Goal: Task Accomplishment & Management: Use online tool/utility

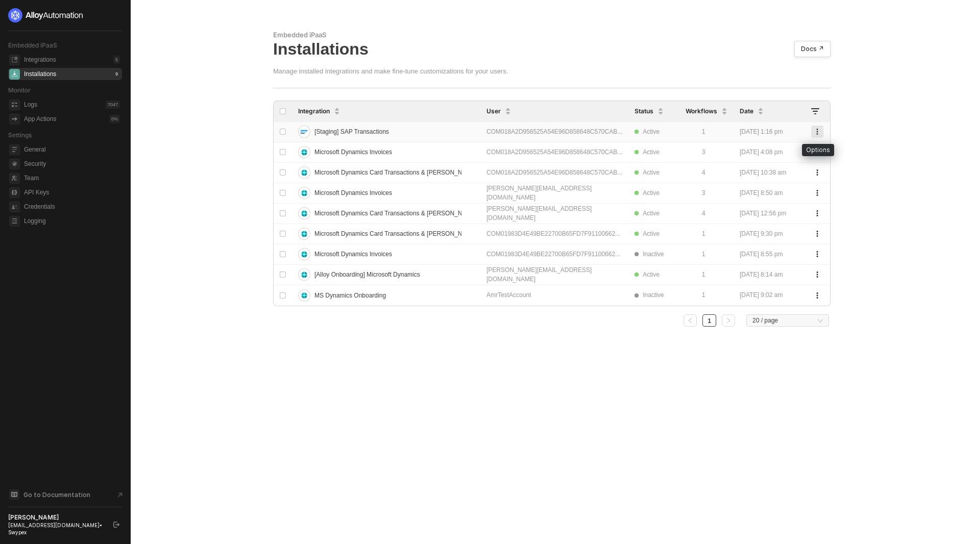
click at [817, 132] on icon "button" at bounding box center [818, 132] width 2 height 6
click at [757, 154] on div "Delete" at bounding box center [781, 153] width 63 height 10
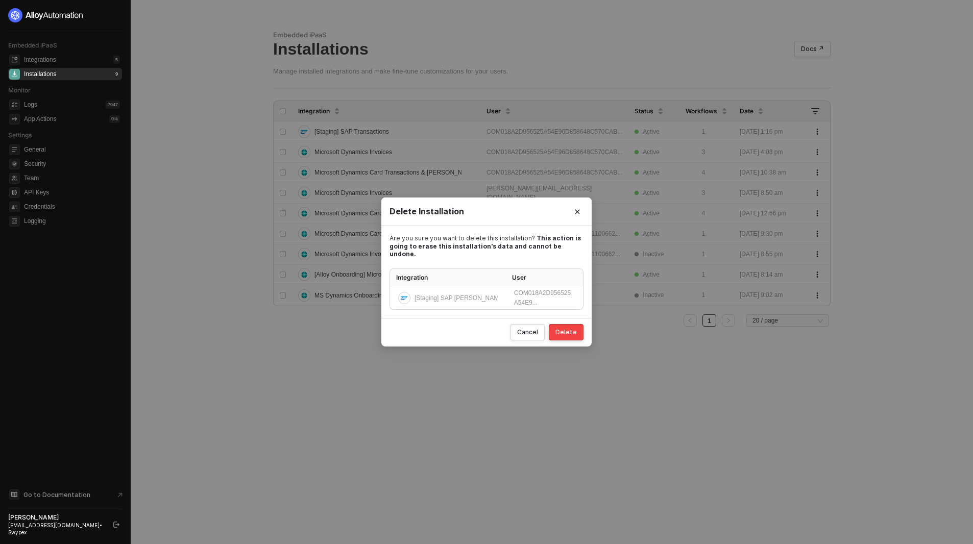
click at [572, 320] on div "Cancel Delete" at bounding box center [486, 332] width 210 height 29
click at [572, 328] on div "Delete" at bounding box center [566, 332] width 21 height 8
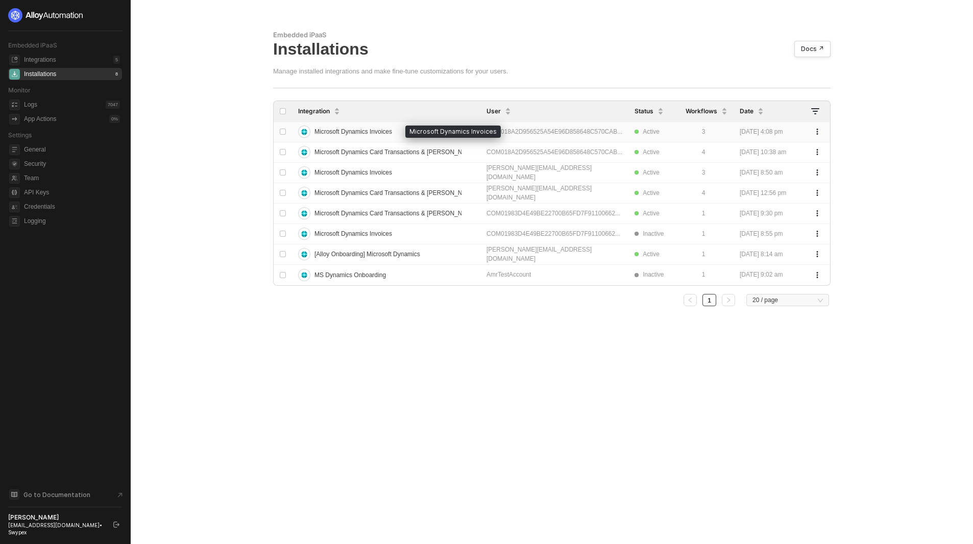
click at [373, 127] on span "Microsoft Dynamics Invoices" at bounding box center [354, 132] width 78 height 16
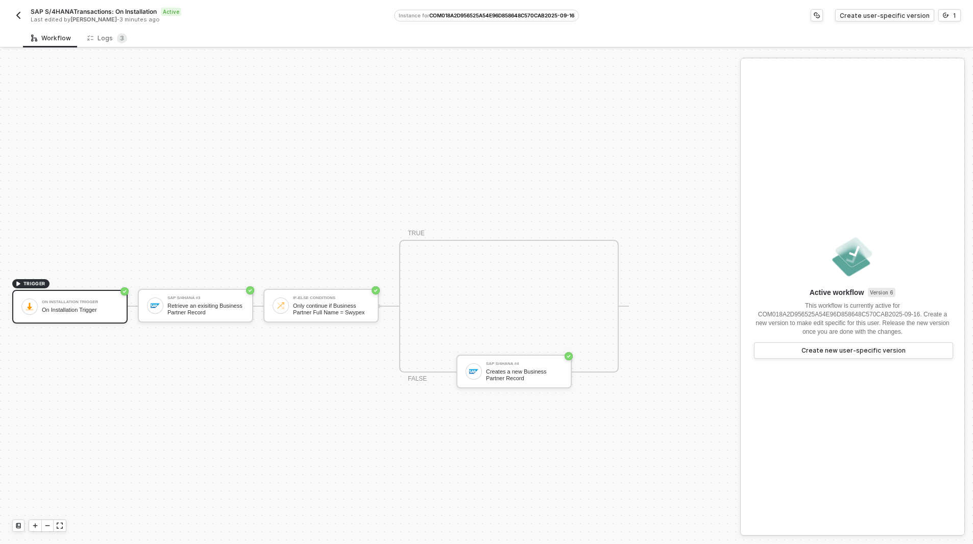
scroll to position [19, 0]
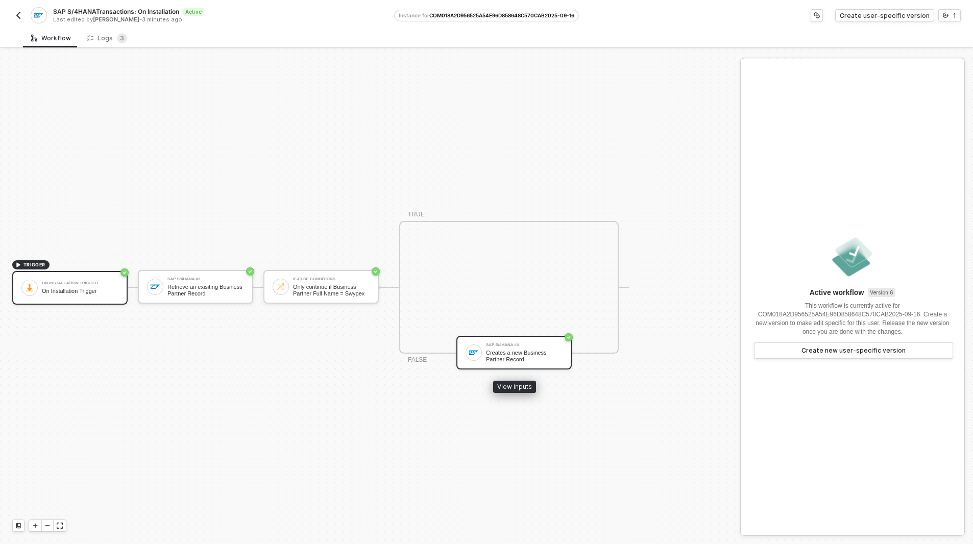
click at [517, 359] on div "Creates a new Business Partner Record" at bounding box center [524, 356] width 77 height 13
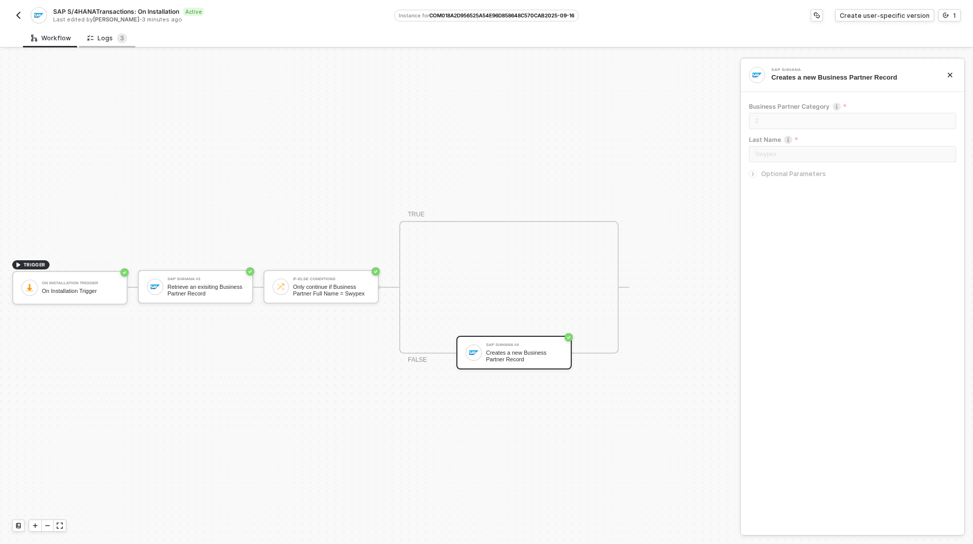
click at [99, 43] on div "Logs 3" at bounding box center [107, 38] width 40 height 10
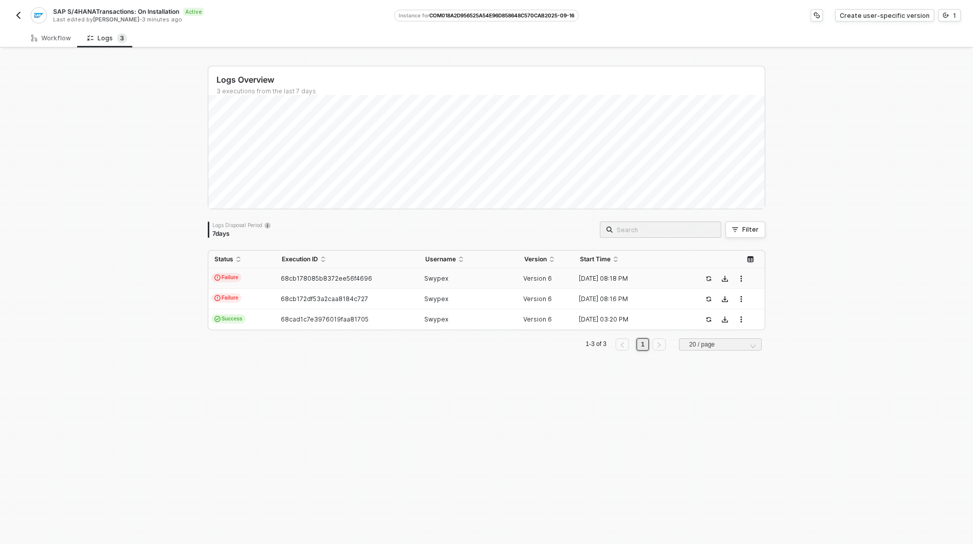
click at [367, 278] on div "68cb178085b8372ee56f4696" at bounding box center [343, 279] width 135 height 8
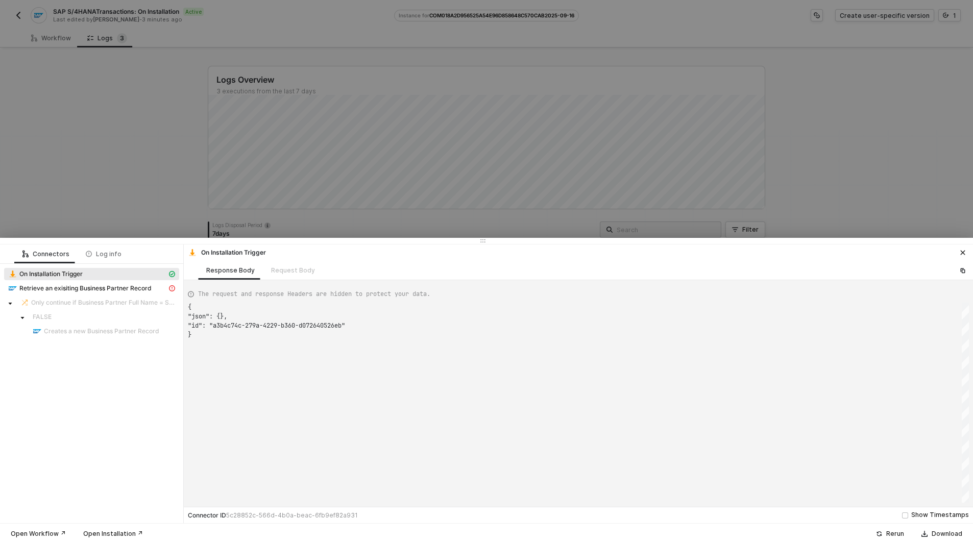
scroll to position [28, 0]
click at [134, 292] on span "Retrieve an exisiting Business Partner Record" at bounding box center [85, 288] width 132 height 8
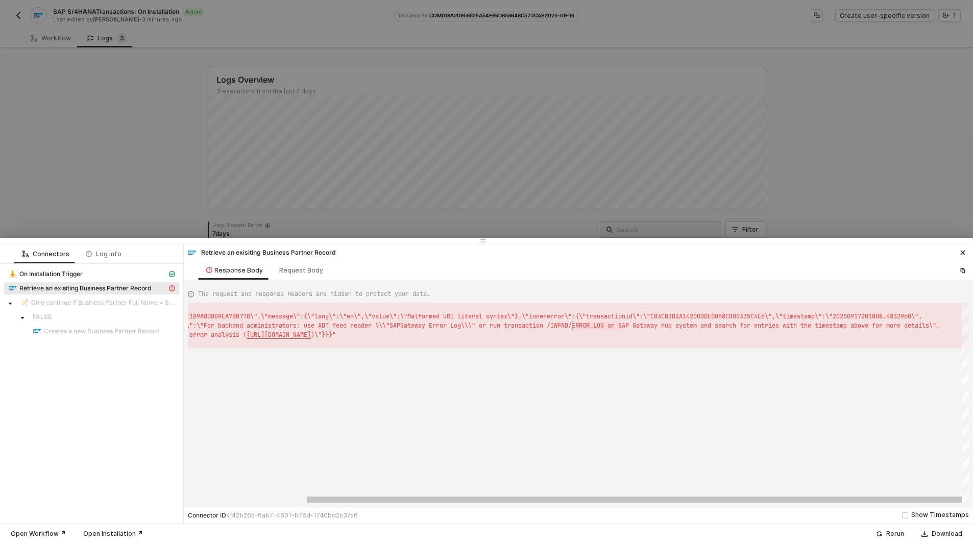
scroll to position [9, 518]
drag, startPoint x: 621, startPoint y: 325, endPoint x: 564, endPoint y: 325, distance: 57.2
click at [783, 317] on span "id\":\"C83CB3D2A14200D0E0068CB00335C4E6\",\"timest" at bounding box center [714, 316] width 179 height 8
click at [808, 198] on div at bounding box center [486, 272] width 973 height 544
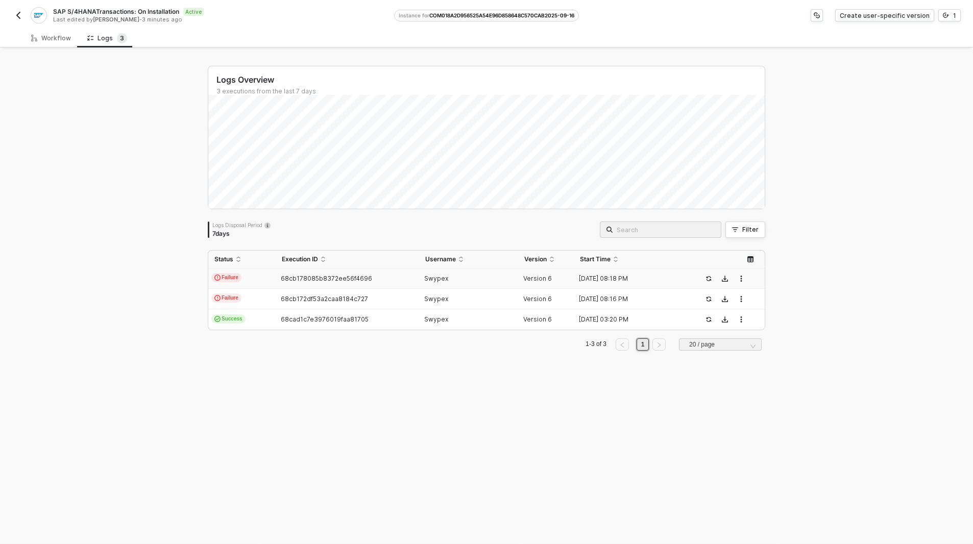
click at [21, 16] on img "button" at bounding box center [18, 15] width 8 height 8
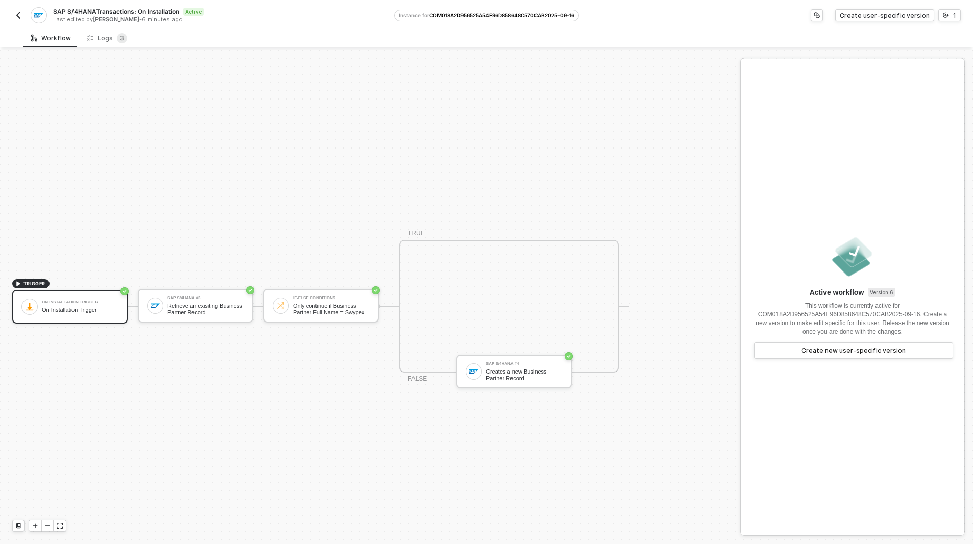
scroll to position [19, 0]
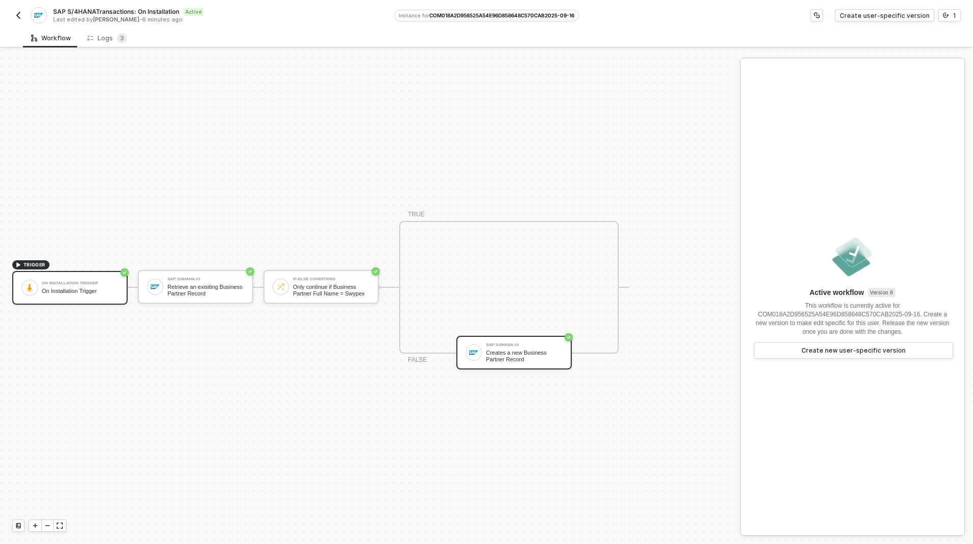
click at [500, 356] on div "Creates a new Business Partner Record" at bounding box center [524, 356] width 77 height 13
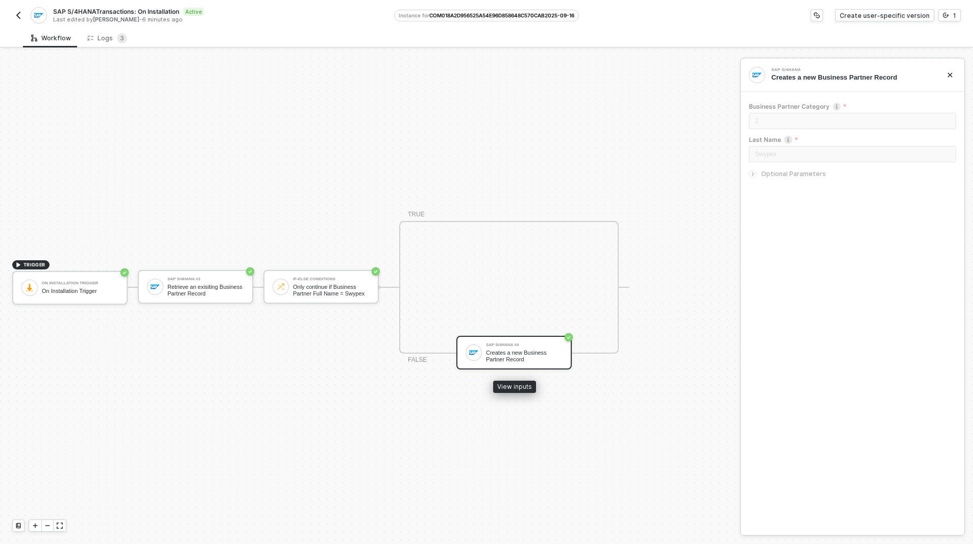
click at [490, 349] on div "SAP S/4HANA #4 Creates a new Business Partner Record" at bounding box center [524, 352] width 77 height 19
click at [496, 364] on div "SAP S/4HANA #4 Creates a new Business Partner Record" at bounding box center [513, 353] width 115 height 34
click at [19, 16] on img "button" at bounding box center [18, 15] width 8 height 8
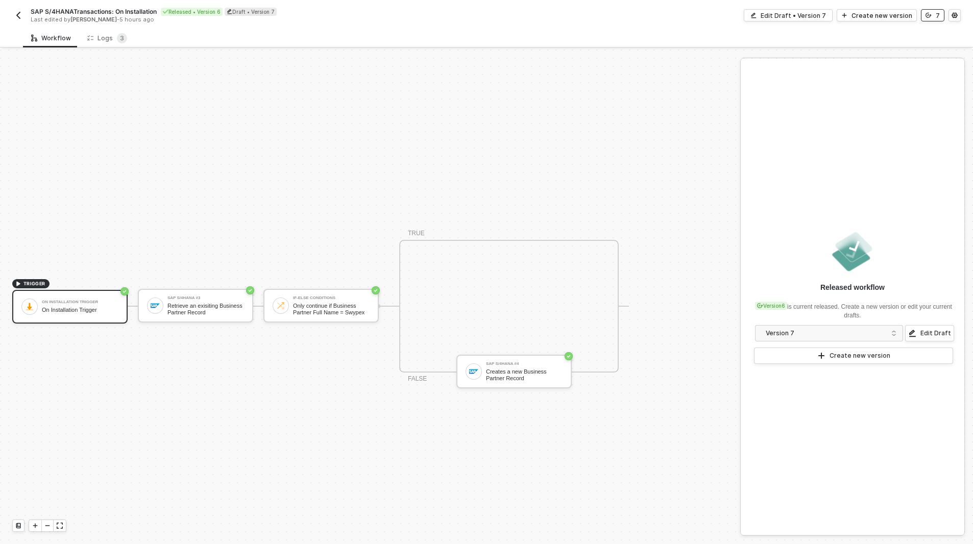
scroll to position [19, 0]
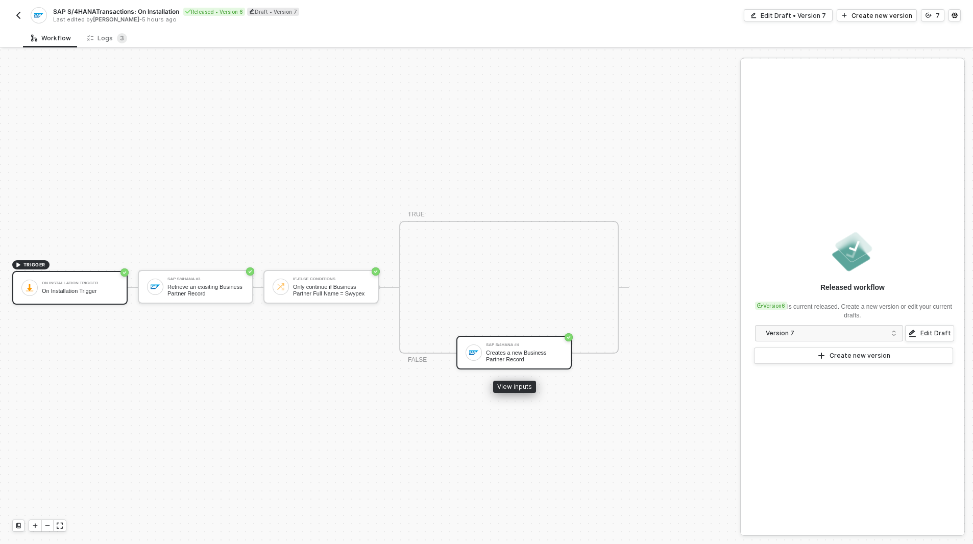
click at [550, 354] on div "Creates a new Business Partner Record" at bounding box center [524, 356] width 77 height 13
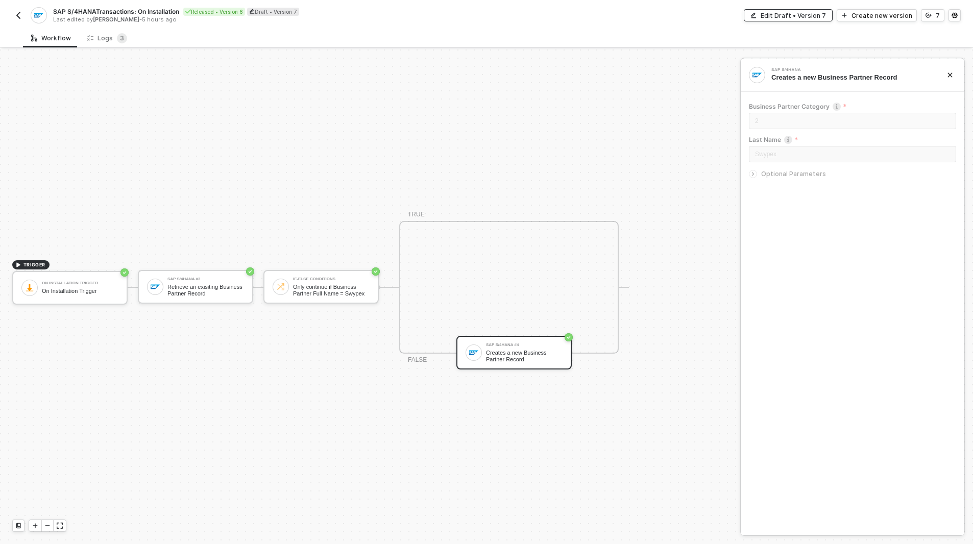
click at [805, 20] on button "Edit Draft • Version 7" at bounding box center [788, 15] width 89 height 12
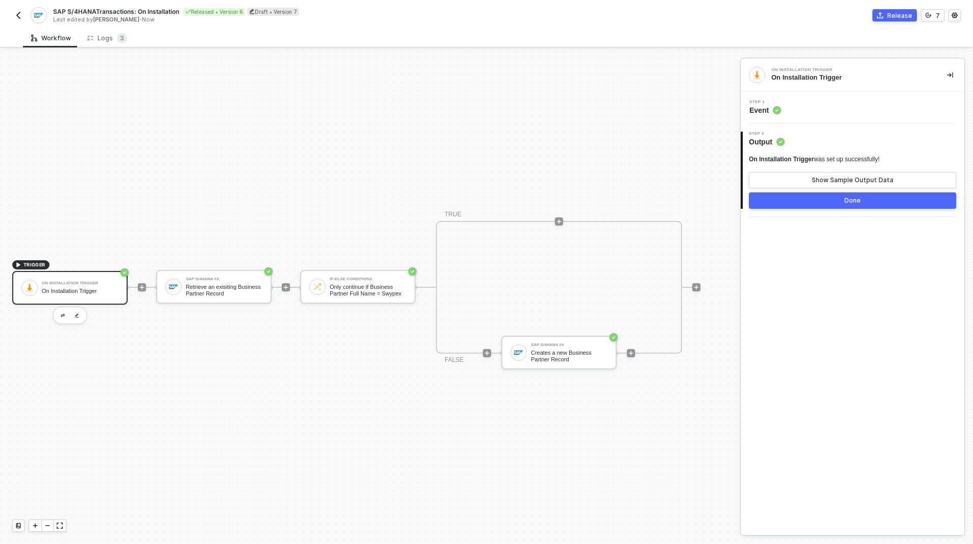
click at [771, 112] on span "Event" at bounding box center [766, 110] width 32 height 10
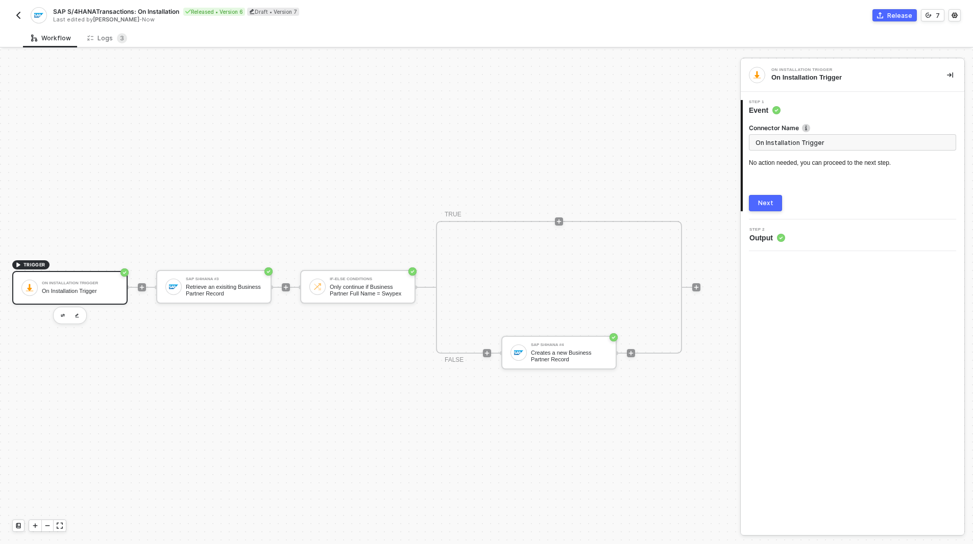
click at [769, 198] on button "Next" at bounding box center [765, 203] width 33 height 16
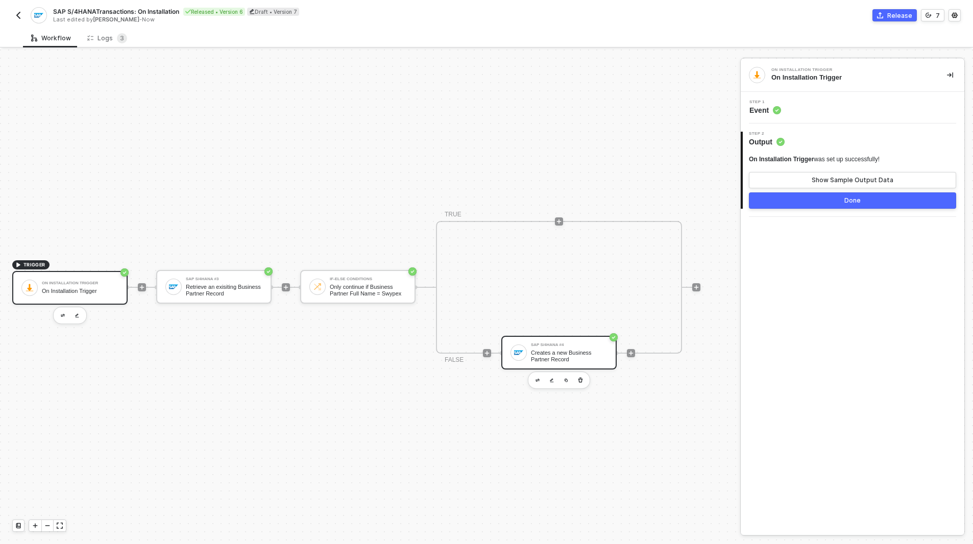
click at [549, 354] on div "Creates a new Business Partner Record" at bounding box center [569, 356] width 77 height 13
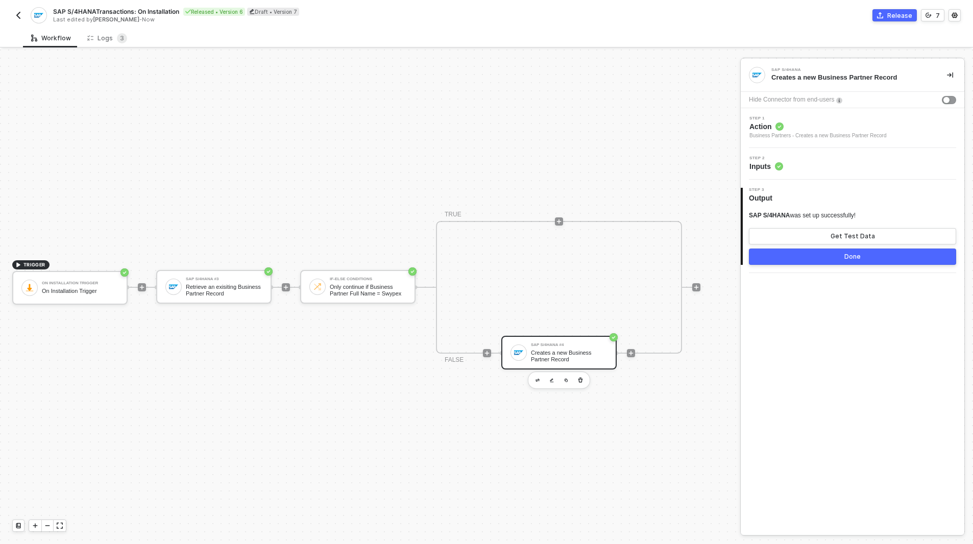
click at [768, 128] on span "Action" at bounding box center [818, 127] width 137 height 10
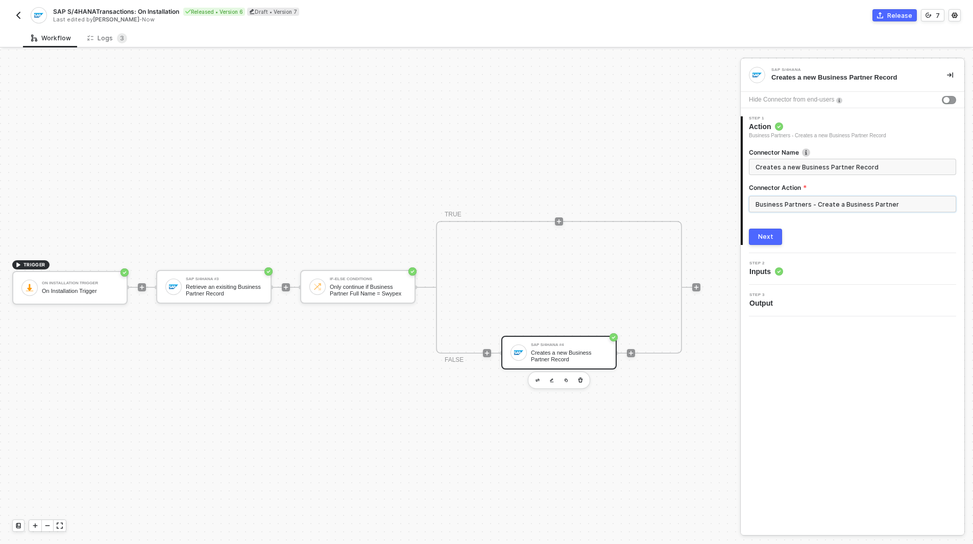
click at [808, 206] on input "Business Partners - Create a Business Partner" at bounding box center [852, 204] width 207 height 16
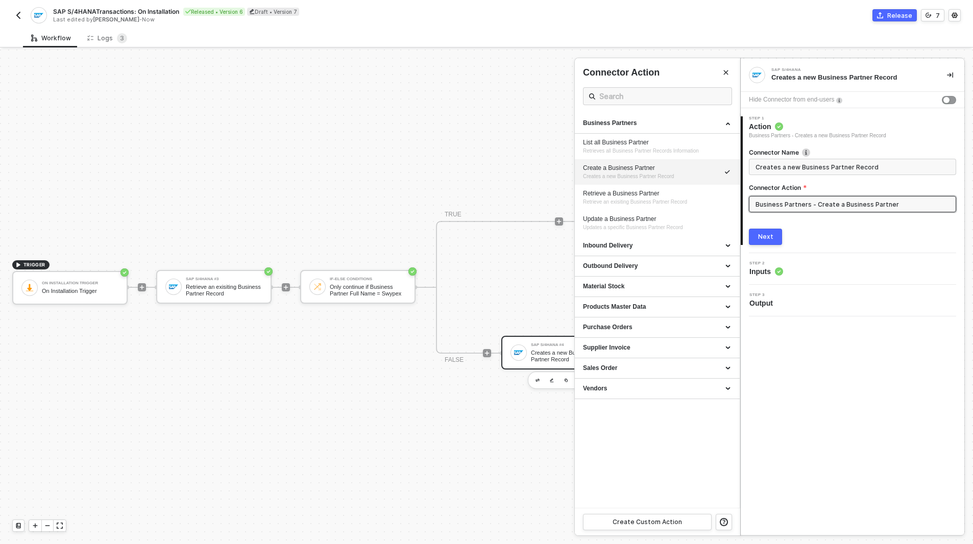
click at [762, 238] on div "Next" at bounding box center [765, 237] width 15 height 8
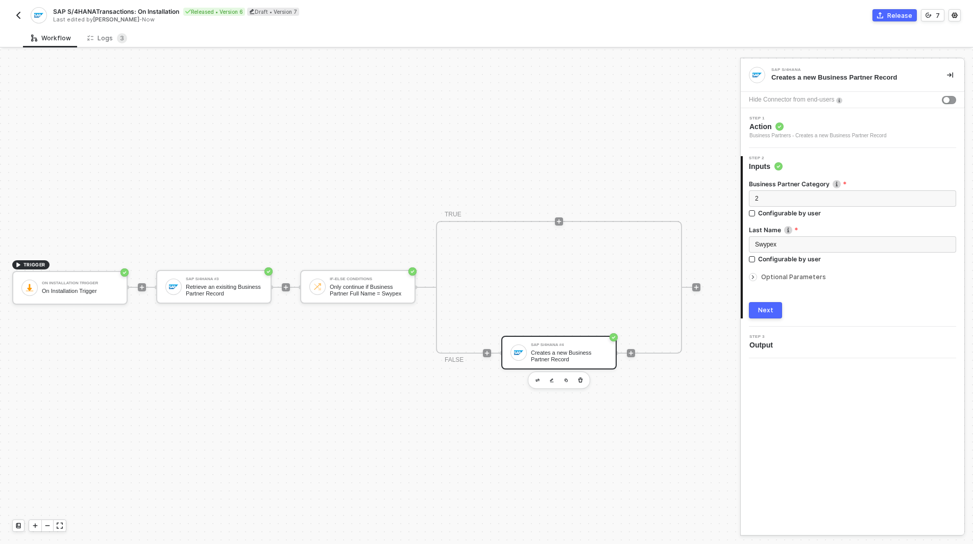
click at [769, 281] on div "Optional Parameters" at bounding box center [852, 277] width 207 height 11
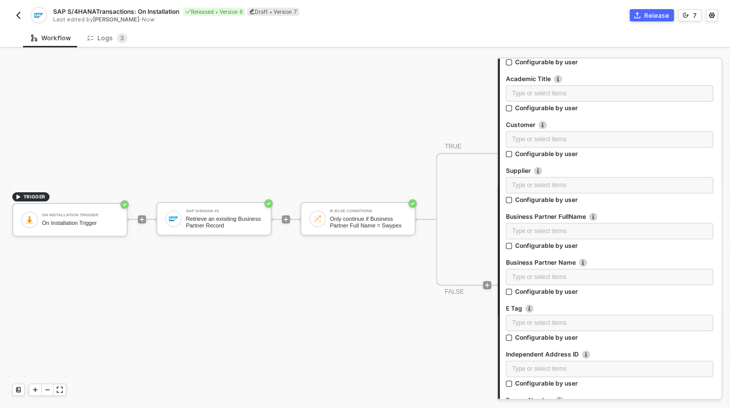
scroll to position [264, 0]
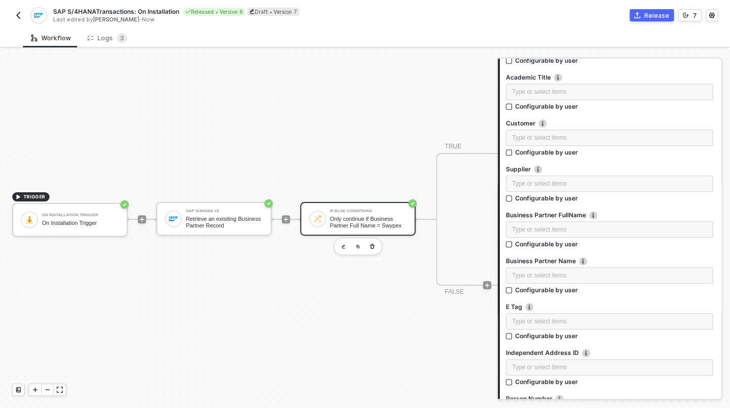
click at [350, 223] on div "Only continue if Business Partner Full Name = Swypex" at bounding box center [368, 222] width 77 height 13
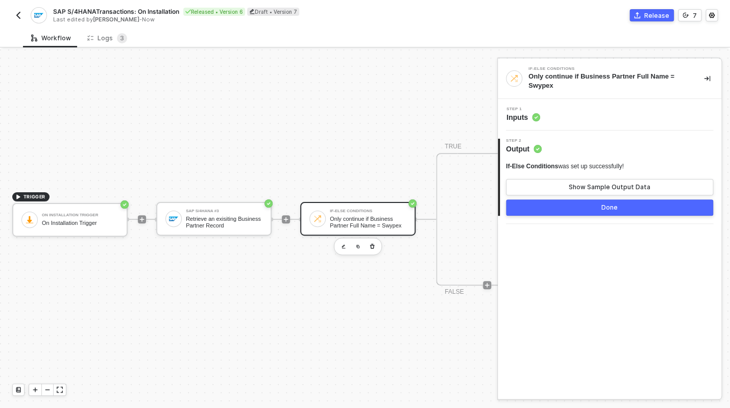
click at [537, 120] on circle at bounding box center [536, 118] width 8 height 8
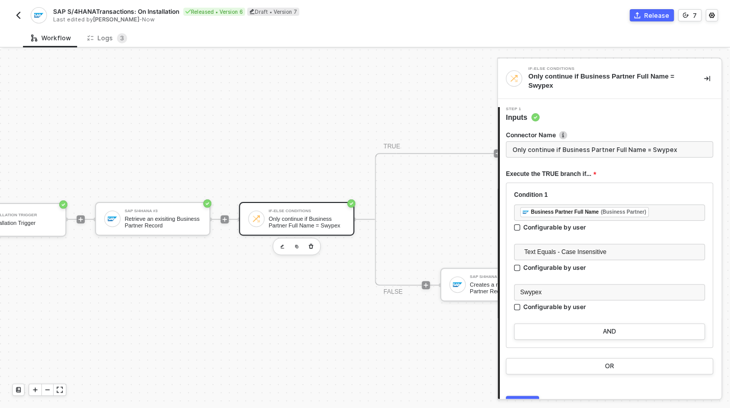
scroll to position [19, 76]
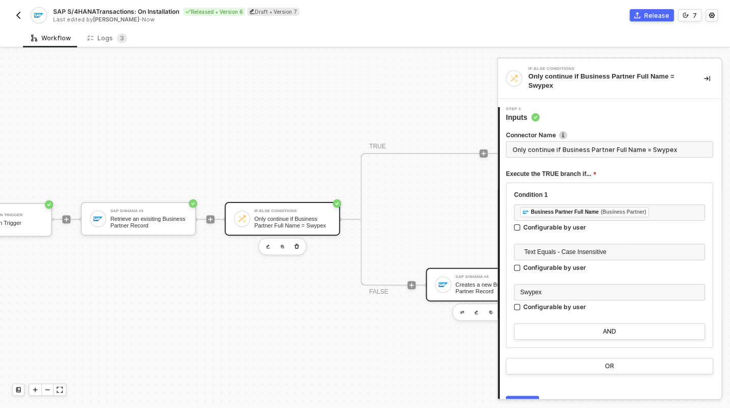
click at [459, 275] on div "SAP S/4HANA #4" at bounding box center [493, 277] width 77 height 4
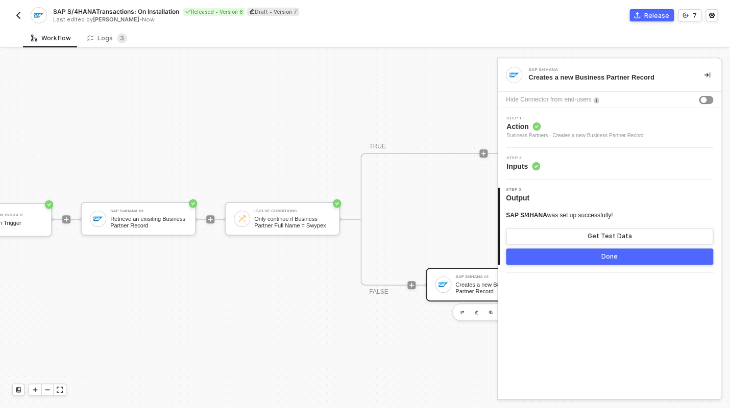
click at [528, 136] on div "Business Partners - Creates a new Business Partner Record" at bounding box center [574, 136] width 137 height 8
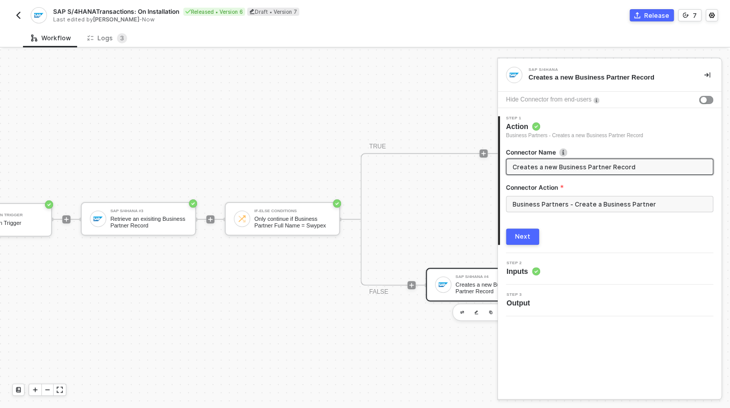
click at [535, 235] on button "Next" at bounding box center [522, 237] width 33 height 16
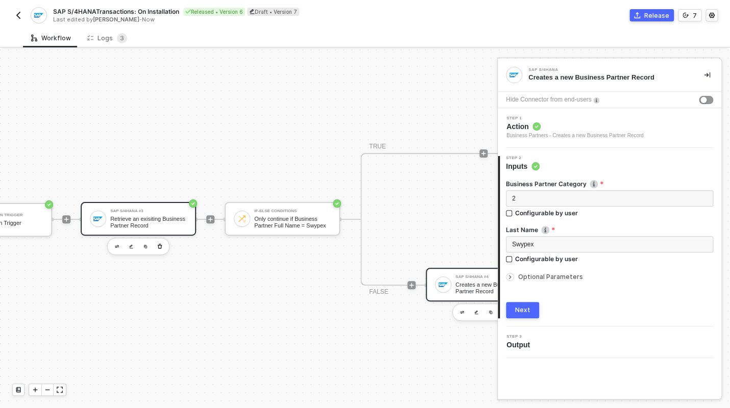
click at [124, 226] on div "Retrieve an exisiting Business Partner Record" at bounding box center [148, 222] width 77 height 13
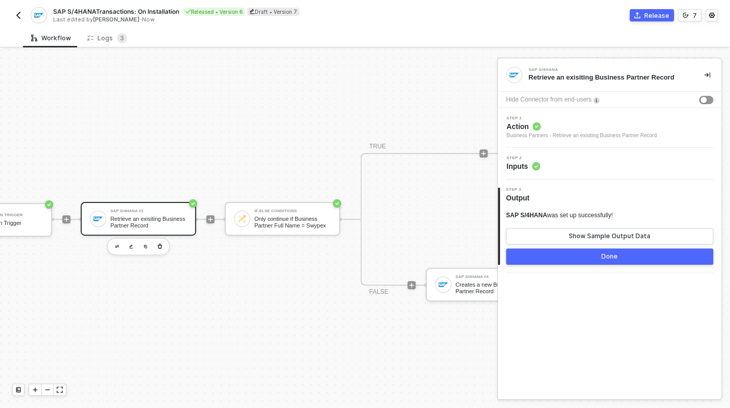
click at [552, 133] on div "Business Partners - Retrieve an exisiting Business Partner Record" at bounding box center [581, 136] width 150 height 8
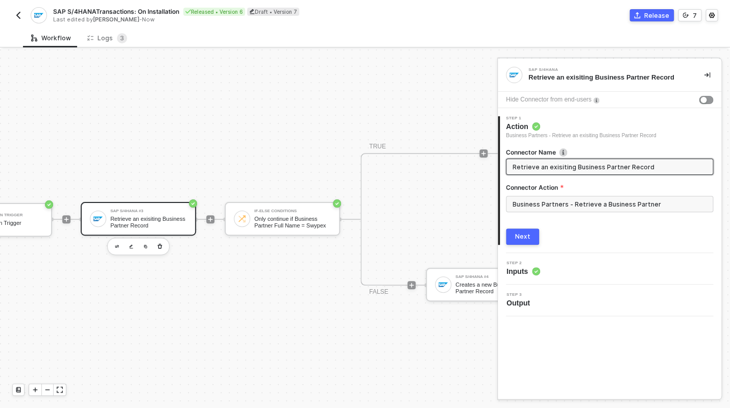
click at [529, 235] on div "Next" at bounding box center [522, 237] width 15 height 8
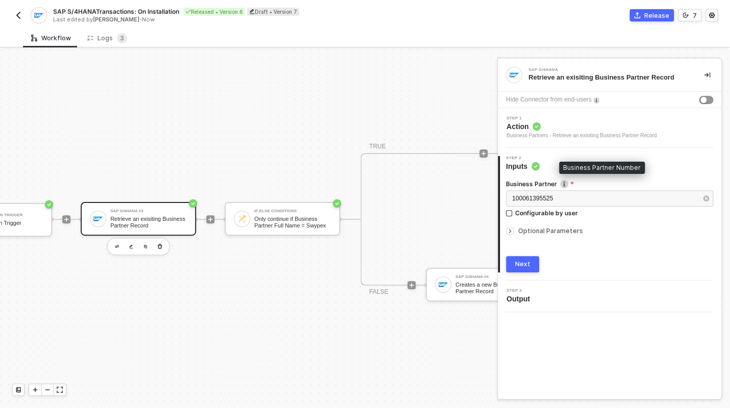
click at [566, 185] on img at bounding box center [564, 184] width 8 height 8
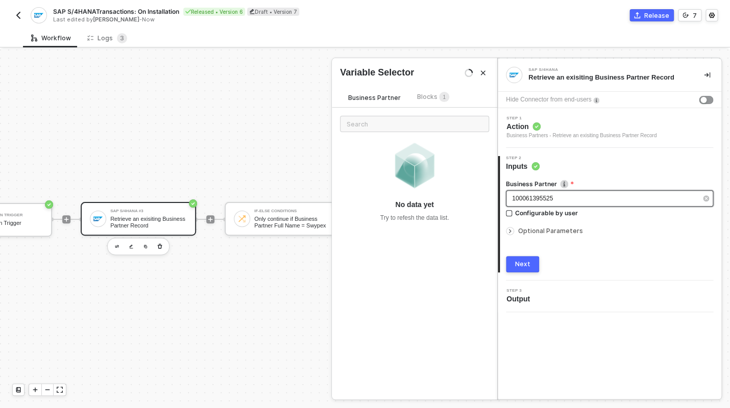
click at [547, 198] on span "100061395525" at bounding box center [532, 198] width 41 height 7
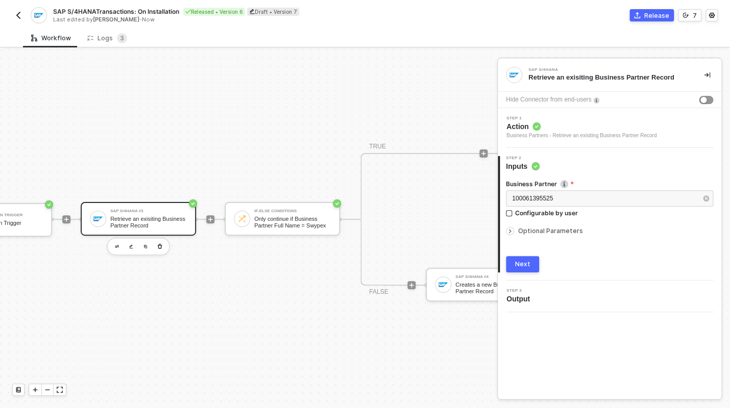
click at [602, 165] on div "Step 2 Inputs" at bounding box center [611, 163] width 222 height 15
click at [471, 282] on div "Creates a new Business Partner Record" at bounding box center [493, 288] width 77 height 13
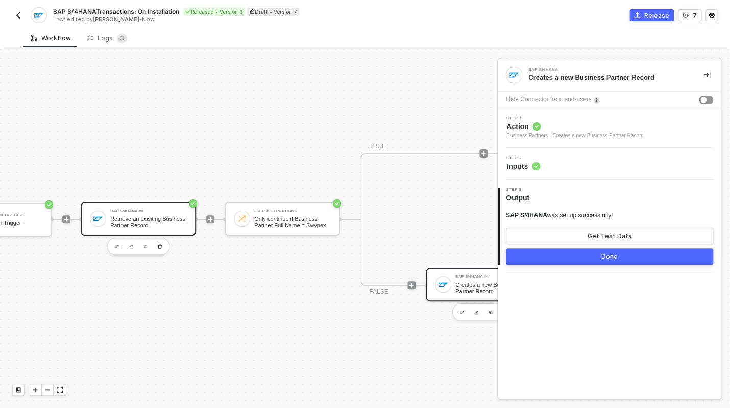
click at [133, 218] on div "Retrieve an exisiting Business Partner Record" at bounding box center [148, 222] width 77 height 13
click at [525, 126] on span "Action" at bounding box center [581, 127] width 150 height 10
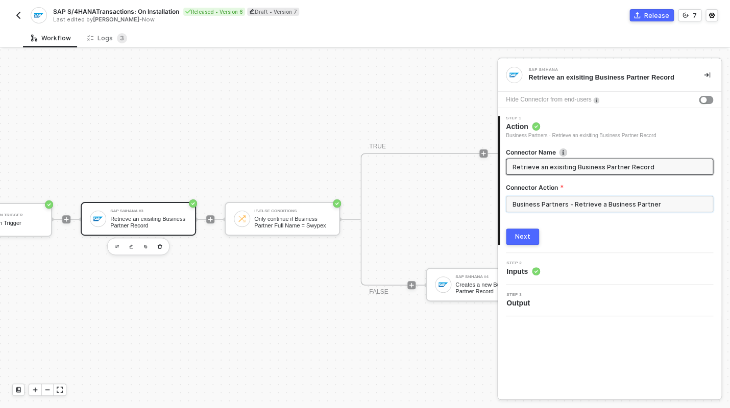
click at [542, 209] on input "Business Partners - Retrieve a Business Partner" at bounding box center [609, 204] width 207 height 16
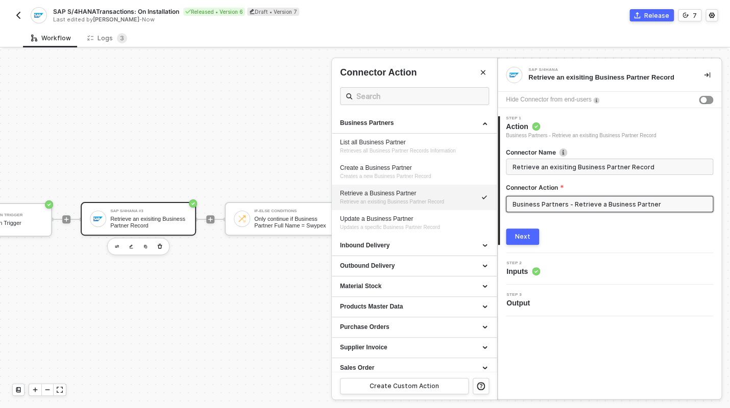
click at [405, 197] on div "Retrieve a Business Partner" at bounding box center [414, 193] width 149 height 9
click at [527, 226] on div "Connector Name Retrieve an exisiting Business Partner Record Connector Action B…" at bounding box center [609, 192] width 207 height 105
click at [527, 234] on div "Next" at bounding box center [522, 237] width 15 height 8
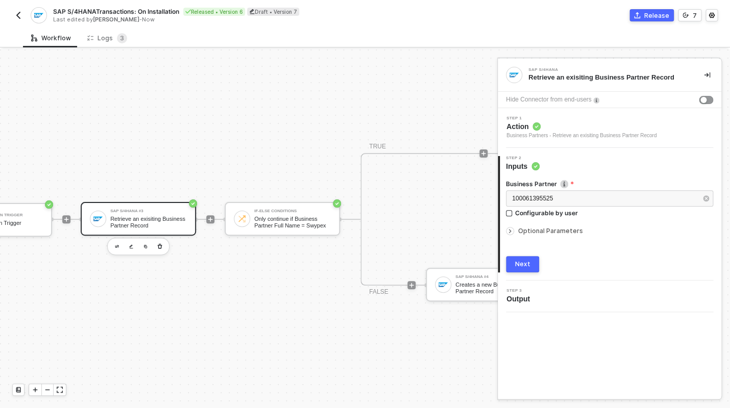
click at [571, 230] on span "Optional Parameters" at bounding box center [550, 231] width 65 height 8
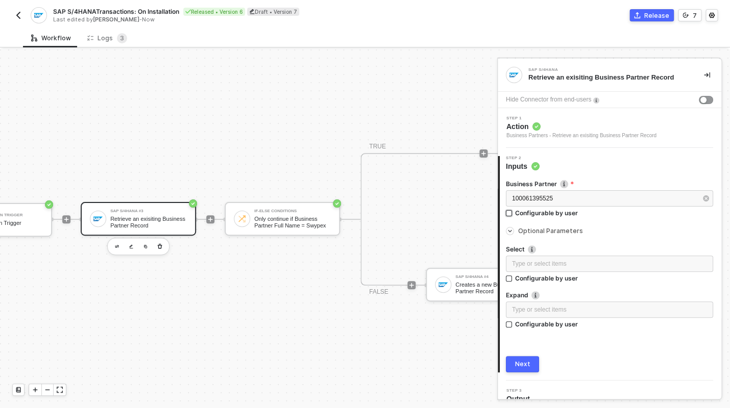
click at [542, 211] on div "Configurable by user" at bounding box center [546, 213] width 63 height 9
click at [513, 211] on input "Configurable by user" at bounding box center [509, 213] width 7 height 7
click at [562, 214] on div "Configurable by user" at bounding box center [546, 214] width 63 height 9
click at [513, 214] on input "Configurable by user" at bounding box center [509, 214] width 7 height 7
checkbox input "false"
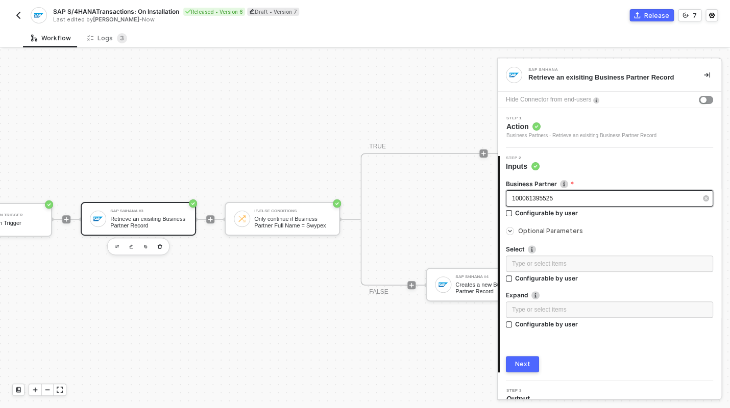
click at [559, 200] on div "100061395525" at bounding box center [604, 199] width 185 height 10
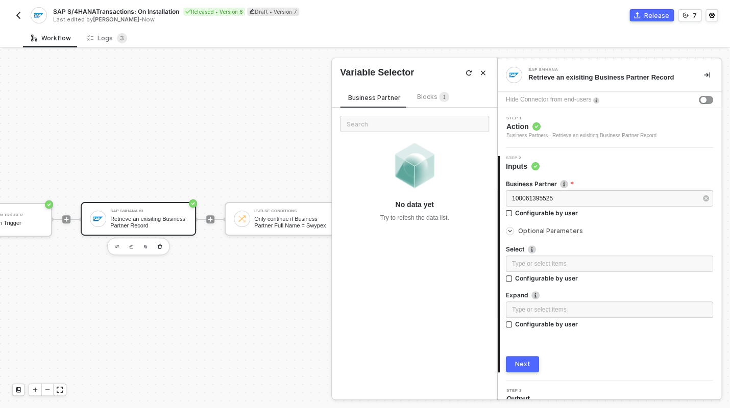
click at [429, 95] on span "Blocks 1" at bounding box center [433, 97] width 32 height 8
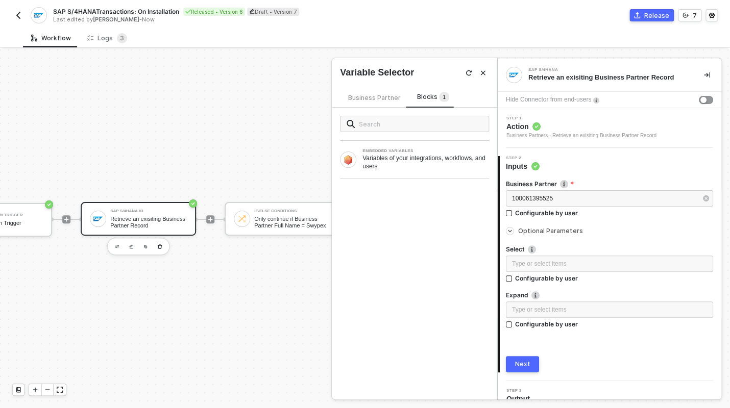
click at [389, 98] on span "Business Partner" at bounding box center [374, 98] width 53 height 8
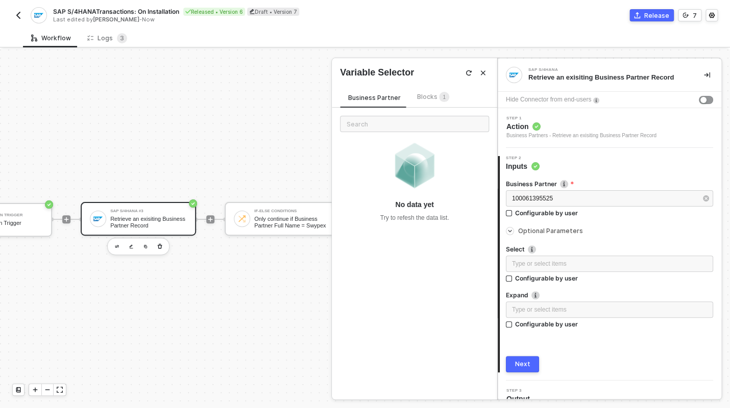
click at [485, 73] on icon "Close" at bounding box center [483, 73] width 6 height 6
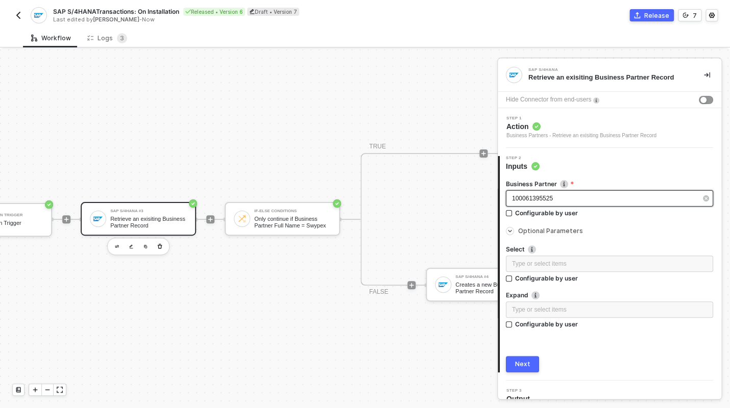
click at [550, 196] on span "100061395525" at bounding box center [532, 198] width 41 height 7
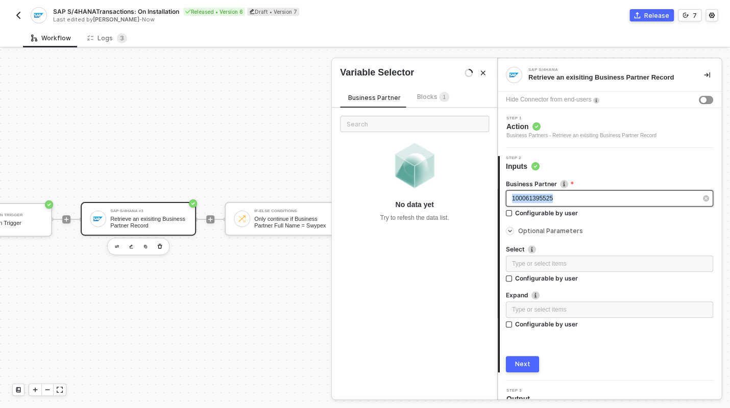
click at [550, 196] on span "100061395525" at bounding box center [532, 198] width 41 height 7
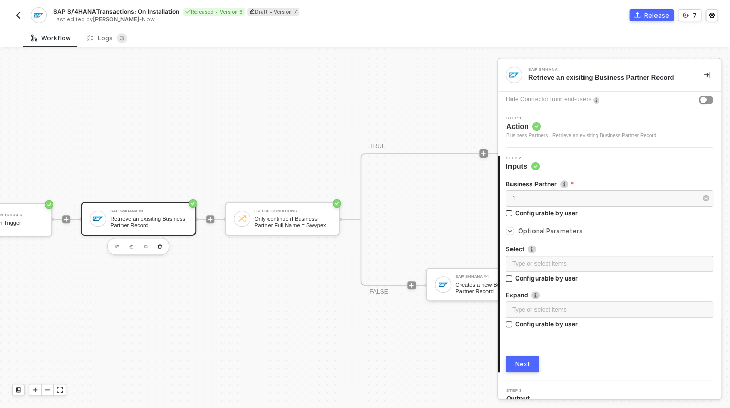
click at [589, 348] on div "Business Partner Business Partner Number 1 Configurable by user Optional Parame…" at bounding box center [609, 272] width 207 height 201
click at [525, 360] on button "Next" at bounding box center [522, 364] width 33 height 16
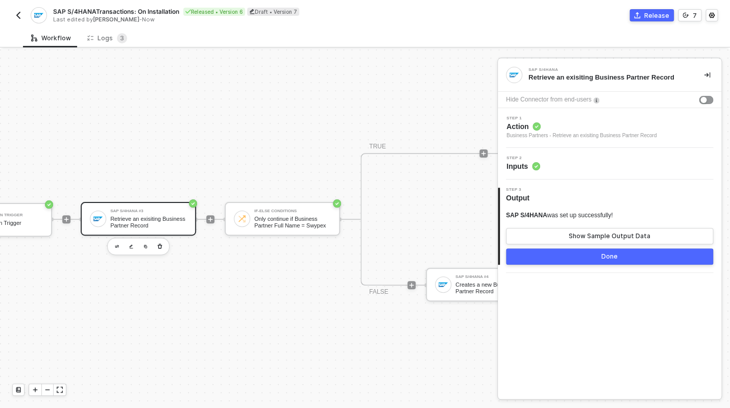
click at [600, 260] on button "Done" at bounding box center [609, 257] width 207 height 16
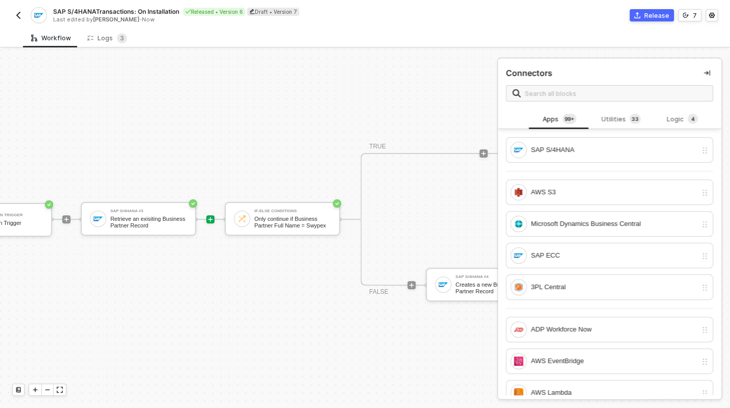
click at [652, 20] on button "Release" at bounding box center [652, 15] width 44 height 12
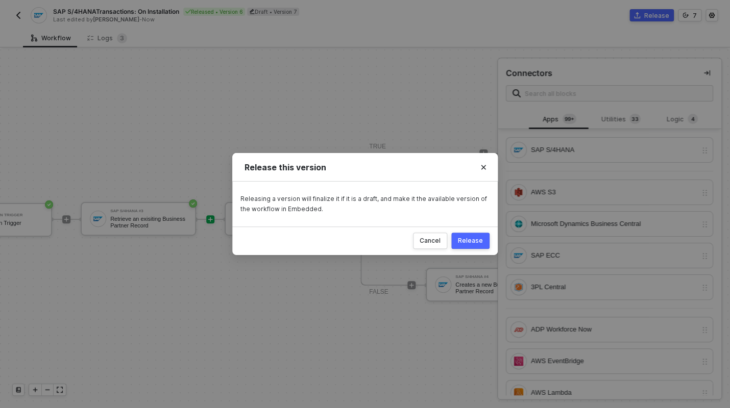
click at [464, 243] on div "Release" at bounding box center [470, 241] width 25 height 8
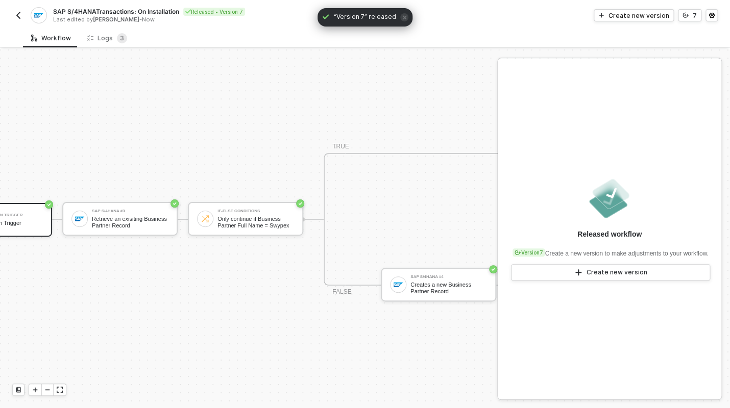
click at [18, 14] on img "button" at bounding box center [18, 15] width 8 height 8
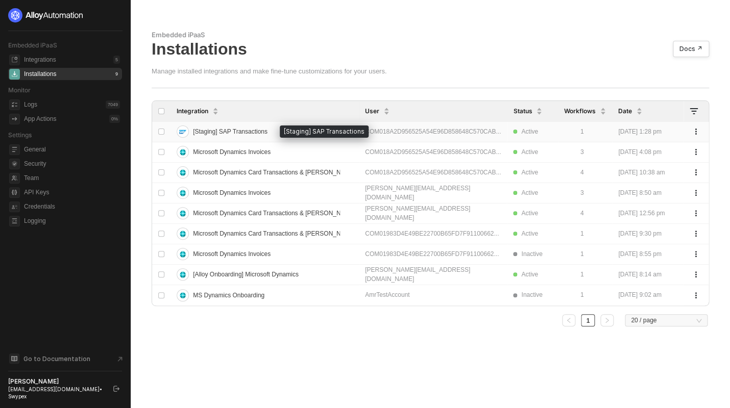
click at [263, 134] on span "[Staging] SAP Transactions" at bounding box center [230, 132] width 75 height 16
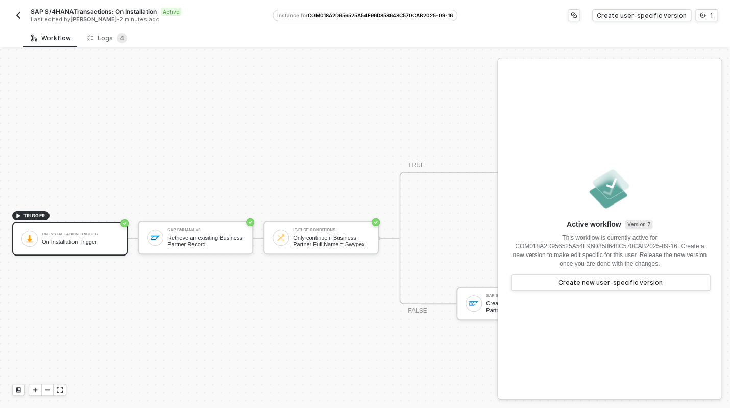
scroll to position [25, 0]
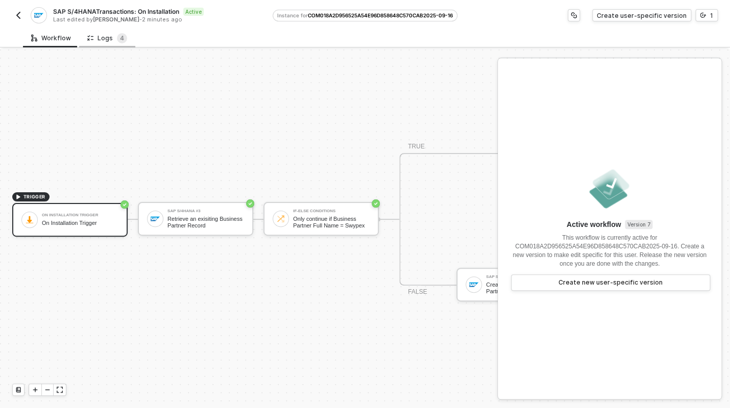
click at [93, 35] on div "Logs 4" at bounding box center [107, 38] width 40 height 10
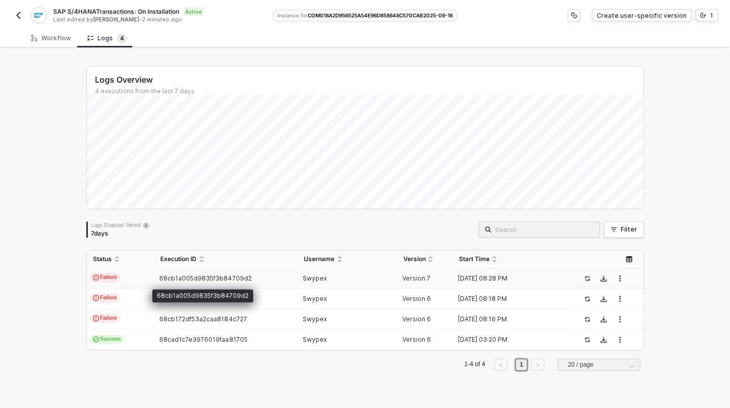
click at [225, 280] on span "68cb1a005d9835f3b84709d2" at bounding box center [205, 279] width 92 height 8
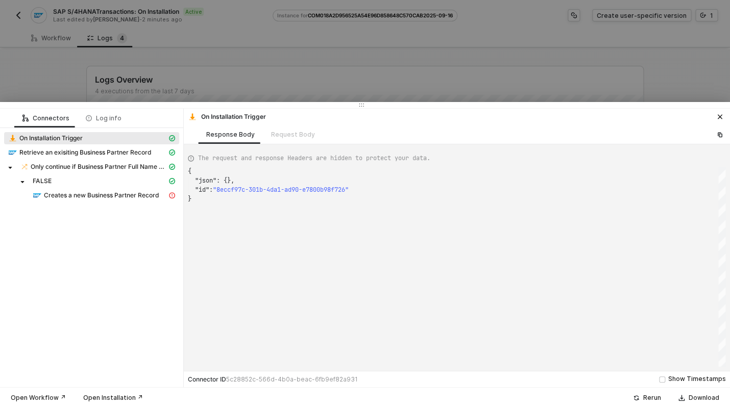
scroll to position [28, 0]
click at [88, 190] on span "Creates a new Business Partner Record" at bounding box center [104, 195] width 151 height 12
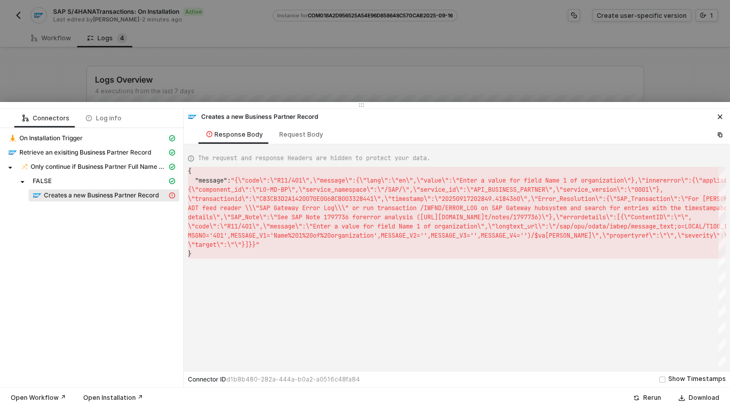
scroll to position [9, 0]
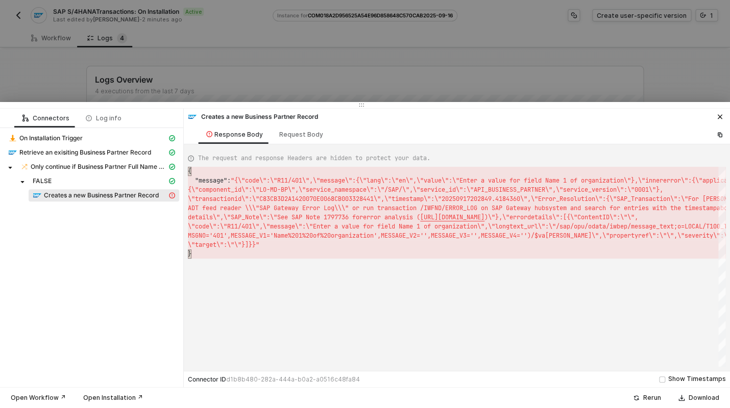
click at [275, 69] on div at bounding box center [365, 204] width 730 height 408
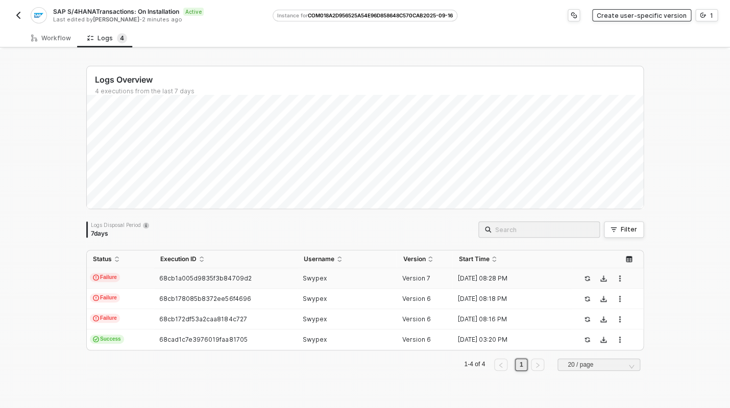
click at [638, 16] on div "Create user-specific version" at bounding box center [642, 15] width 90 height 9
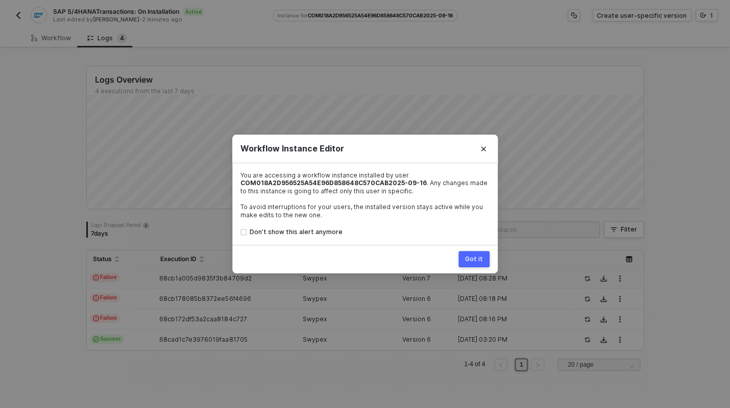
click at [191, 64] on div "Workflow Instance Editor You are accessing a workflow instance installed by use…" at bounding box center [365, 204] width 730 height 408
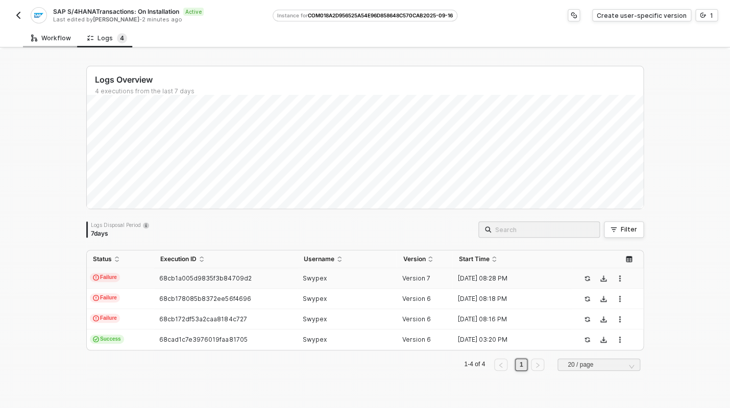
click at [36, 35] on icon at bounding box center [34, 38] width 6 height 10
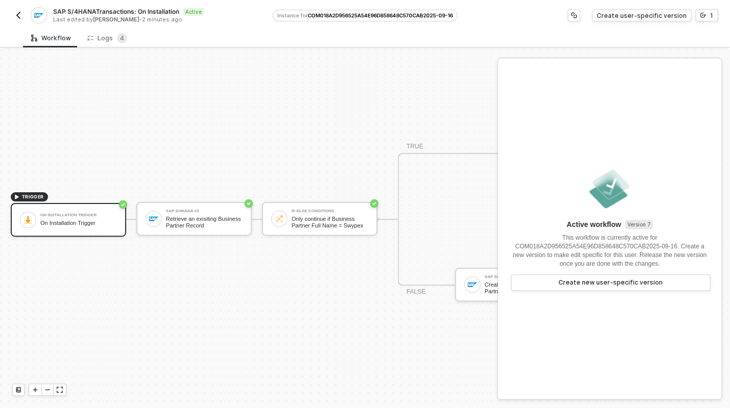
scroll to position [25, 109]
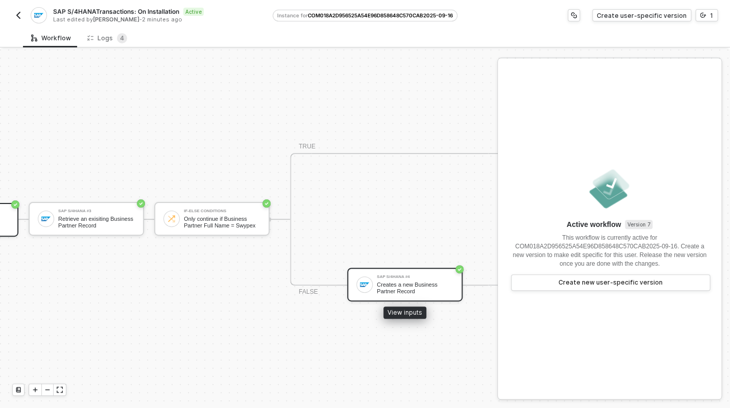
click at [415, 282] on div "Creates a new Business Partner Record" at bounding box center [415, 288] width 77 height 13
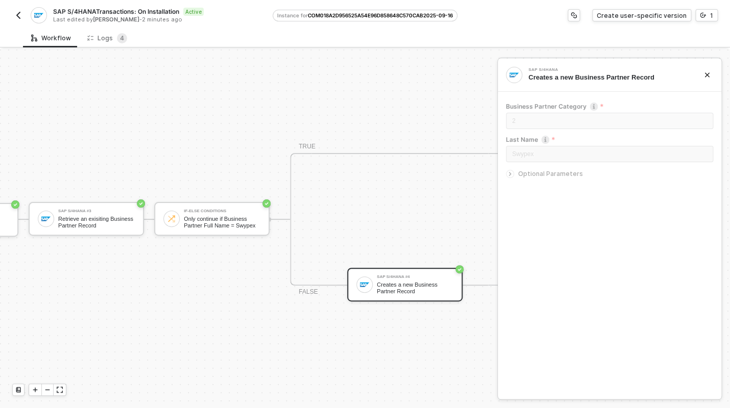
click at [21, 15] on img "button" at bounding box center [18, 15] width 8 height 8
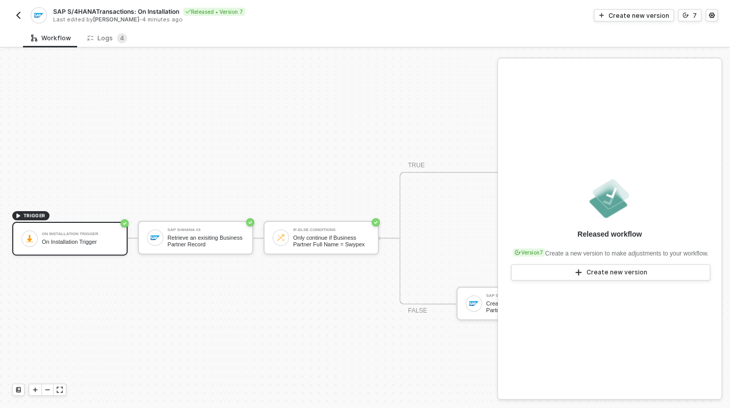
scroll to position [25, 0]
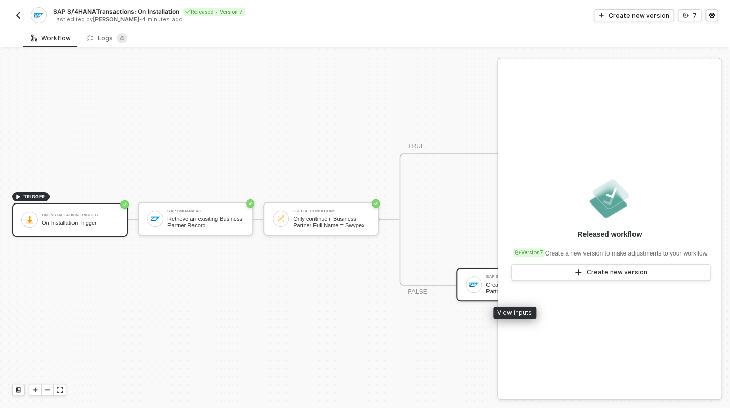
click at [474, 280] on img at bounding box center [473, 284] width 9 height 9
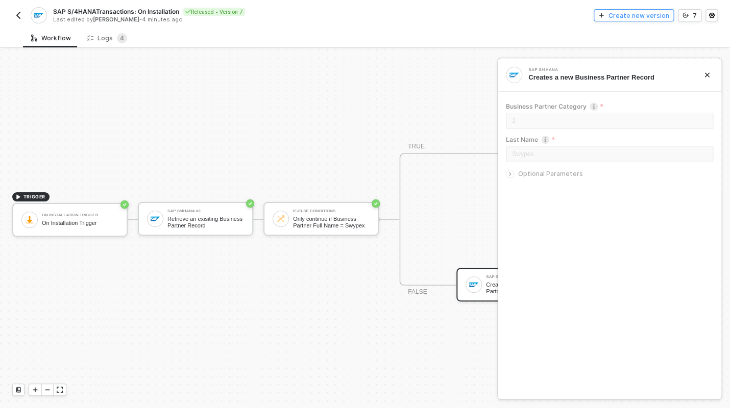
click at [641, 16] on div "Create new version" at bounding box center [639, 15] width 61 height 9
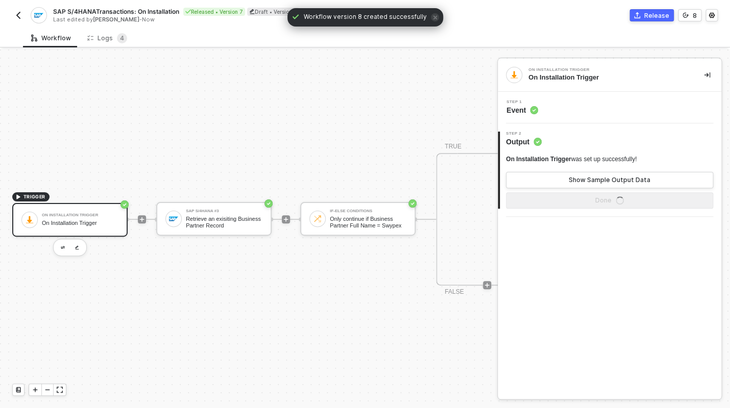
scroll to position [25, 92]
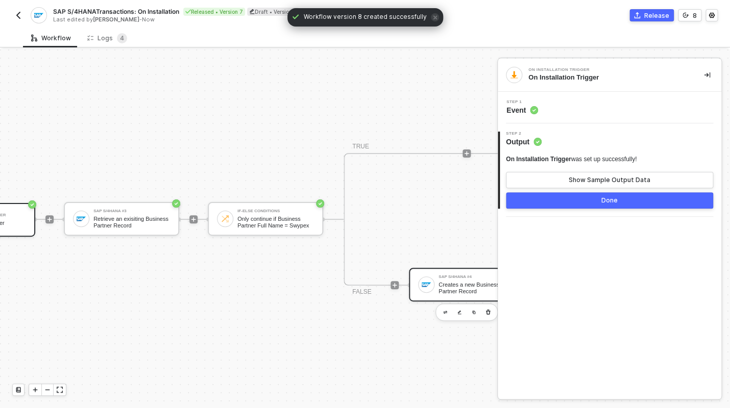
click at [465, 282] on div "Creates a new Business Partner Record" at bounding box center [477, 288] width 77 height 13
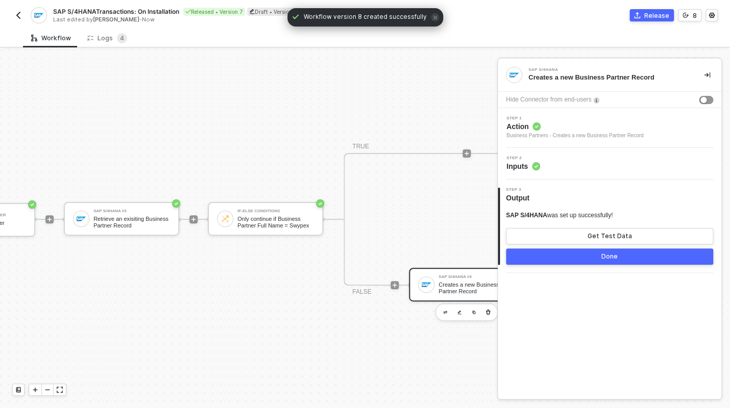
click at [550, 168] on div "Step 2 Inputs" at bounding box center [610, 163] width 221 height 15
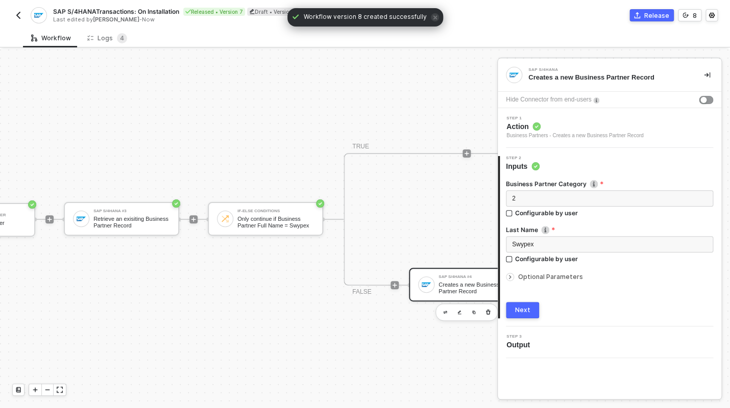
click at [512, 275] on icon "icon-arrow-right-small" at bounding box center [510, 277] width 6 height 6
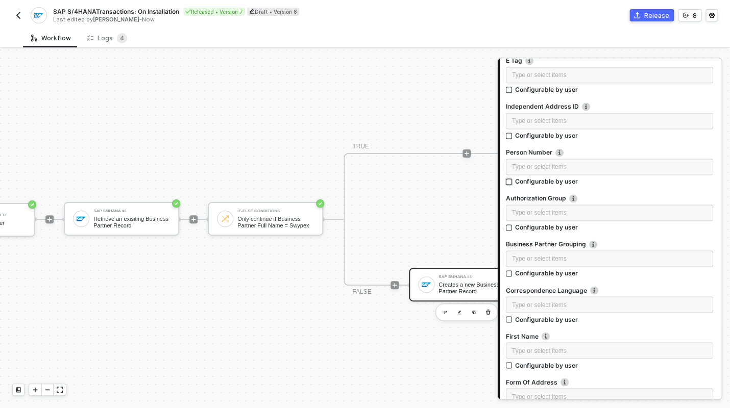
scroll to position [546, 0]
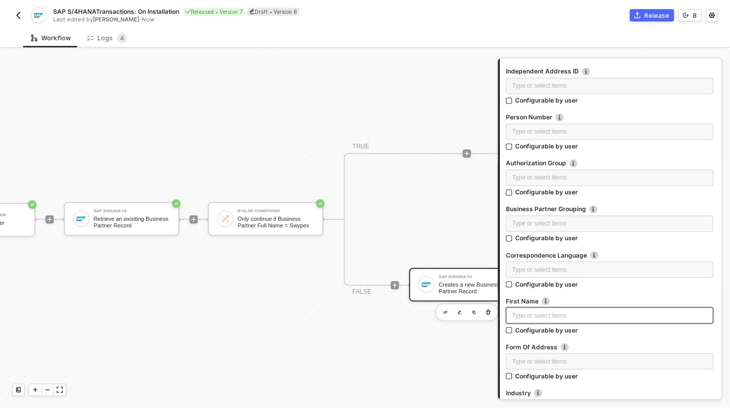
click at [556, 320] on div "Type or select items ﻿" at bounding box center [609, 316] width 195 height 10
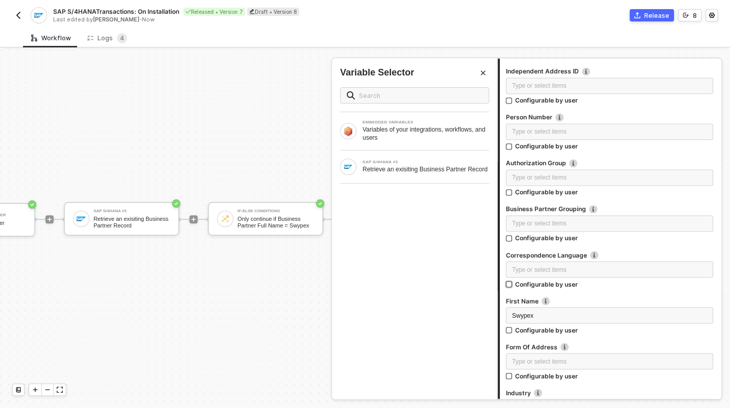
click at [620, 287] on label "Configurable by user" at bounding box center [609, 284] width 207 height 9
click at [513, 287] on input "Configurable by user" at bounding box center [509, 284] width 7 height 7
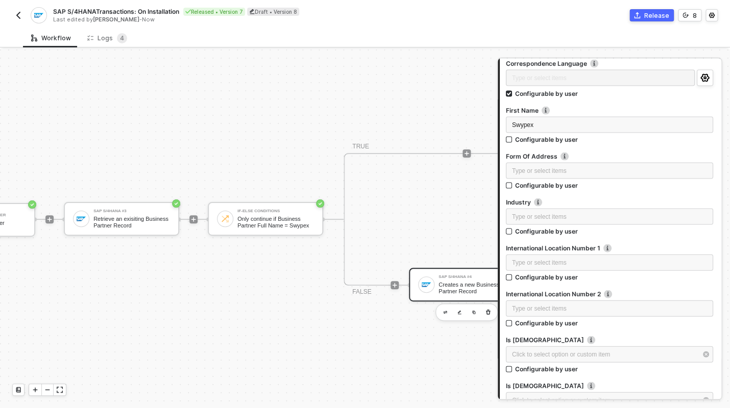
scroll to position [740, 0]
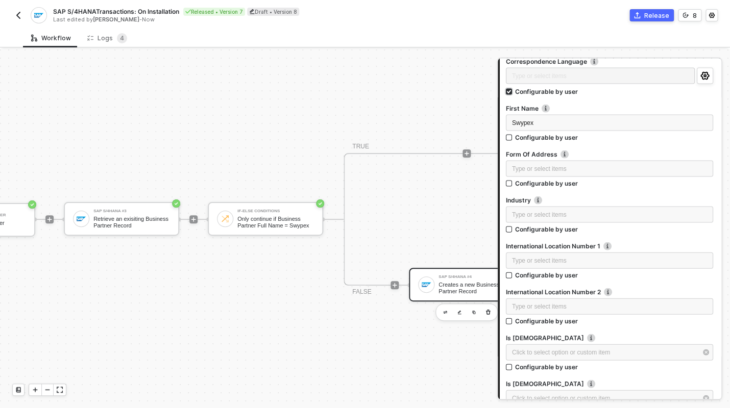
click at [553, 90] on div "Configurable by user" at bounding box center [546, 91] width 63 height 9
click at [513, 90] on input "Configurable by user" at bounding box center [509, 91] width 7 height 7
checkbox input "false"
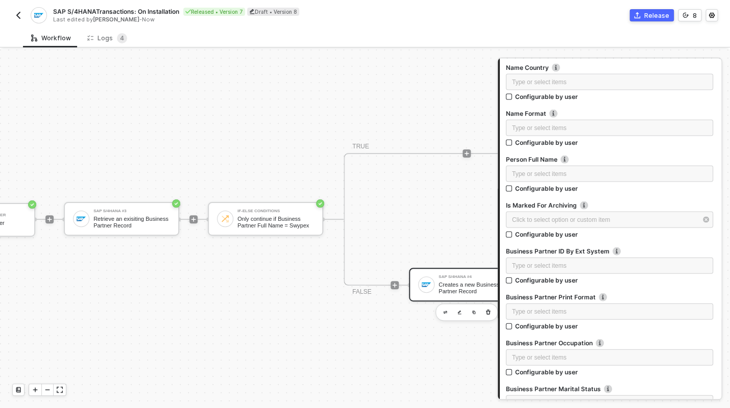
scroll to position [2960, 0]
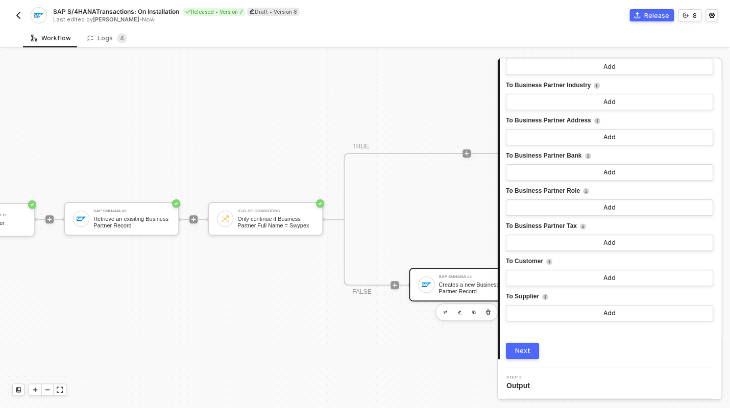
click at [530, 356] on button "Next" at bounding box center [522, 351] width 33 height 16
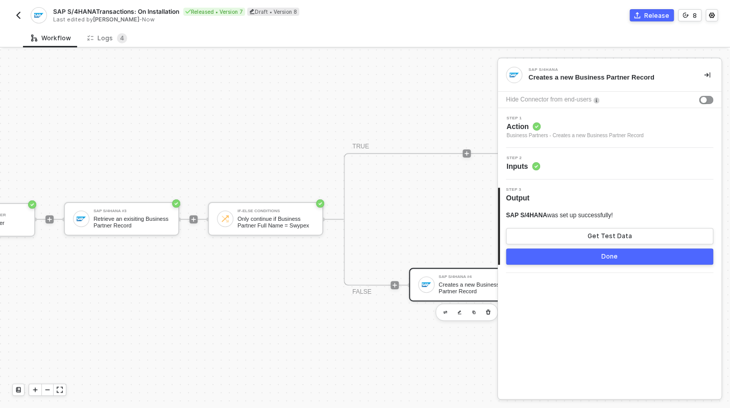
scroll to position [0, 0]
click at [596, 260] on button "Done" at bounding box center [609, 257] width 207 height 16
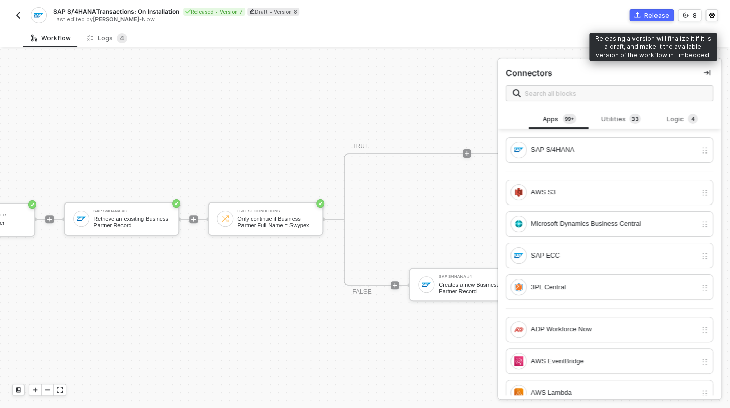
click at [654, 18] on div "Release" at bounding box center [656, 15] width 25 height 9
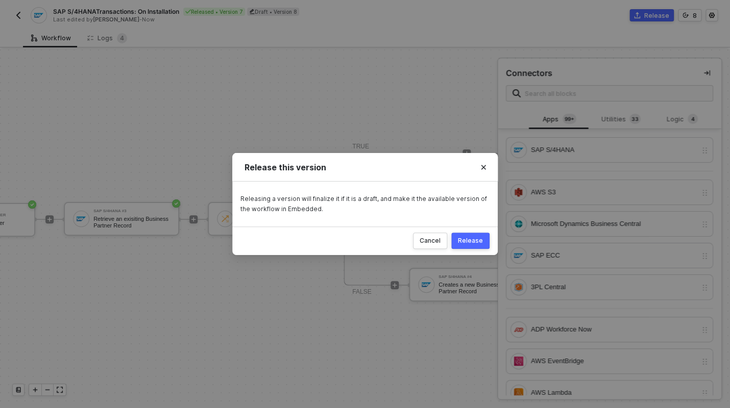
click at [475, 237] on div "Release" at bounding box center [470, 241] width 25 height 8
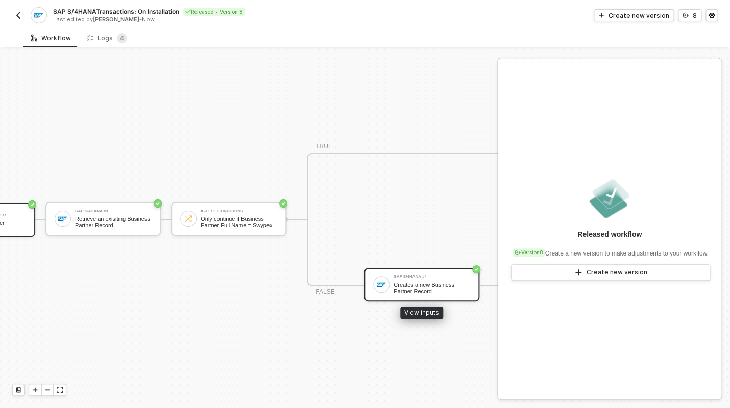
click at [422, 288] on div "Creates a new Business Partner Record" at bounding box center [432, 288] width 77 height 13
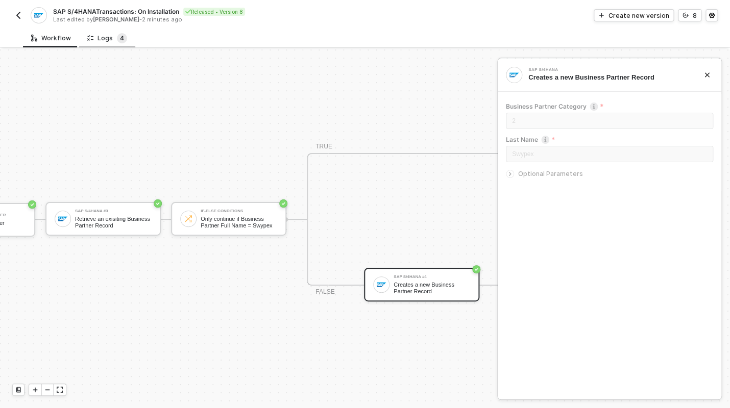
click at [117, 42] on span "4" at bounding box center [122, 38] width 10 height 10
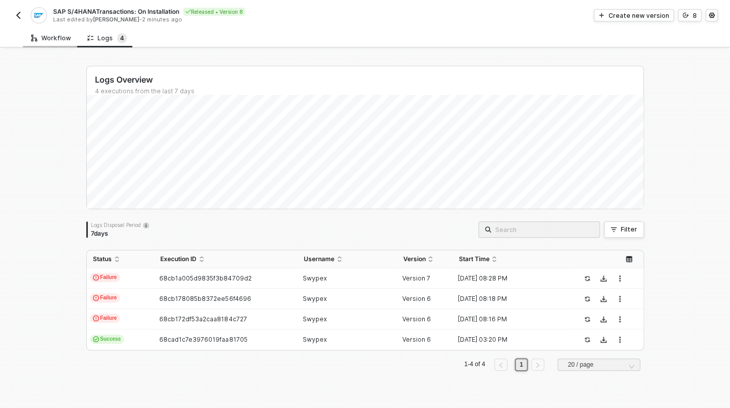
click at [44, 35] on div "Workflow" at bounding box center [51, 38] width 40 height 8
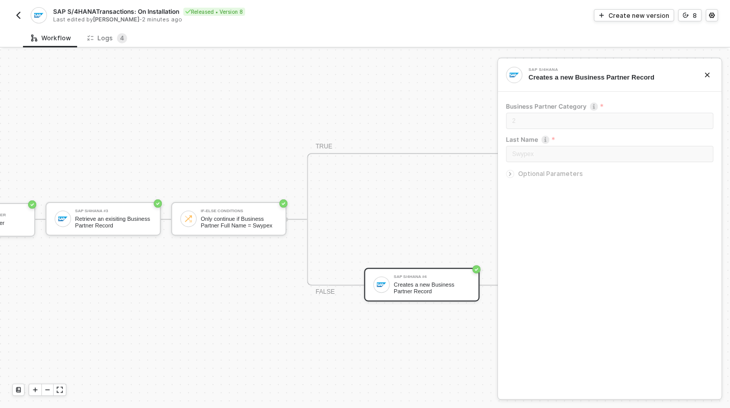
click at [16, 14] on img "button" at bounding box center [18, 15] width 8 height 8
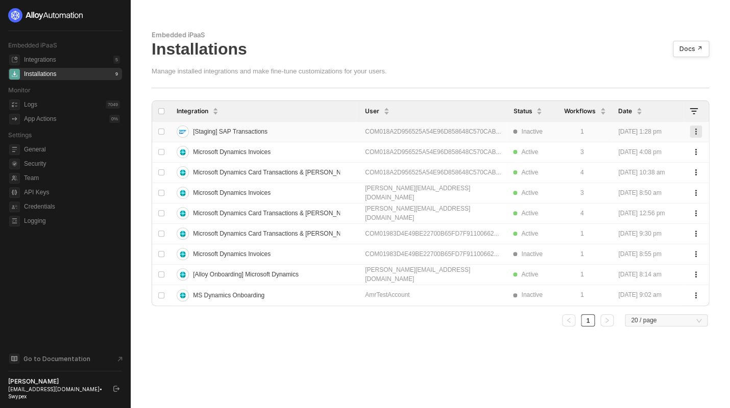
click at [698, 132] on icon "button" at bounding box center [696, 132] width 6 height 6
click at [652, 152] on div "Delete" at bounding box center [660, 153] width 63 height 10
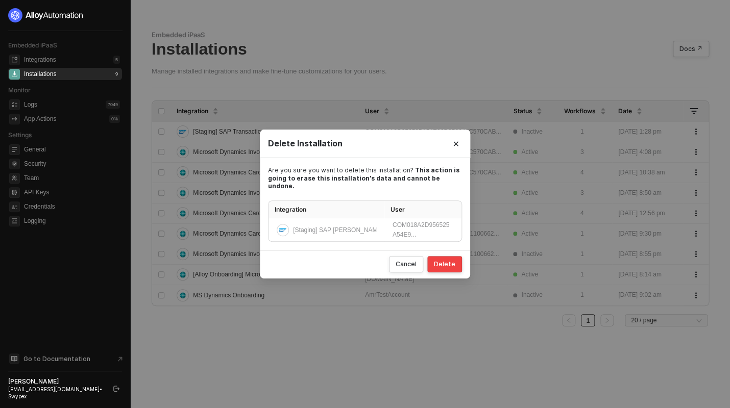
click at [454, 260] on div "Delete" at bounding box center [444, 264] width 21 height 8
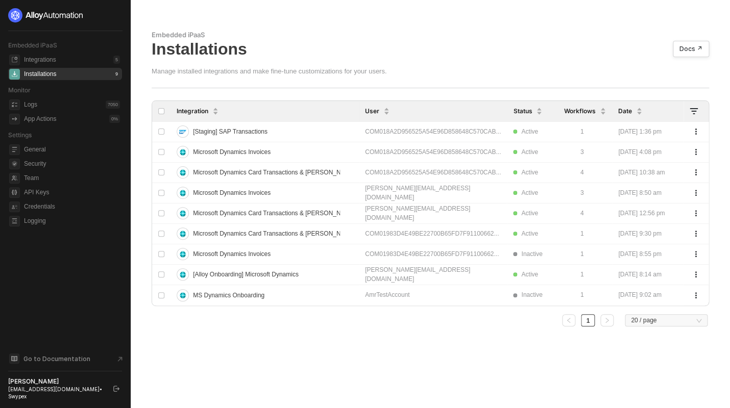
click at [257, 135] on span "[Staging] SAP Transactions" at bounding box center [230, 132] width 75 height 16
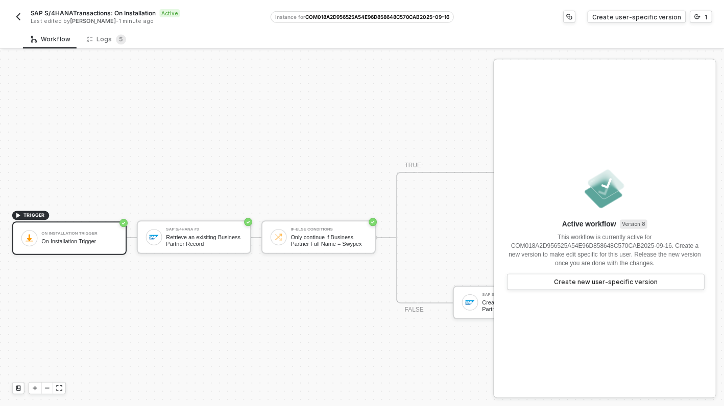
scroll to position [25, 0]
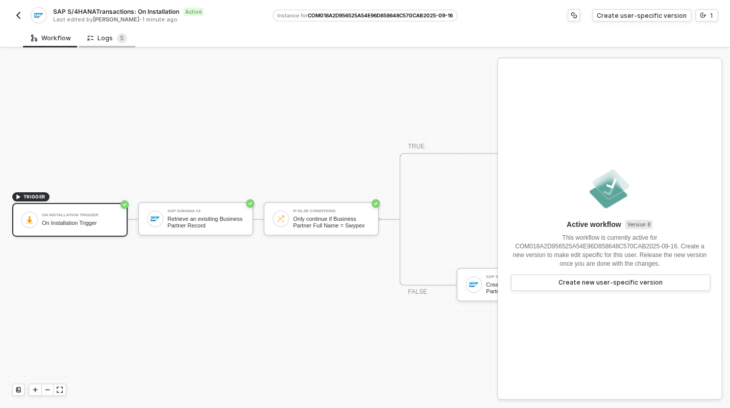
click at [115, 44] on div "Logs 5" at bounding box center [107, 38] width 56 height 19
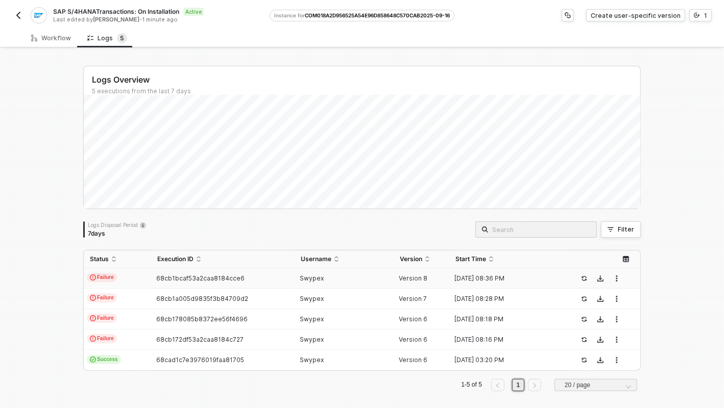
click at [208, 282] on span "68cb1bcaf53a2caa8184cce6" at bounding box center [200, 279] width 88 height 8
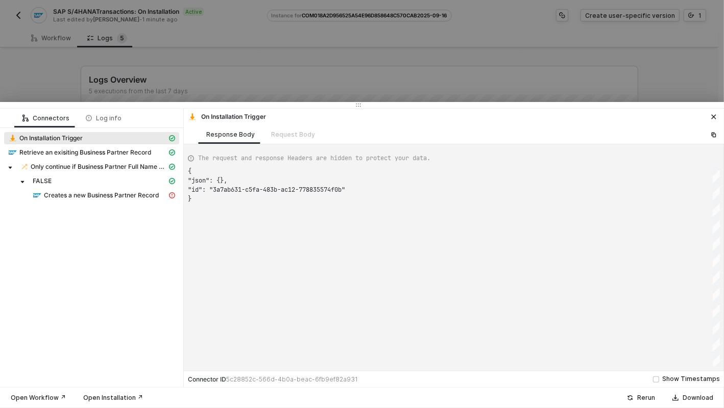
scroll to position [28, 0]
click at [84, 201] on span "Creates a new Business Partner Record" at bounding box center [104, 195] width 151 height 12
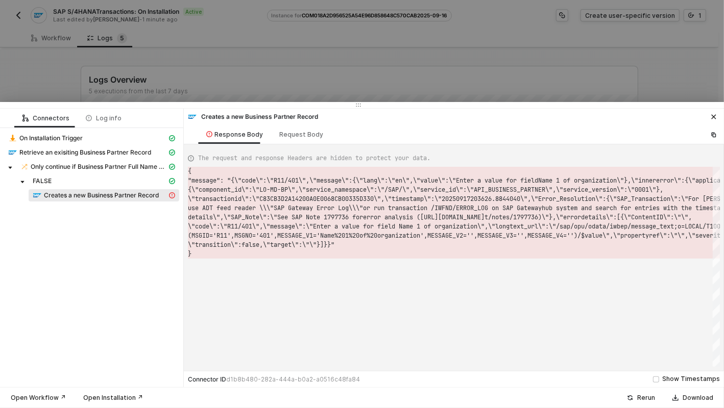
scroll to position [9, 0]
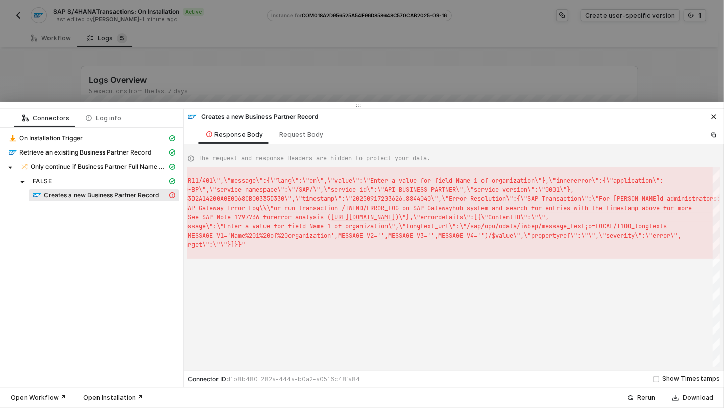
click at [431, 56] on div at bounding box center [362, 204] width 724 height 408
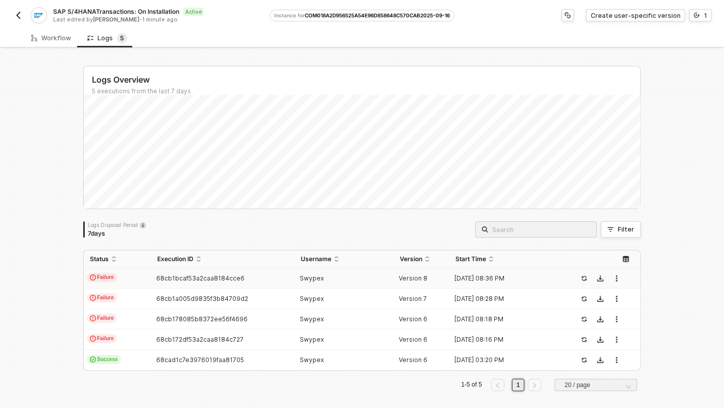
click at [23, 15] on button "button" at bounding box center [18, 15] width 12 height 12
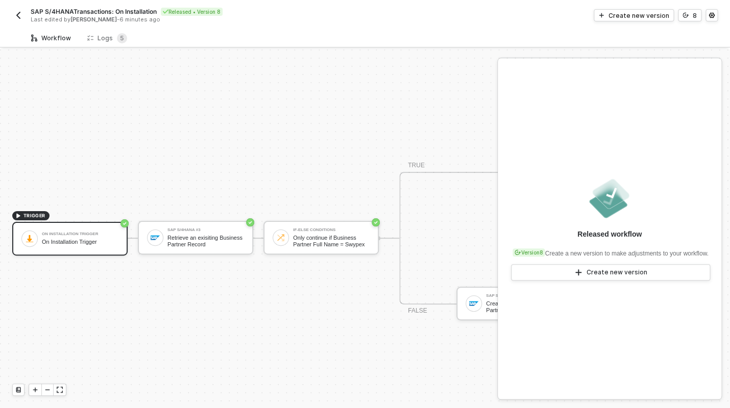
scroll to position [25, 0]
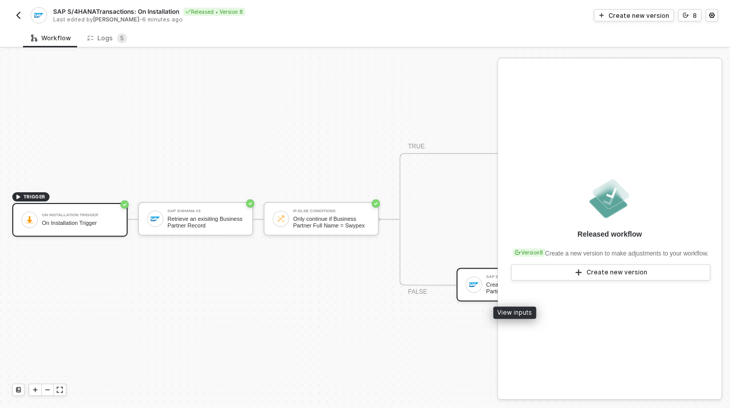
click at [481, 293] on div "SAP S/4HANA #4 Creates a new Business Partner Record" at bounding box center [513, 285] width 115 height 34
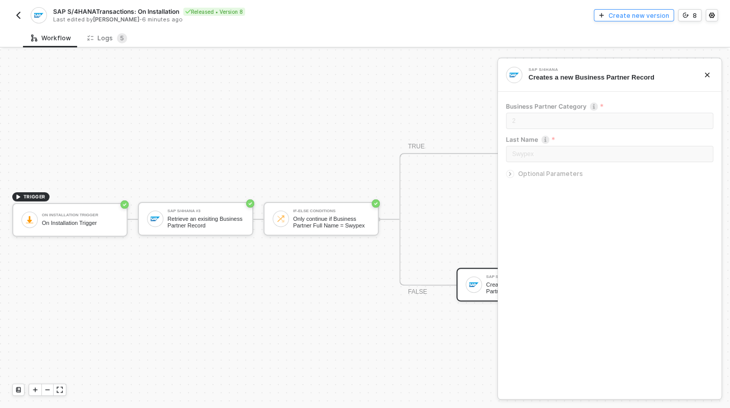
click at [617, 19] on div "Create new version" at bounding box center [639, 15] width 61 height 9
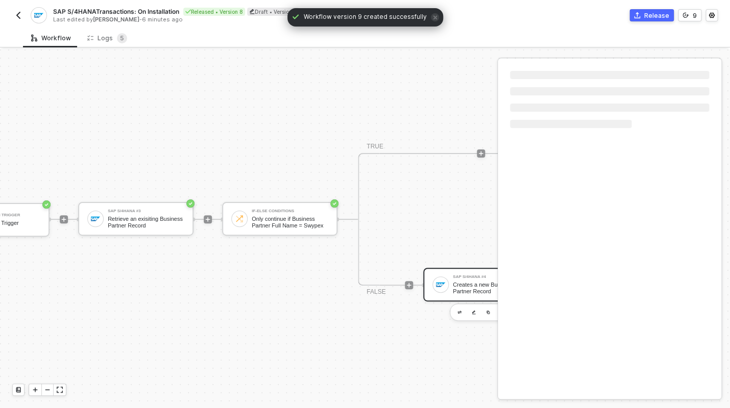
scroll to position [25, 109]
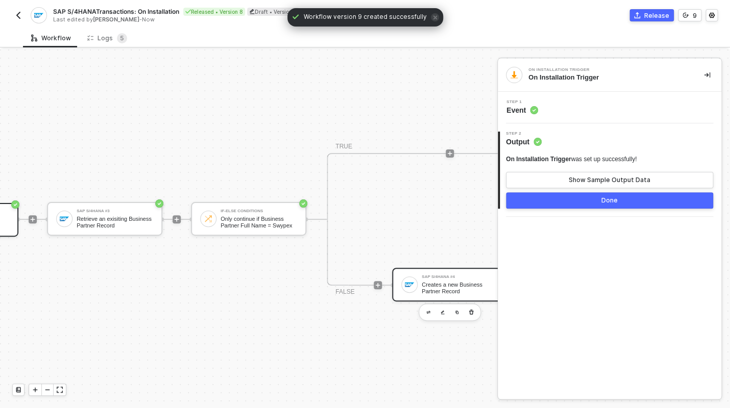
click at [446, 276] on div "SAP S/4HANA #4 Creates a new Business Partner Record" at bounding box center [460, 284] width 77 height 19
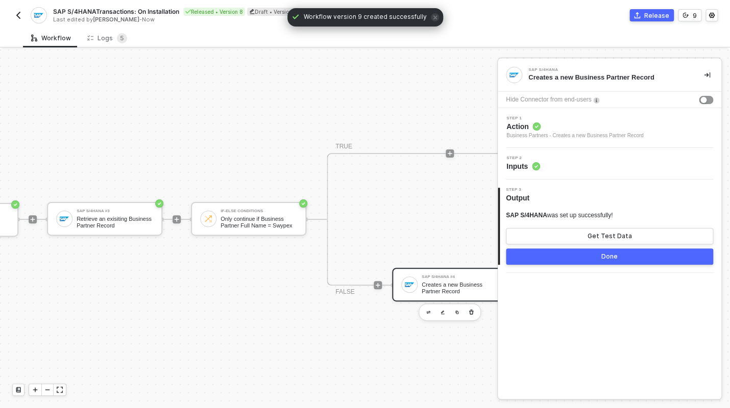
click at [547, 166] on div "Step 2 Inputs" at bounding box center [610, 163] width 221 height 15
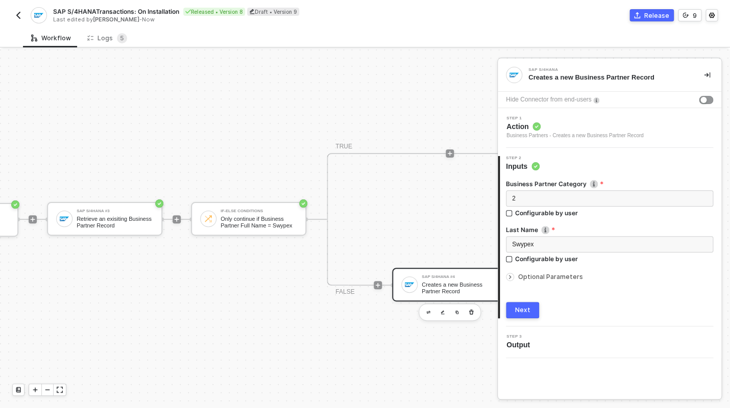
click at [539, 278] on span "Optional Parameters" at bounding box center [550, 277] width 65 height 8
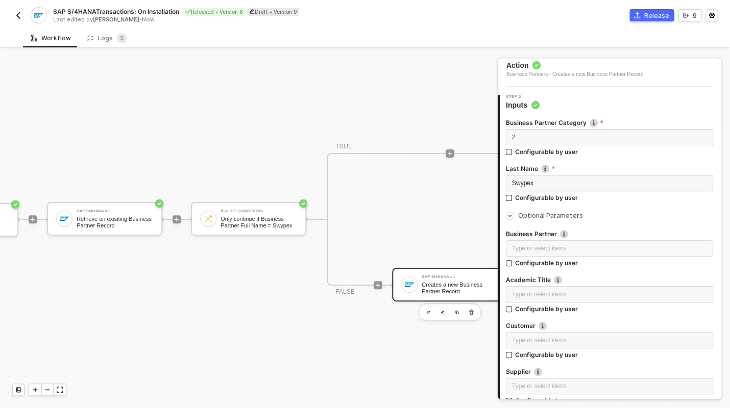
scroll to position [61, 0]
click at [564, 235] on img at bounding box center [564, 234] width 8 height 8
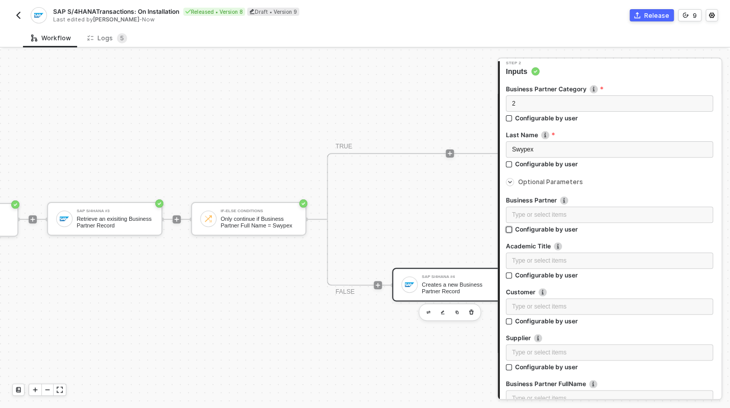
scroll to position [97, 0]
click at [574, 212] on div "Type or select items ﻿" at bounding box center [609, 214] width 195 height 10
click at [247, 251] on div "TRIGGER On Installation Trigger On Installation Trigger SAP S/4HANA #3 Retrieve…" at bounding box center [241, 220] width 701 height 378
click at [556, 212] on div "102938" at bounding box center [609, 214] width 195 height 10
click at [556, 217] on div "102938" at bounding box center [609, 214] width 195 height 10
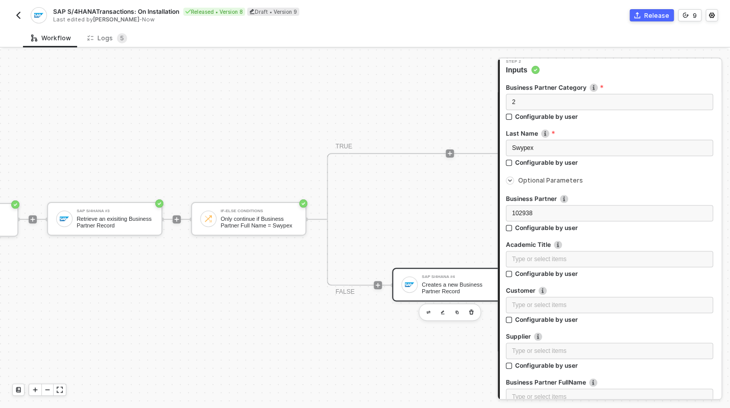
click at [618, 182] on span "Optional Parameters" at bounding box center [615, 181] width 195 height 6
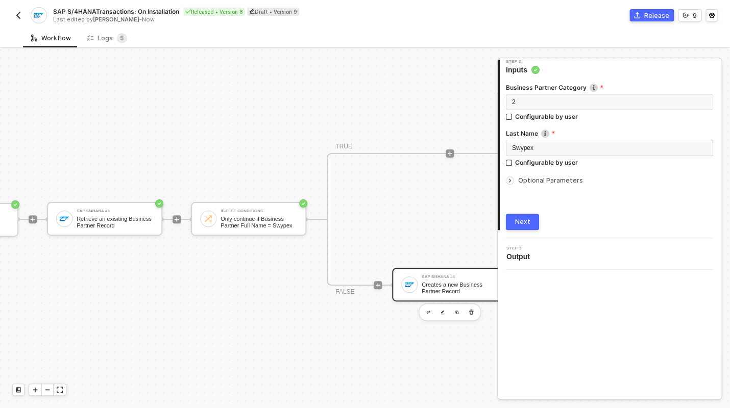
scroll to position [0, 0]
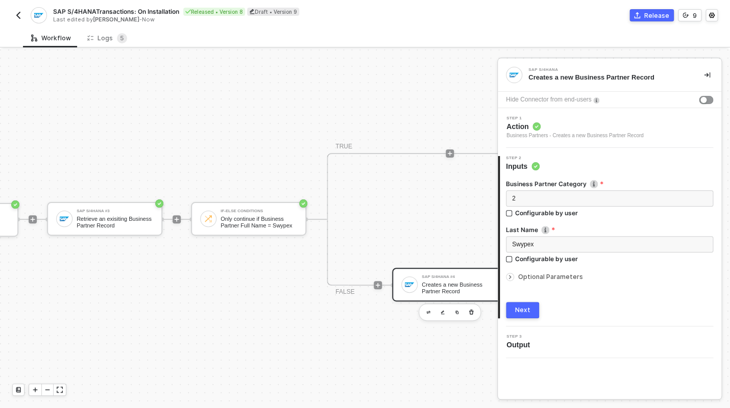
click at [546, 283] on div "Business Partner Category 2 Configurable by user Last Name Swypex Configurable …" at bounding box center [609, 245] width 207 height 147
click at [549, 280] on span "Optional Parameters" at bounding box center [550, 277] width 65 height 8
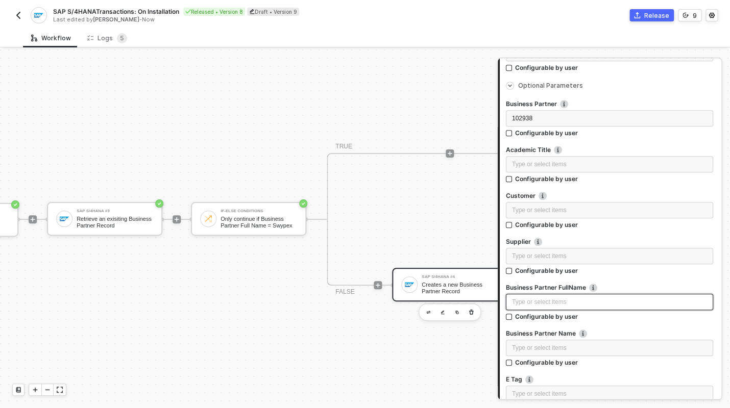
scroll to position [194, 0]
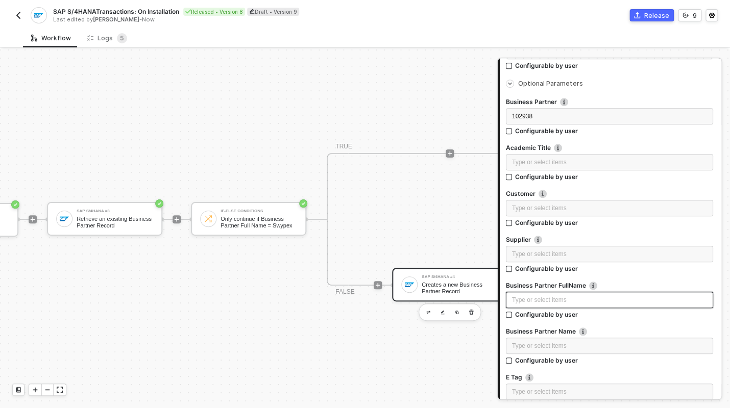
click at [583, 299] on div "Type or select items ﻿" at bounding box center [609, 301] width 195 height 10
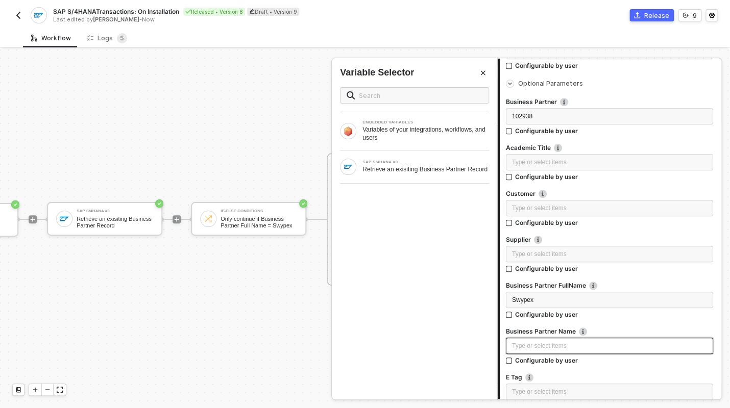
click at [562, 341] on div "Type or select items ﻿" at bounding box center [609, 346] width 207 height 16
click at [575, 344] on div "Type or select items ﻿" at bounding box center [609, 347] width 195 height 10
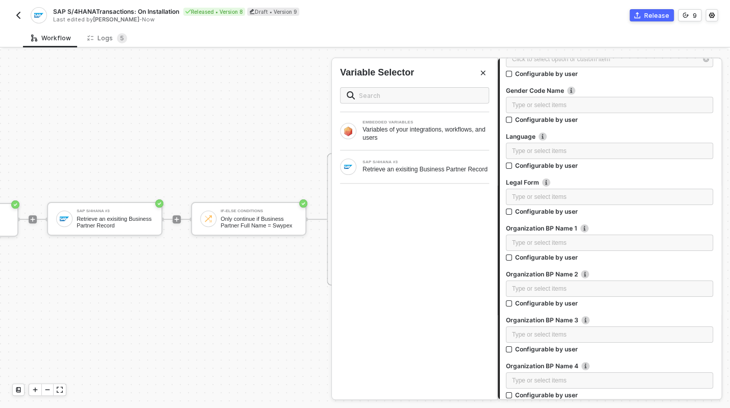
scroll to position [1171, 0]
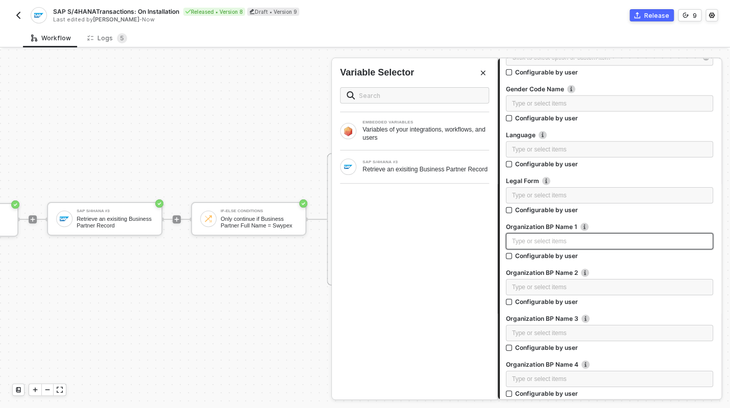
click at [573, 239] on div "Type or select items ﻿" at bounding box center [609, 242] width 195 height 10
click at [577, 284] on div "Type or select items ﻿" at bounding box center [609, 288] width 195 height 10
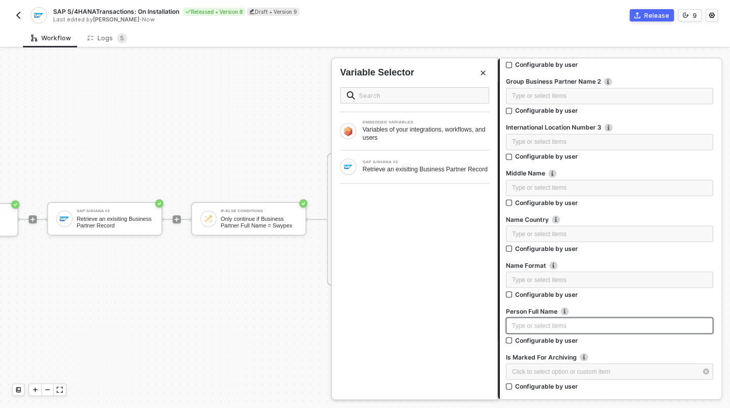
click at [618, 321] on div "Type or select items ﻿" at bounding box center [609, 326] width 195 height 10
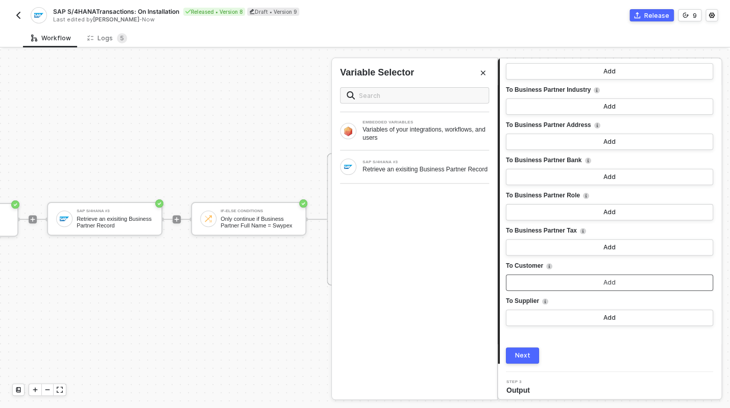
scroll to position [2960, 0]
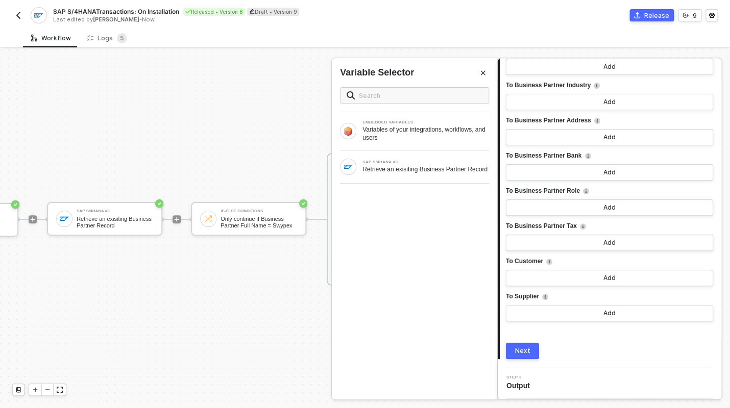
click at [520, 352] on div "Next" at bounding box center [522, 351] width 15 height 8
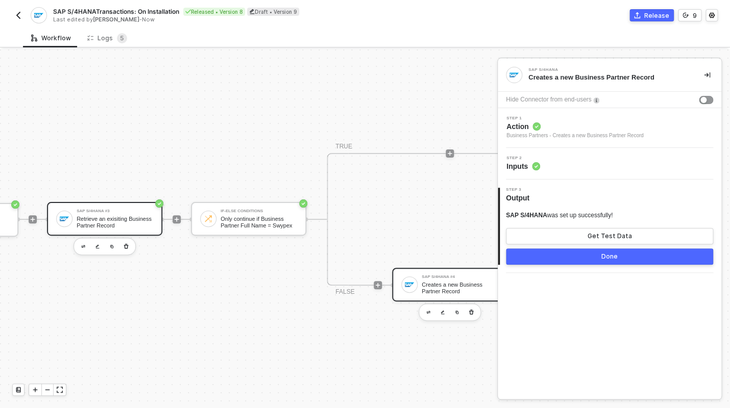
scroll to position [0, 0]
click at [568, 261] on button "Done" at bounding box center [609, 257] width 207 height 16
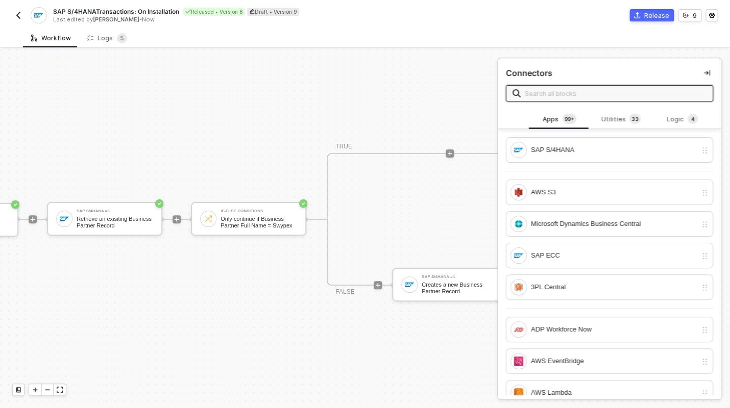
click at [660, 18] on div "Release" at bounding box center [656, 15] width 25 height 9
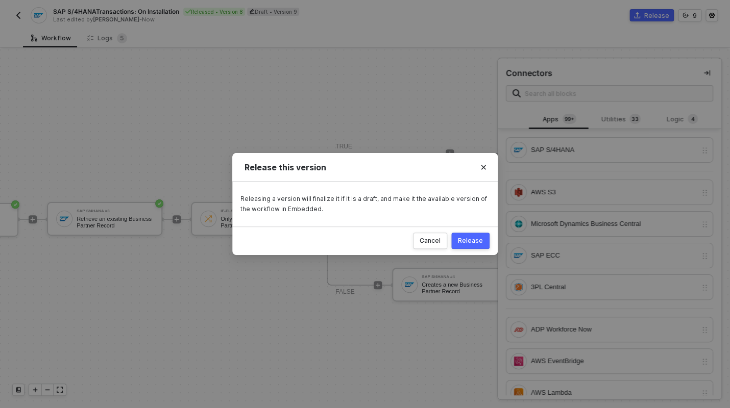
click at [476, 235] on button "Release" at bounding box center [470, 241] width 38 height 16
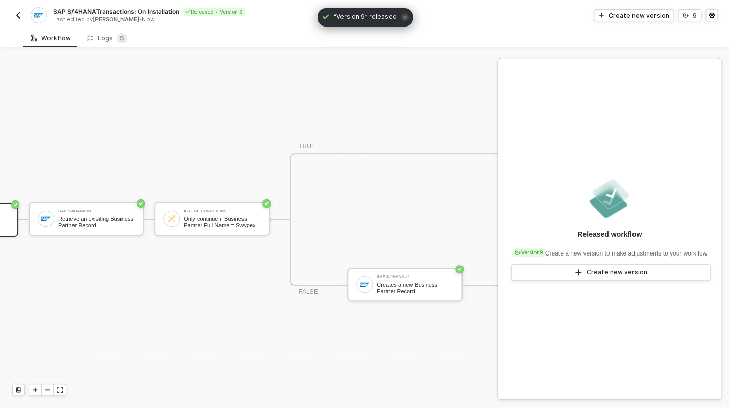
click at [21, 12] on img "button" at bounding box center [18, 15] width 8 height 8
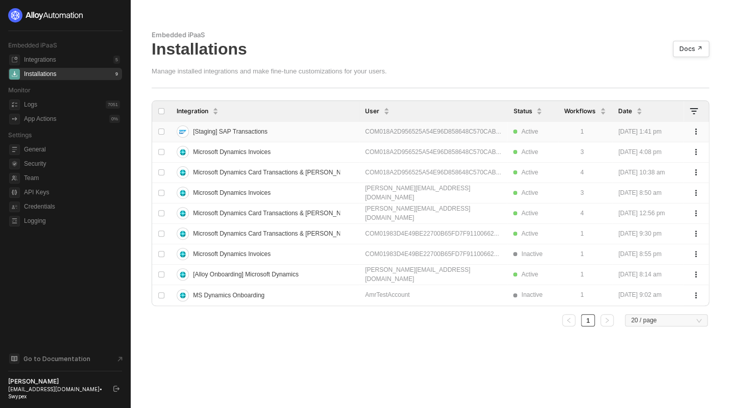
click at [257, 129] on span "[Staging] SAP Transactions" at bounding box center [230, 132] width 75 height 16
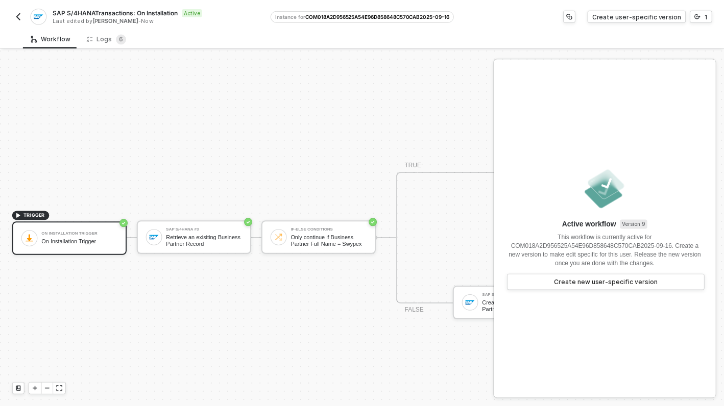
scroll to position [25, 0]
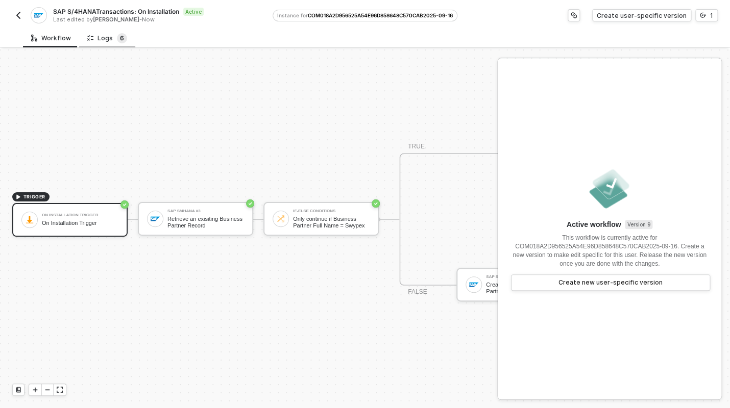
click at [117, 39] on sup "6" at bounding box center [122, 38] width 10 height 10
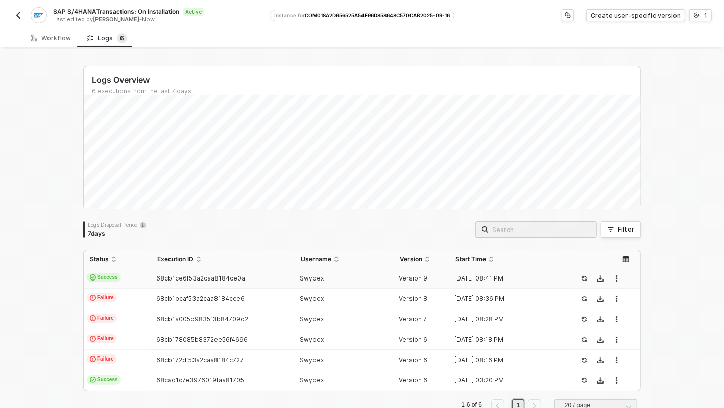
click at [244, 278] on div "68cb1ce6f53a2caa8184ce0a" at bounding box center [218, 279] width 135 height 8
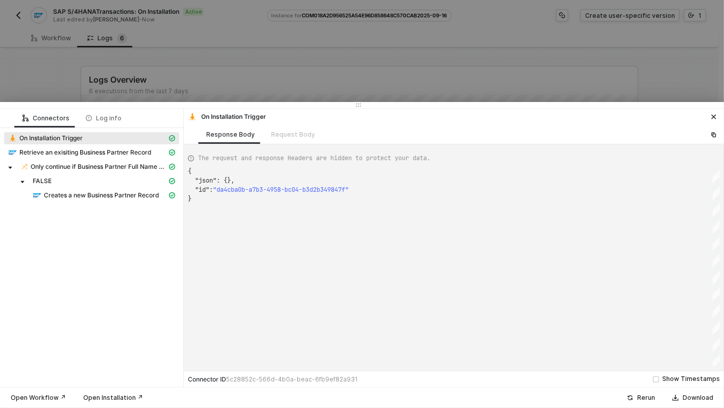
scroll to position [28, 0]
click at [107, 192] on span "Creates a new Business Partner Record" at bounding box center [101, 195] width 115 height 8
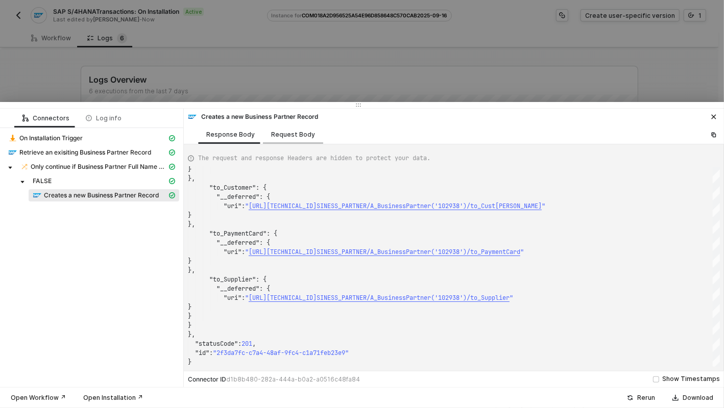
click at [300, 137] on div "Request Body" at bounding box center [293, 135] width 44 height 8
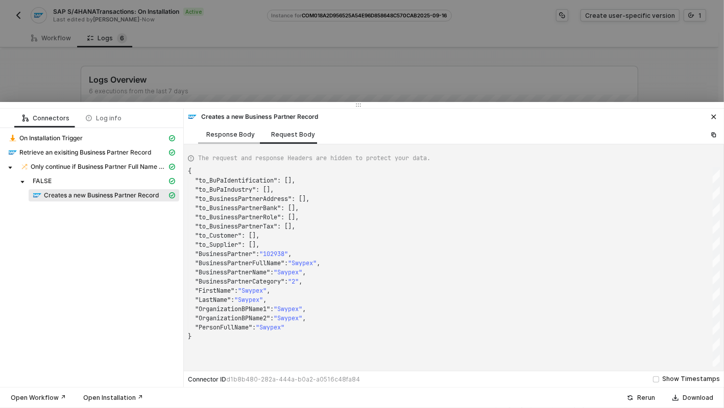
click at [216, 138] on div "Response Body" at bounding box center [230, 134] width 65 height 19
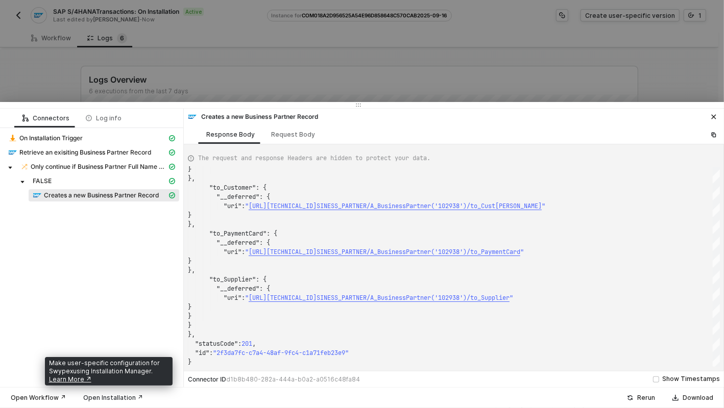
click at [91, 401] on div "Open Installation ↗" at bounding box center [113, 398] width 60 height 8
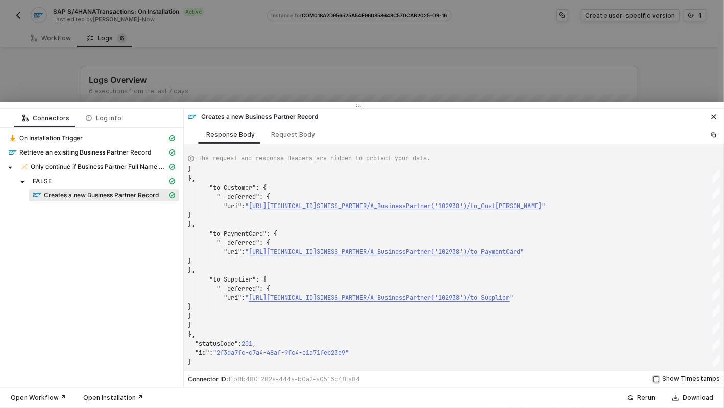
click at [669, 383] on div "Show Timestamps" at bounding box center [691, 380] width 58 height 10
click at [659, 383] on input "Show Timestamps" at bounding box center [656, 380] width 6 height 6
checkbox input "true"
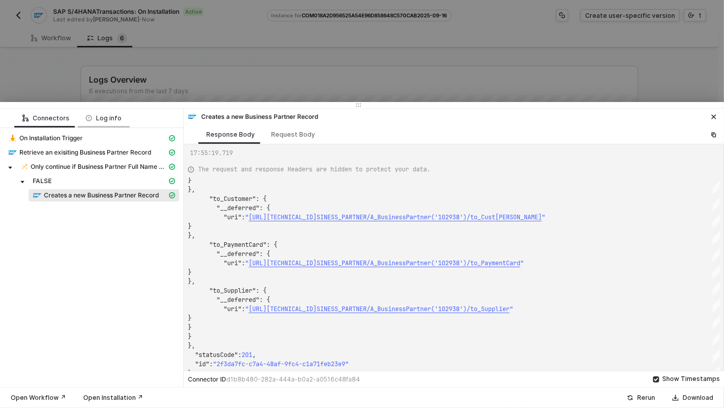
click at [112, 122] on div "Log info" at bounding box center [104, 118] width 52 height 19
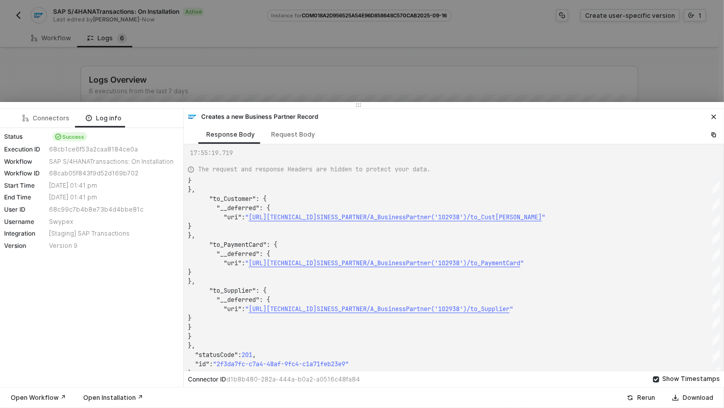
click at [712, 119] on icon "icon-close" at bounding box center [714, 117] width 6 height 6
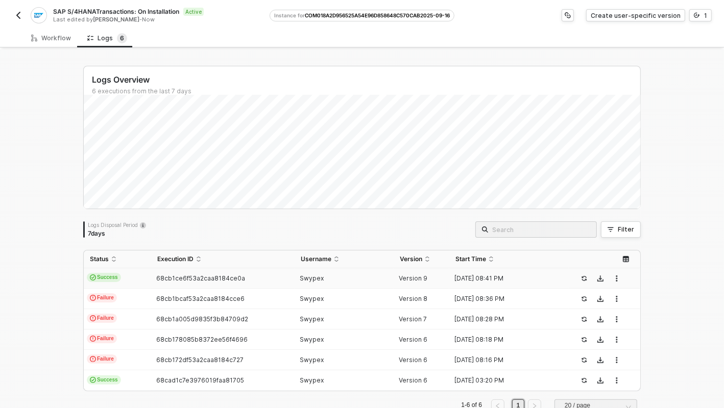
drag, startPoint x: 26, startPoint y: 18, endPoint x: 18, endPoint y: 16, distance: 7.6
click at [26, 18] on div "SAP S/4HANATransactions: On Installation Active Last edited by Sasan Hezarkhani…" at bounding box center [140, 15] width 257 height 16
click at [18, 16] on img "button" at bounding box center [18, 15] width 8 height 8
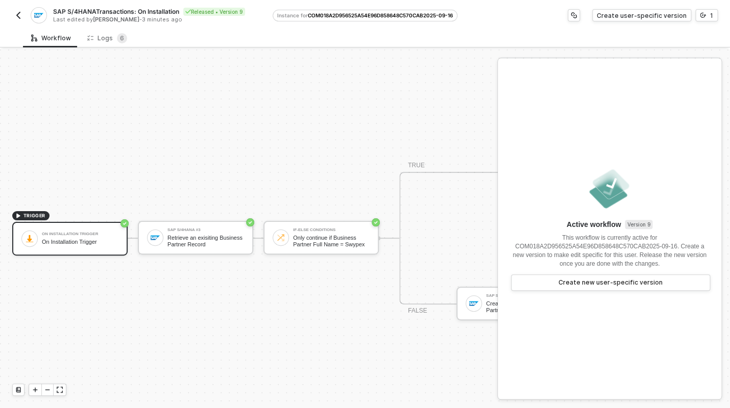
scroll to position [25, 0]
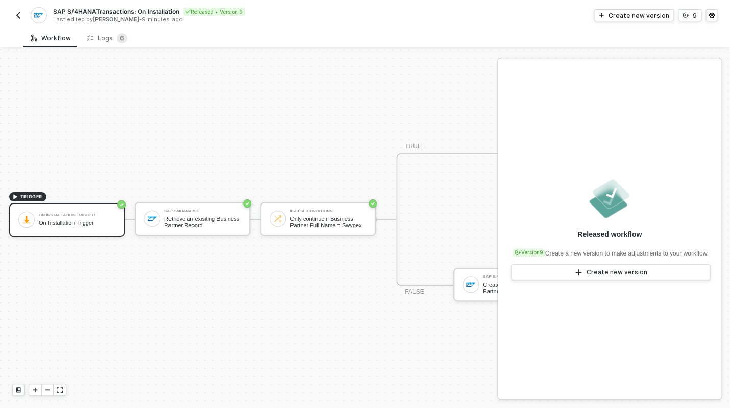
scroll to position [25, 4]
click at [176, 216] on div "Retrieve an exisiting Business Partner Record" at bounding box center [201, 222] width 77 height 13
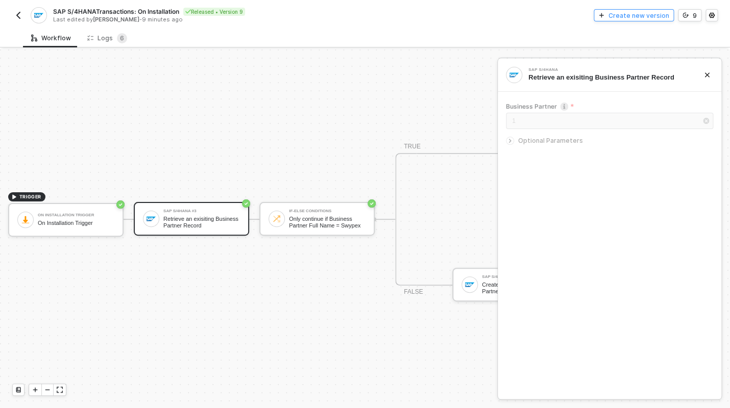
click at [641, 15] on div "Create new version" at bounding box center [639, 15] width 61 height 9
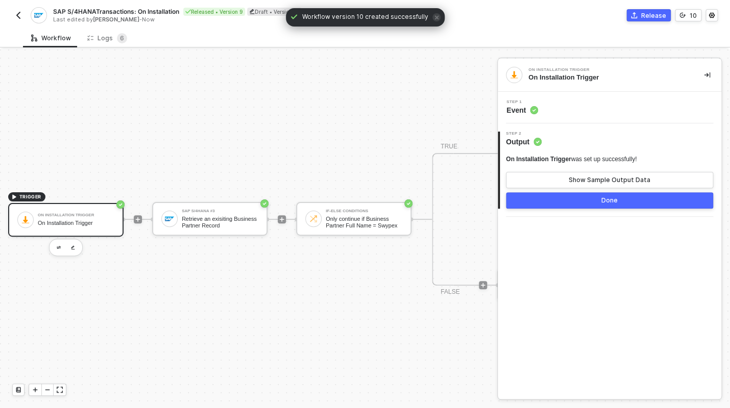
click at [559, 147] on div "Step 2 Output" at bounding box center [611, 139] width 222 height 15
click at [553, 116] on div "Step 1 Event" at bounding box center [610, 108] width 224 height 32
click at [530, 109] on circle at bounding box center [534, 110] width 8 height 8
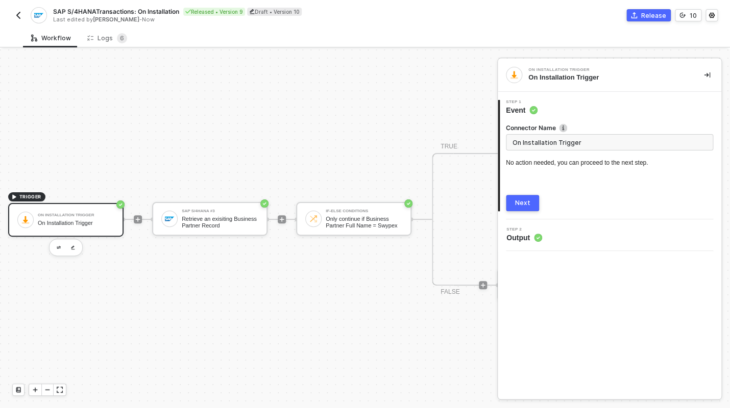
click at [535, 203] on button "Next" at bounding box center [522, 203] width 33 height 16
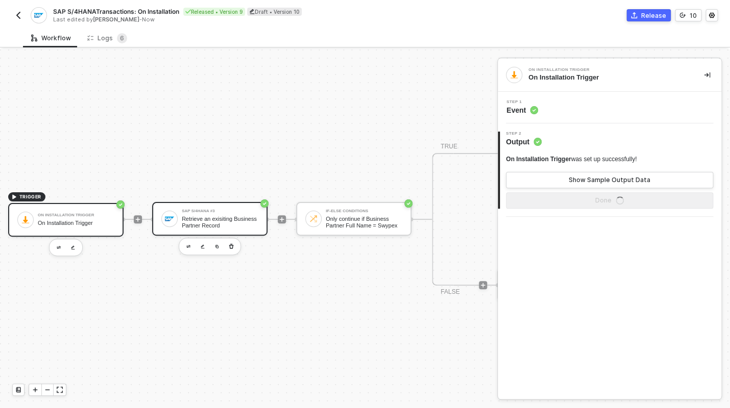
click at [204, 216] on div "Retrieve an exisiting Business Partner Record" at bounding box center [220, 222] width 77 height 13
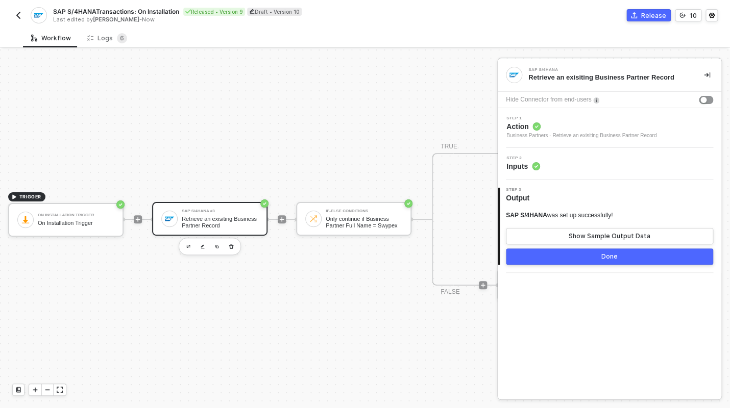
click at [552, 166] on div "Step 2 Inputs" at bounding box center [610, 163] width 221 height 15
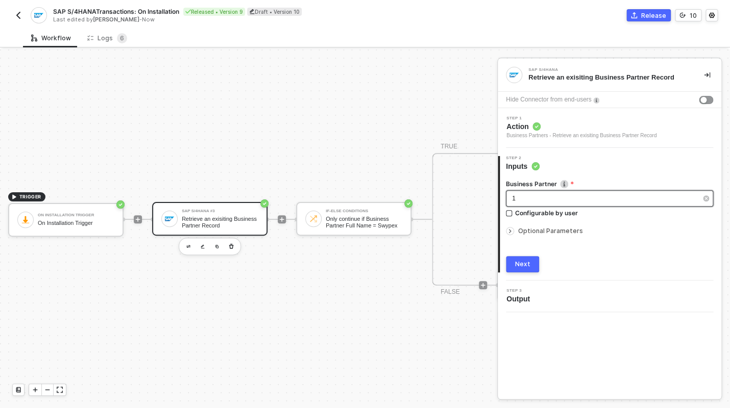
click at [519, 200] on div "1" at bounding box center [604, 199] width 185 height 10
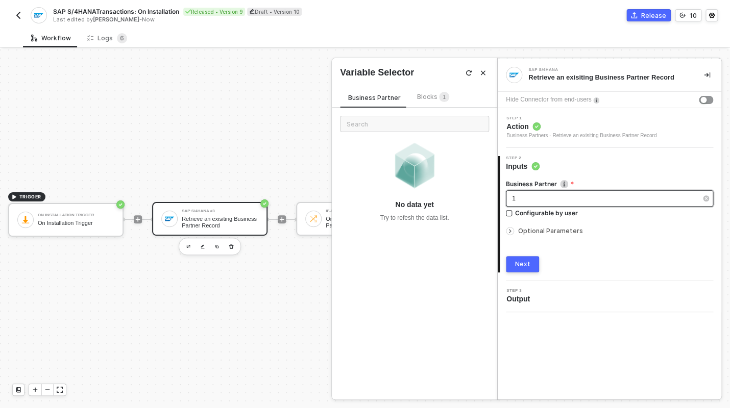
click at [519, 200] on div "1" at bounding box center [604, 199] width 185 height 10
click at [529, 264] on button "Next" at bounding box center [522, 264] width 33 height 16
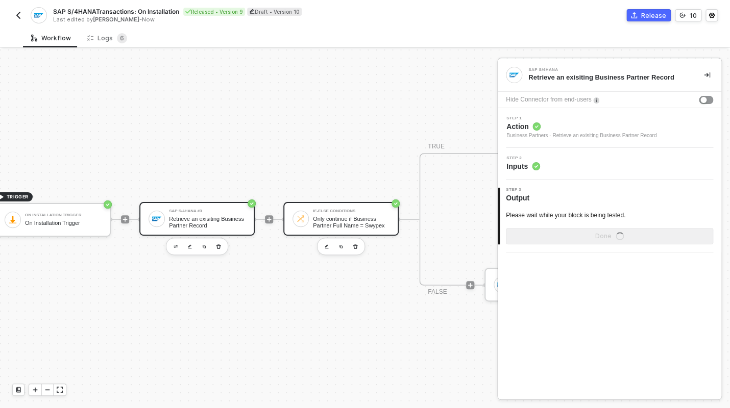
scroll to position [25, 122]
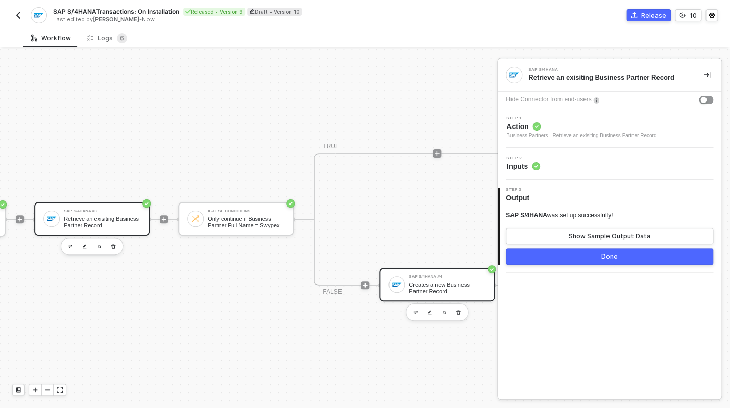
click at [416, 284] on div "Creates a new Business Partner Record" at bounding box center [447, 288] width 77 height 13
click at [563, 177] on div "Step 2 Inputs" at bounding box center [610, 164] width 224 height 32
click at [534, 169] on circle at bounding box center [536, 166] width 8 height 8
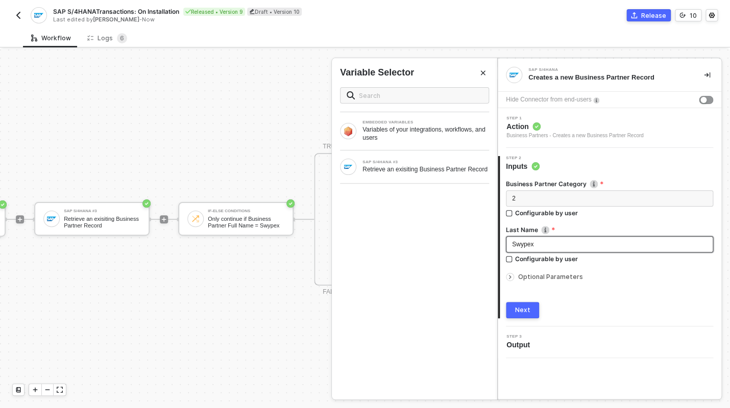
click at [534, 245] on div "Swypex" at bounding box center [609, 245] width 195 height 10
click at [524, 308] on div "Next" at bounding box center [522, 310] width 15 height 8
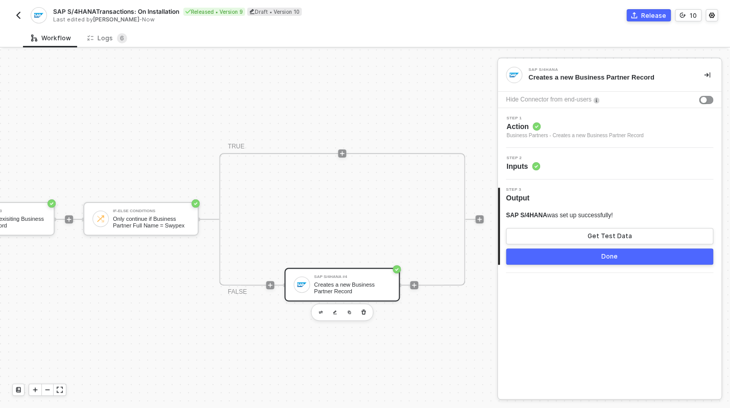
scroll to position [25, 219]
click at [578, 159] on div "Step 2 Inputs" at bounding box center [610, 163] width 221 height 15
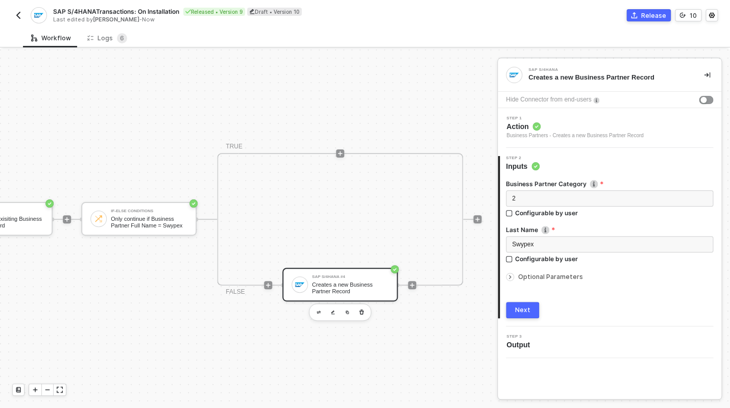
click at [517, 279] on div at bounding box center [512, 277] width 12 height 11
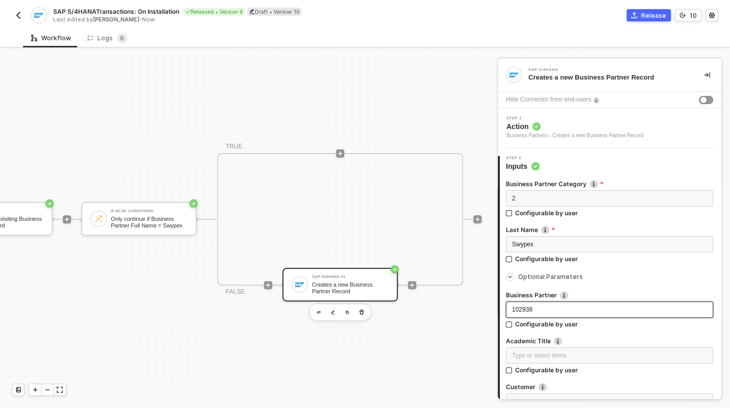
click at [539, 310] on div "102938" at bounding box center [609, 310] width 195 height 10
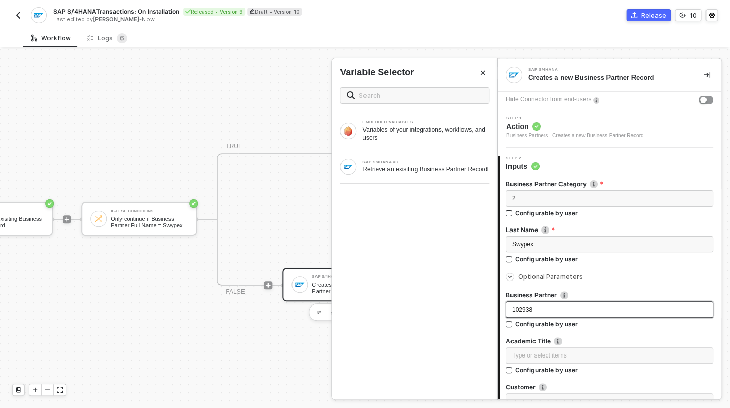
click at [539, 310] on div "102938" at bounding box center [609, 310] width 195 height 10
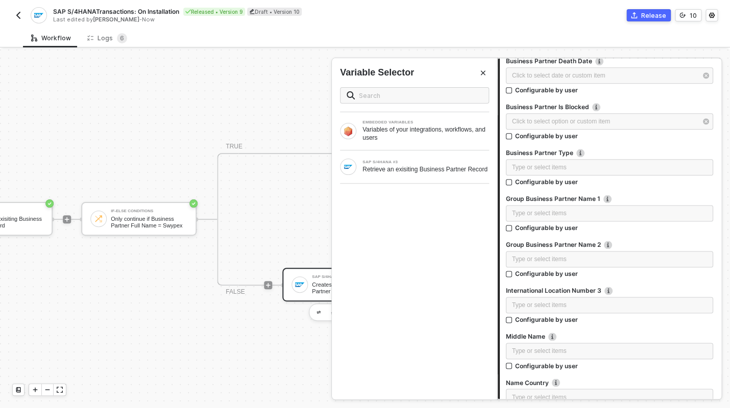
scroll to position [2960, 0]
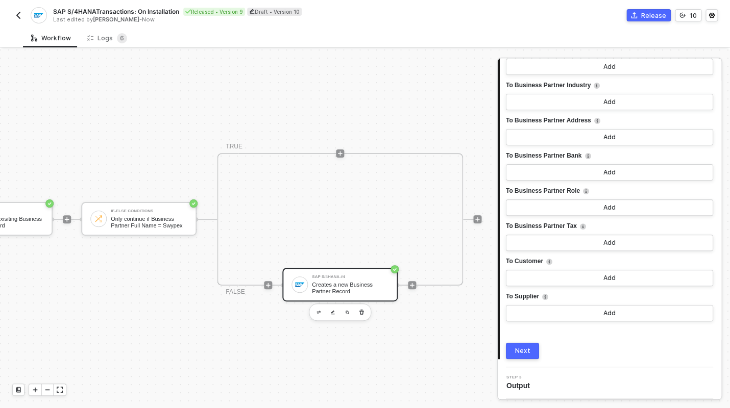
click at [528, 355] on button "Next" at bounding box center [522, 351] width 33 height 16
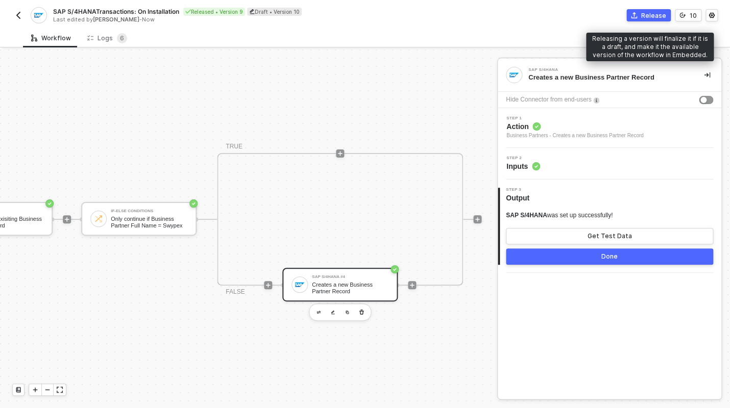
click at [646, 13] on div "Release" at bounding box center [653, 15] width 25 height 9
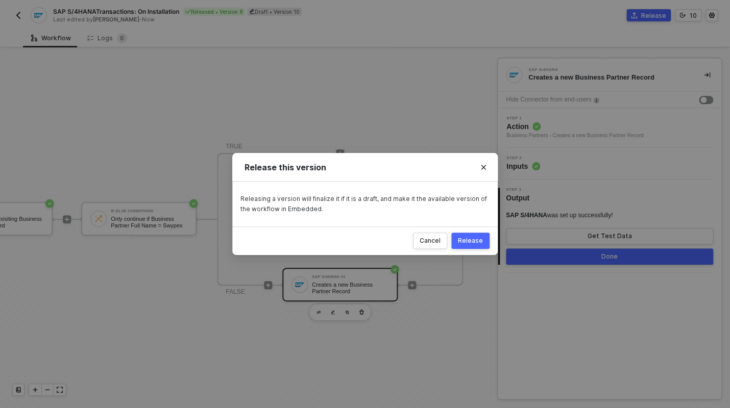
click at [465, 237] on button "Release" at bounding box center [470, 241] width 38 height 16
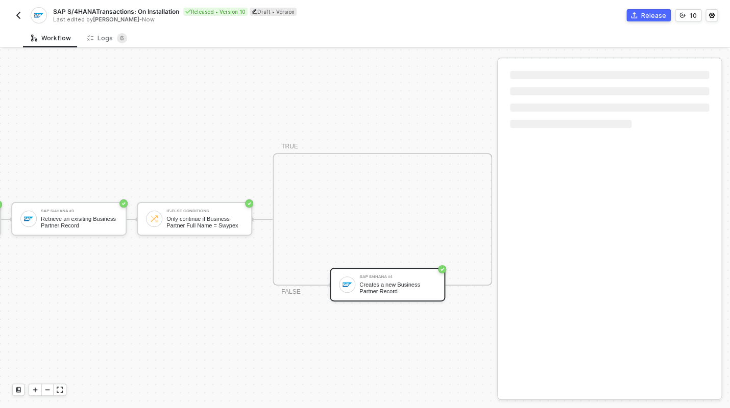
scroll to position [25, 132]
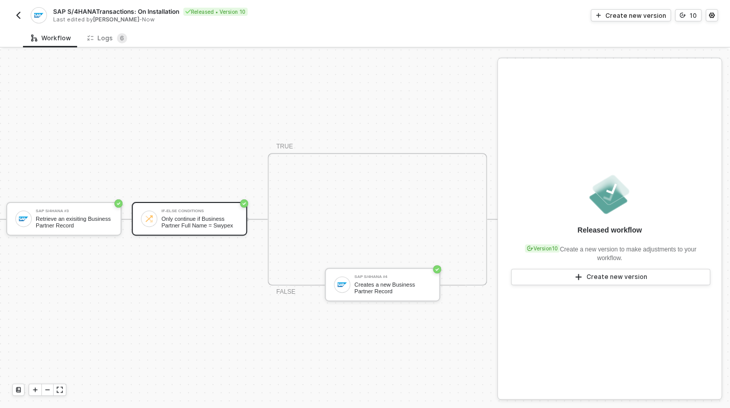
click at [215, 216] on div "Only continue if Business Partner Full Name = Swypex" at bounding box center [199, 222] width 77 height 13
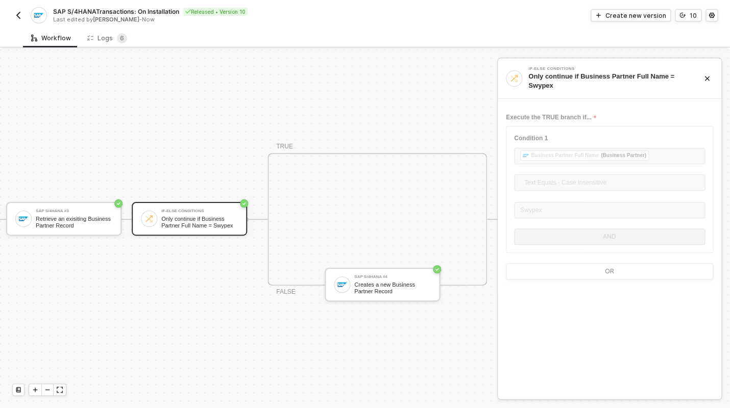
click at [21, 17] on img "button" at bounding box center [18, 15] width 8 height 8
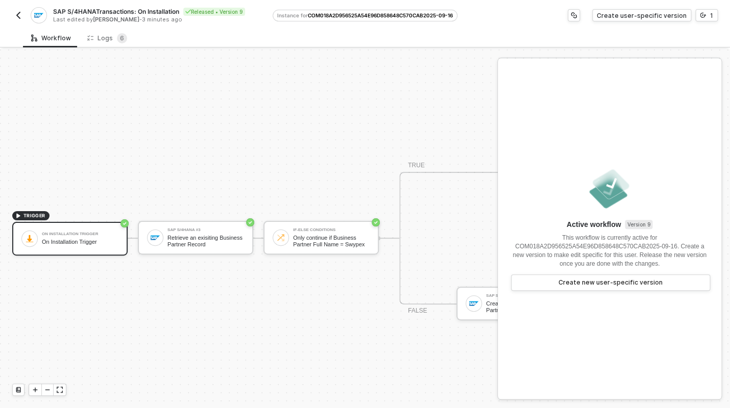
scroll to position [25, 0]
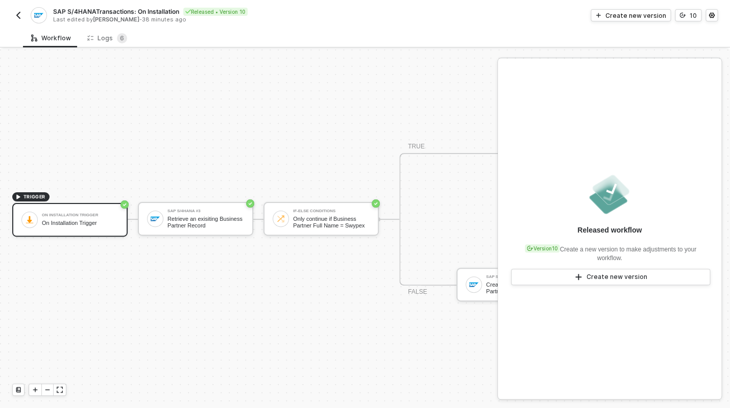
scroll to position [25, 113]
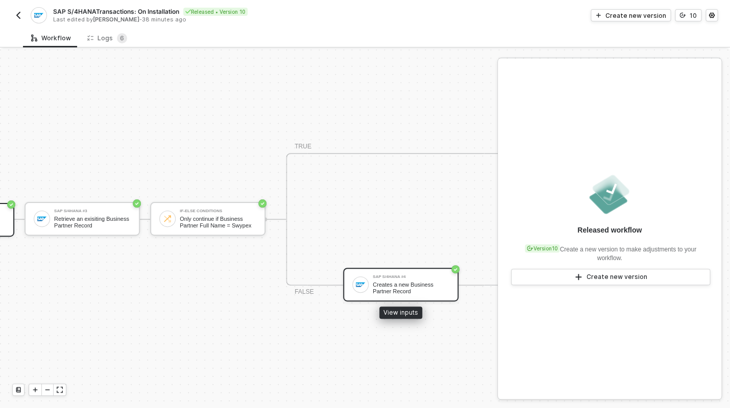
click at [387, 282] on div "Creates a new Business Partner Record" at bounding box center [411, 288] width 77 height 13
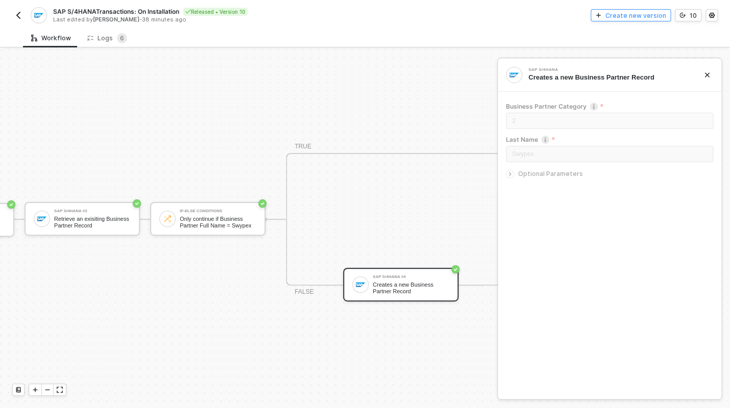
click at [611, 19] on div "Create new version" at bounding box center [636, 15] width 61 height 9
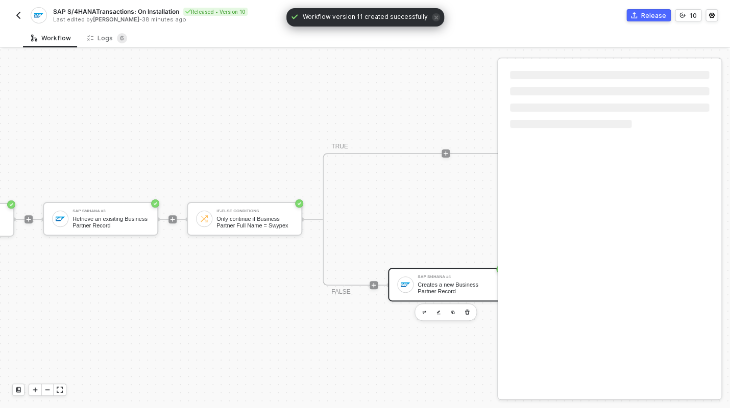
click at [421, 282] on div "Creates a new Business Partner Record" at bounding box center [456, 288] width 77 height 13
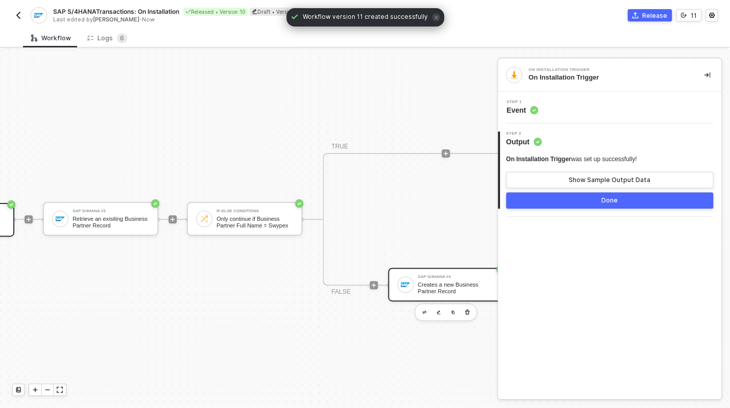
click at [430, 282] on div "Creates a new Business Partner Record" at bounding box center [456, 288] width 77 height 13
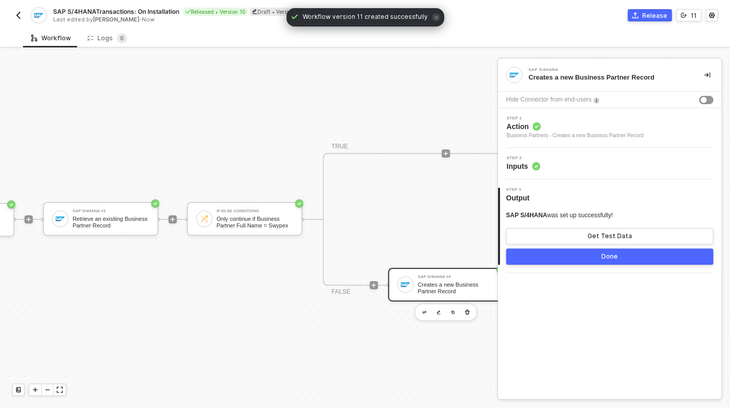
click at [551, 170] on div "Step 2 Inputs" at bounding box center [610, 163] width 221 height 15
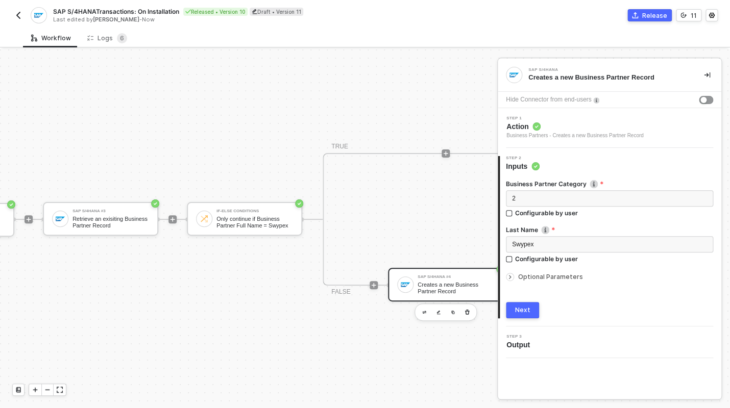
click at [556, 277] on span "Optional Parameters" at bounding box center [550, 277] width 65 height 8
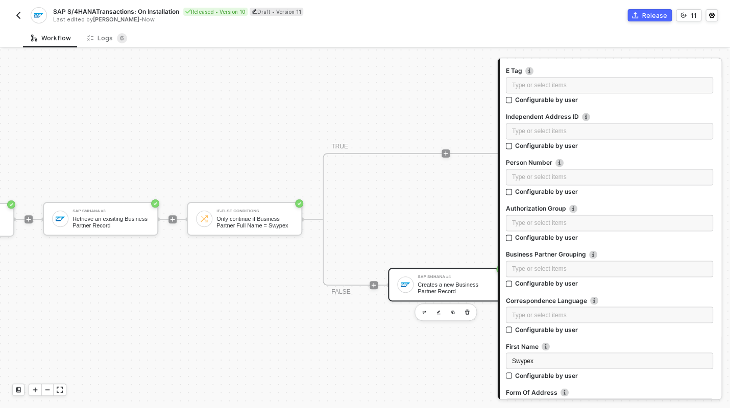
scroll to position [502, 0]
click at [537, 360] on div "Swypex" at bounding box center [609, 360] width 195 height 10
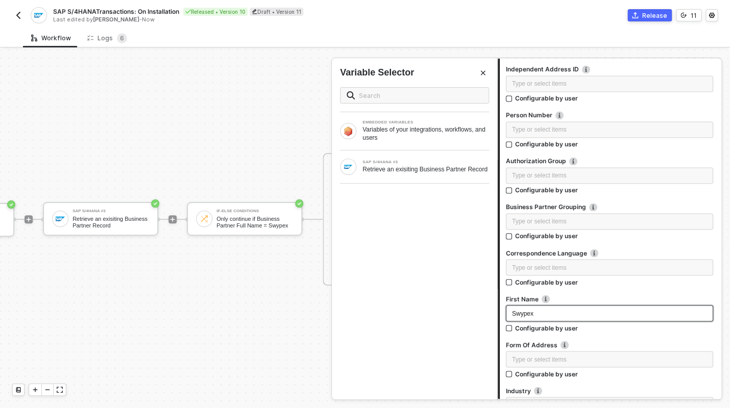
scroll to position [572, 0]
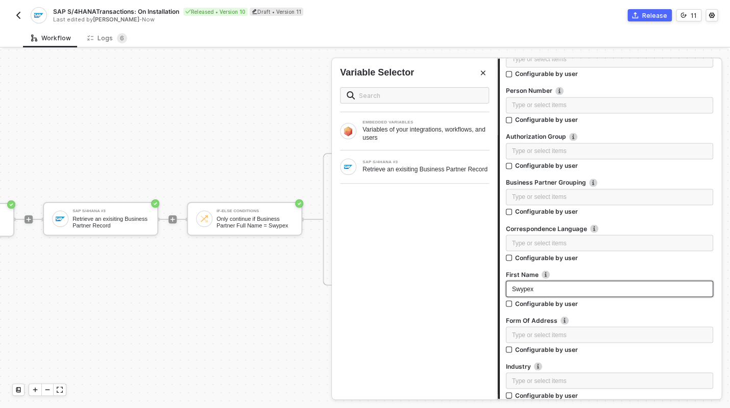
click at [541, 286] on div "Swypex" at bounding box center [609, 289] width 195 height 10
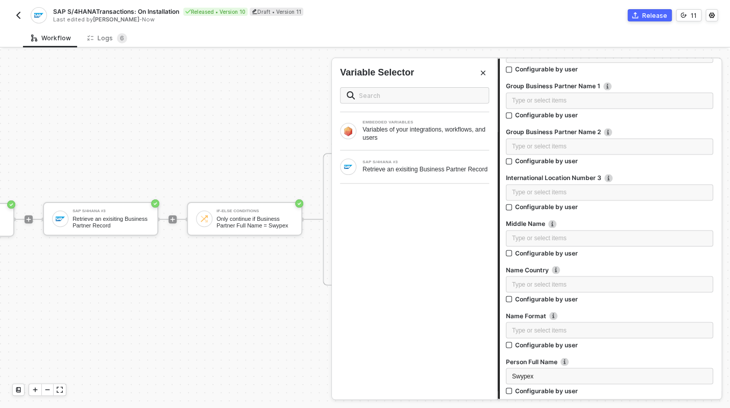
scroll to position [2960, 0]
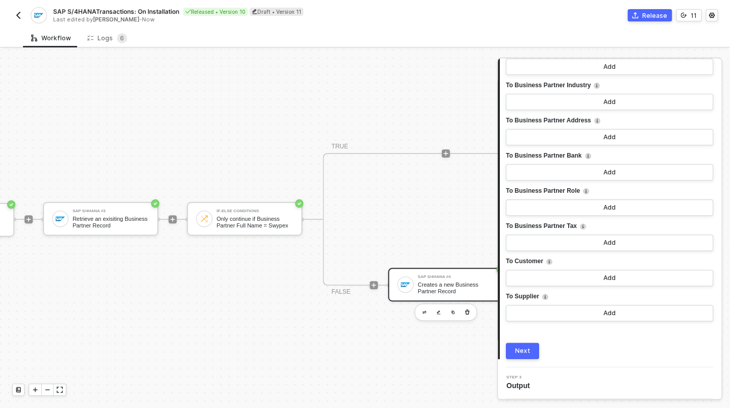
click at [569, 353] on div "Next" at bounding box center [609, 351] width 207 height 16
click at [528, 352] on div "Next" at bounding box center [522, 351] width 15 height 8
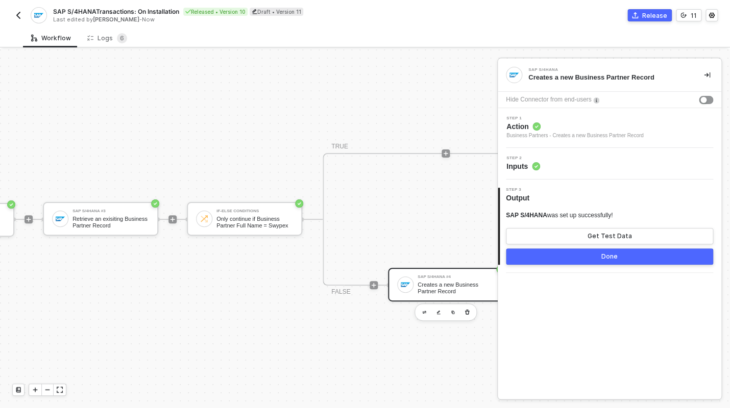
click at [594, 257] on button "Done" at bounding box center [609, 257] width 207 height 16
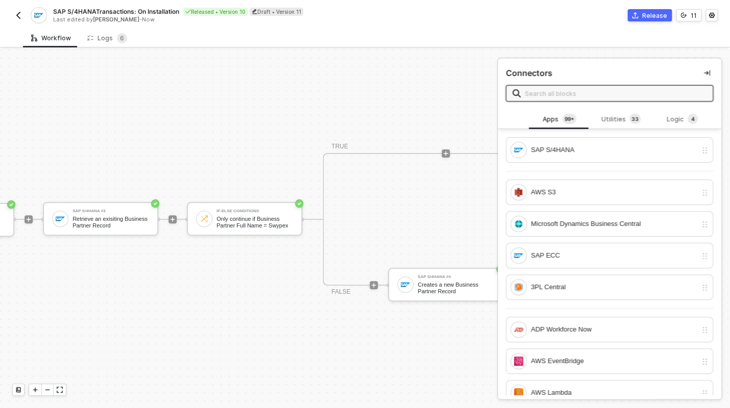
click at [651, 18] on div "Release" at bounding box center [654, 15] width 25 height 9
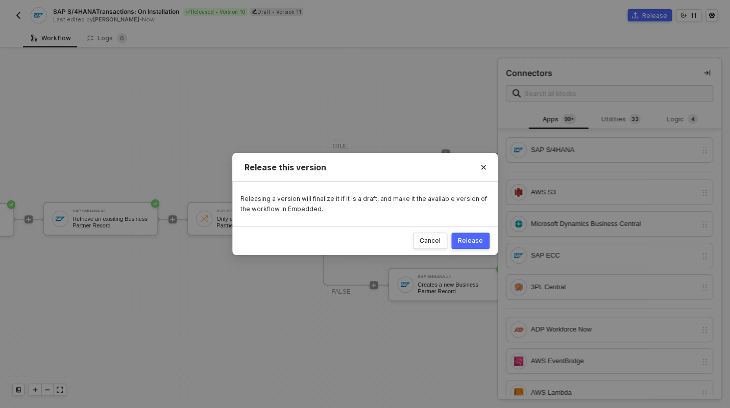
click at [475, 243] on div "Release" at bounding box center [470, 241] width 25 height 8
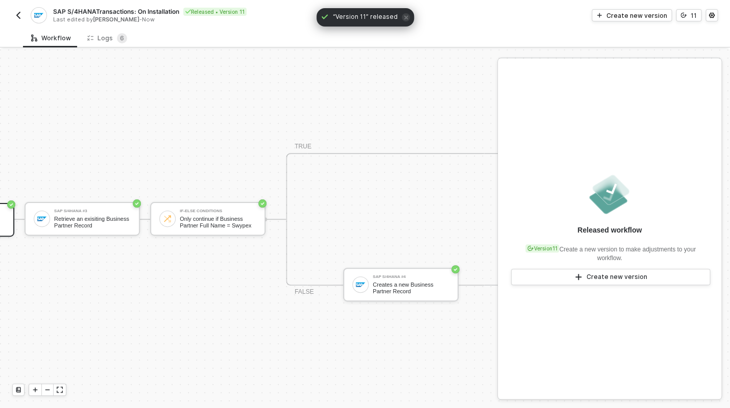
click at [18, 13] on img "button" at bounding box center [18, 15] width 8 height 8
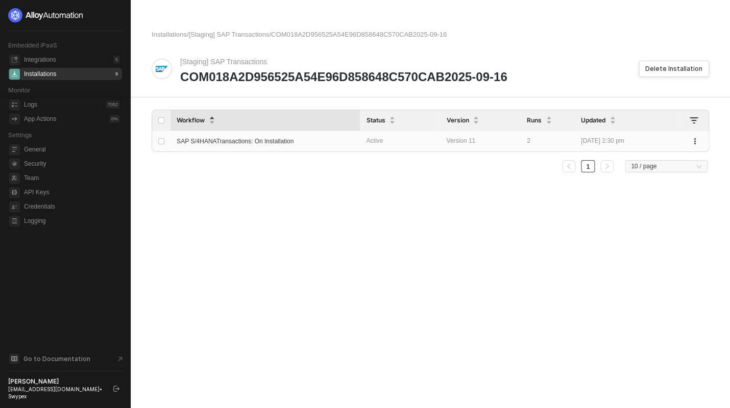
click at [315, 146] on div "SAP S/4HANATransactions: On Installation" at bounding box center [258, 141] width 163 height 18
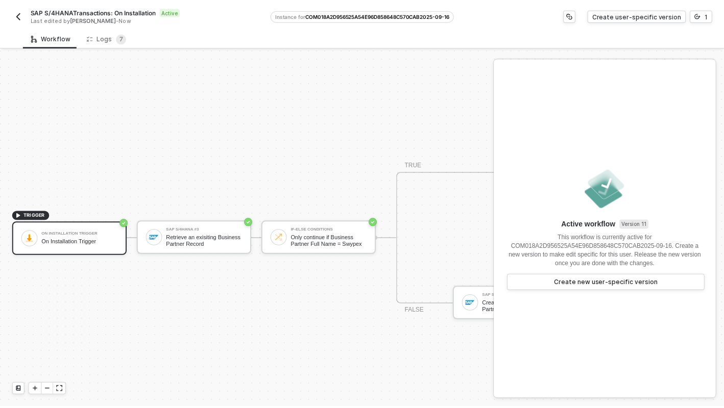
scroll to position [25, 0]
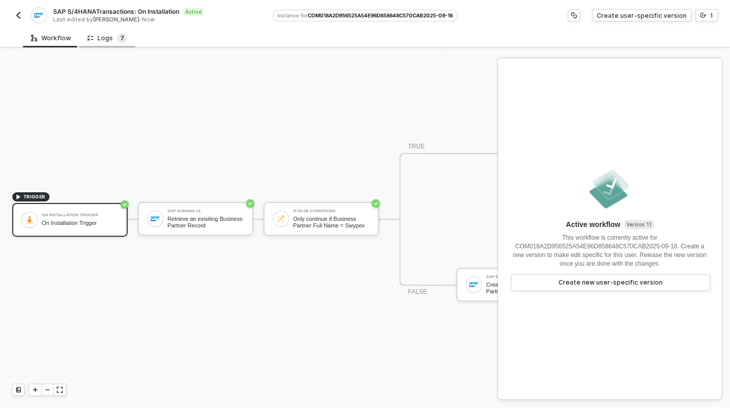
click at [120, 40] on span "7" at bounding box center [122, 38] width 4 height 8
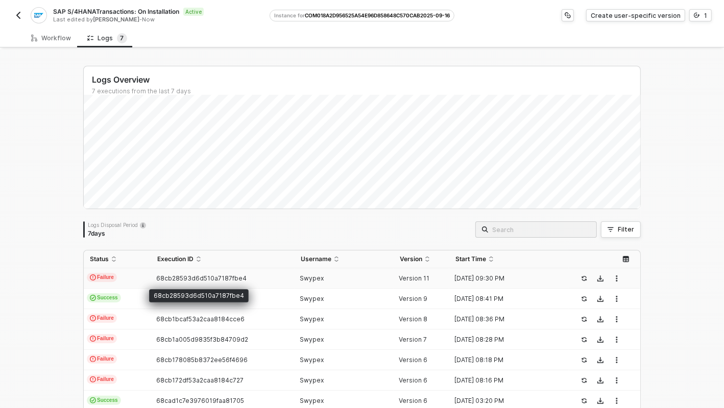
click at [194, 278] on span "68cb28593d6d510a7187fbe4" at bounding box center [201, 279] width 90 height 8
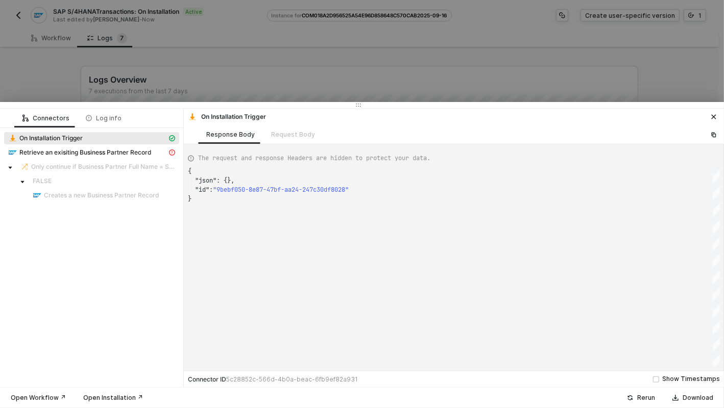
scroll to position [28, 0]
click at [104, 153] on span "Retrieve an exisiting Business Partner Record" at bounding box center [85, 153] width 132 height 8
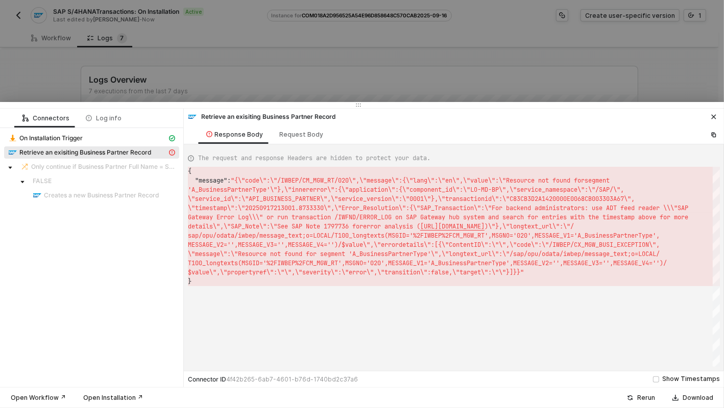
click at [720, 115] on button "button" at bounding box center [714, 117] width 12 height 12
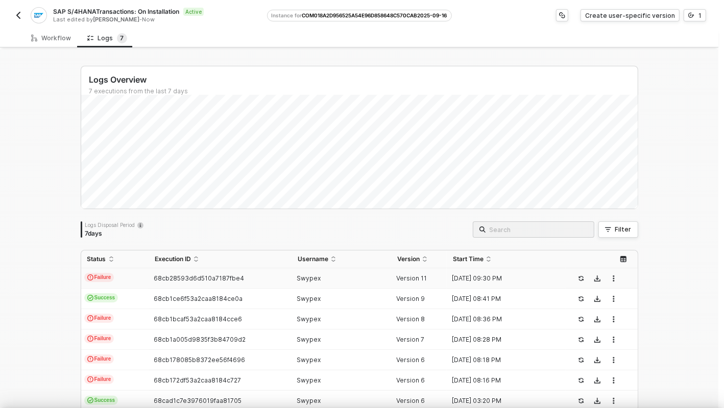
click at [716, 116] on div at bounding box center [362, 204] width 724 height 408
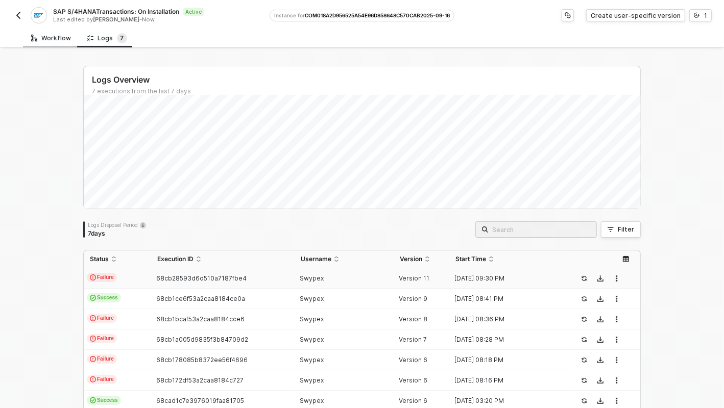
click at [64, 42] on div "Workflow" at bounding box center [51, 38] width 56 height 19
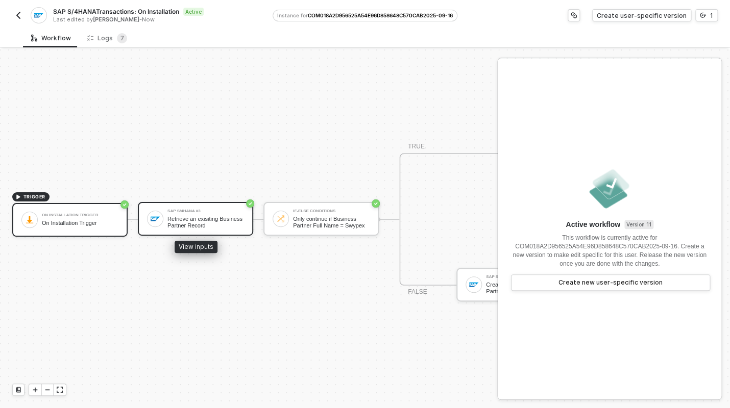
click at [185, 216] on div "Retrieve an exisiting Business Partner Record" at bounding box center [205, 222] width 77 height 13
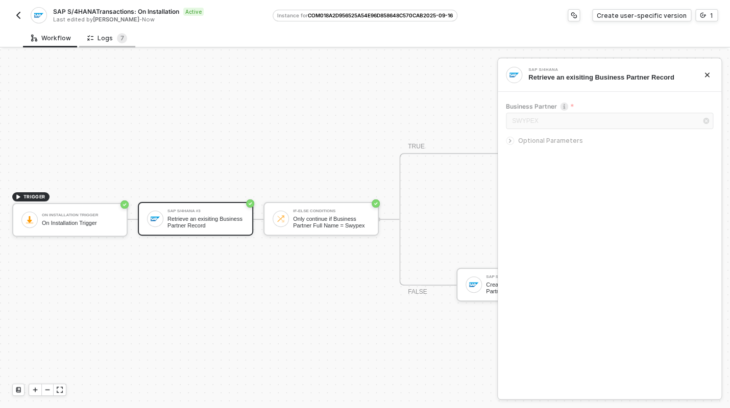
click at [108, 34] on div "Logs 7" at bounding box center [107, 38] width 40 height 10
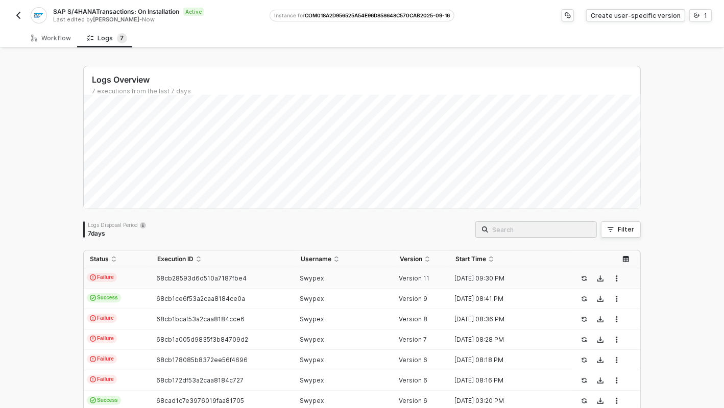
click at [210, 283] on td "68cb28593d6d510a7187fbe4" at bounding box center [222, 279] width 143 height 20
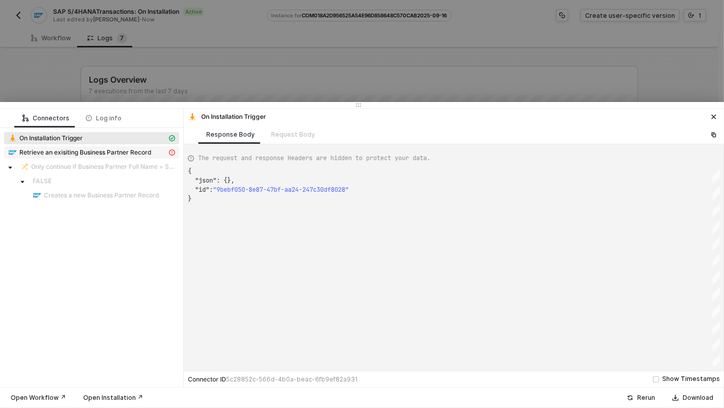
click at [55, 155] on span "Retrieve an exisiting Business Partner Record" at bounding box center [85, 153] width 132 height 8
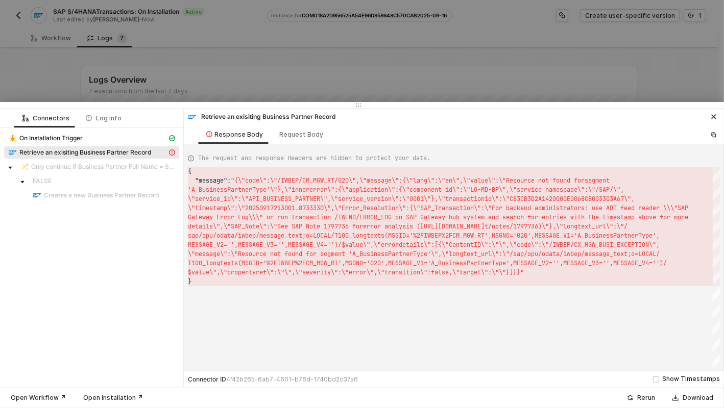
scroll to position [9, 0]
click at [150, 53] on div at bounding box center [362, 204] width 724 height 408
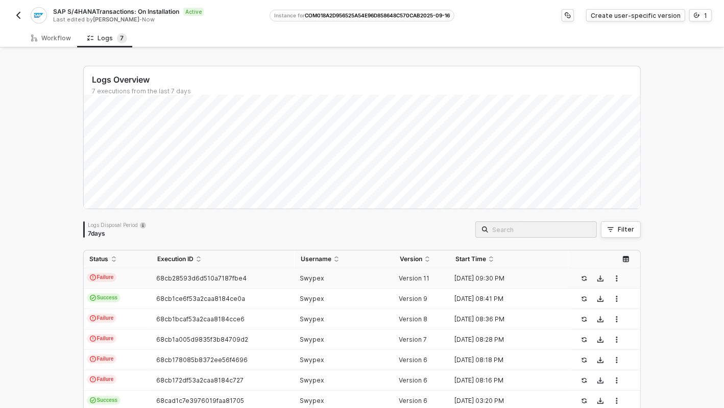
click at [18, 17] on img "button" at bounding box center [18, 15] width 8 height 8
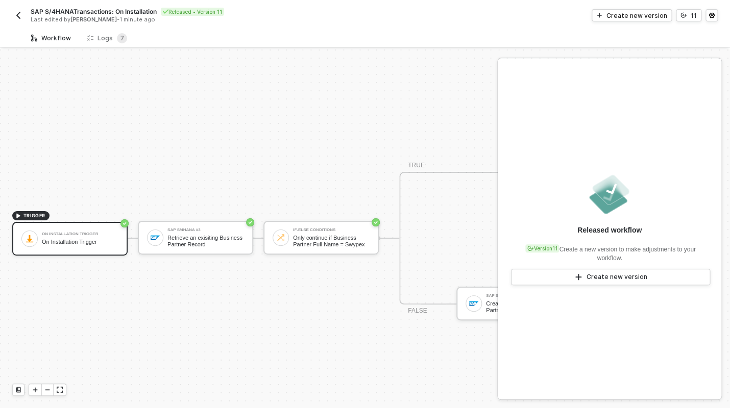
scroll to position [25, 0]
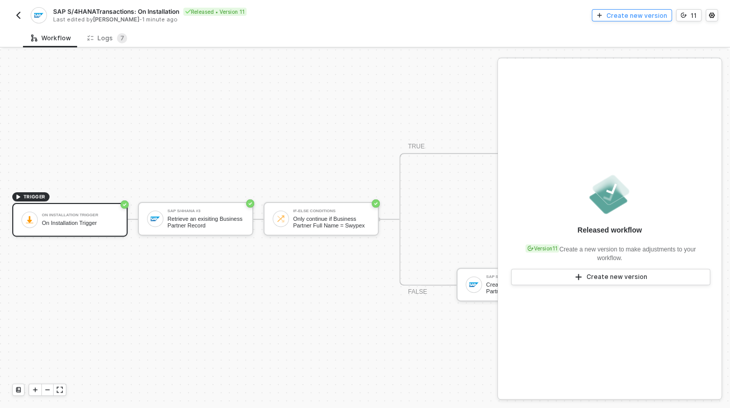
click at [659, 18] on div "Create new version" at bounding box center [637, 15] width 61 height 9
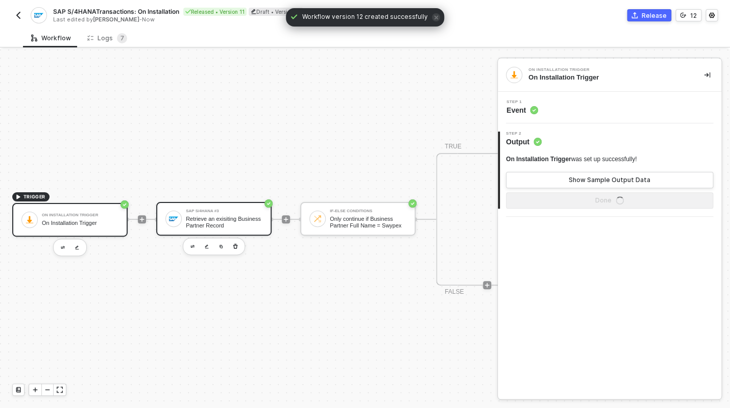
click at [224, 216] on div "Retrieve an exisiting Business Partner Record" at bounding box center [224, 222] width 77 height 13
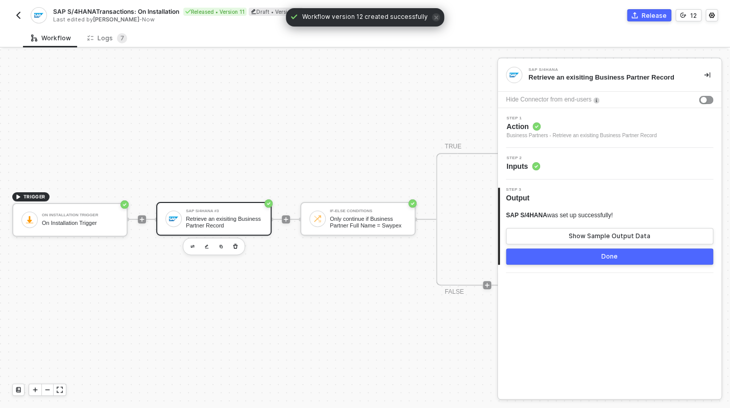
click at [543, 173] on div "Step 2 Inputs" at bounding box center [610, 164] width 224 height 32
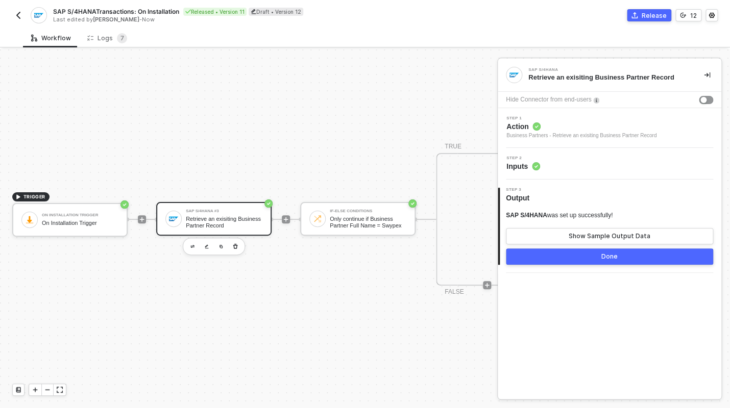
click at [536, 168] on circle at bounding box center [536, 166] width 8 height 8
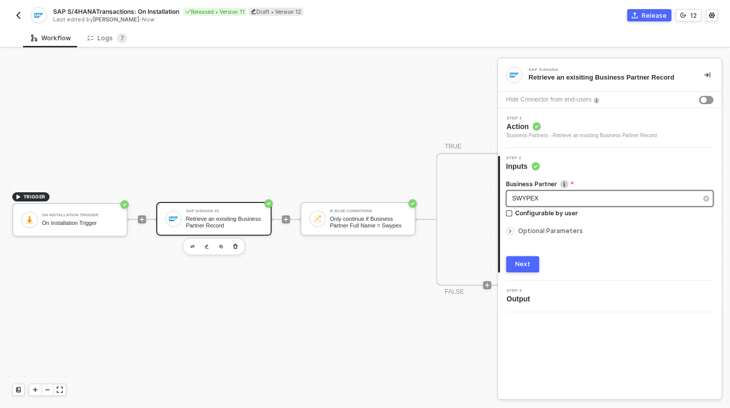
click at [545, 199] on div "SWYPEX" at bounding box center [604, 199] width 185 height 10
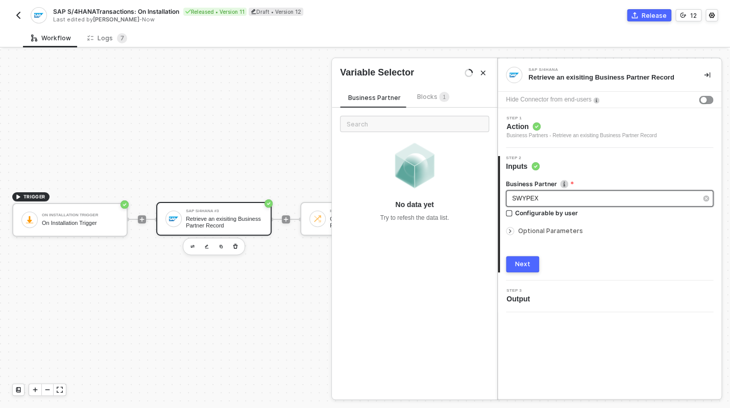
click at [545, 199] on div "SWYPEX" at bounding box center [604, 199] width 185 height 10
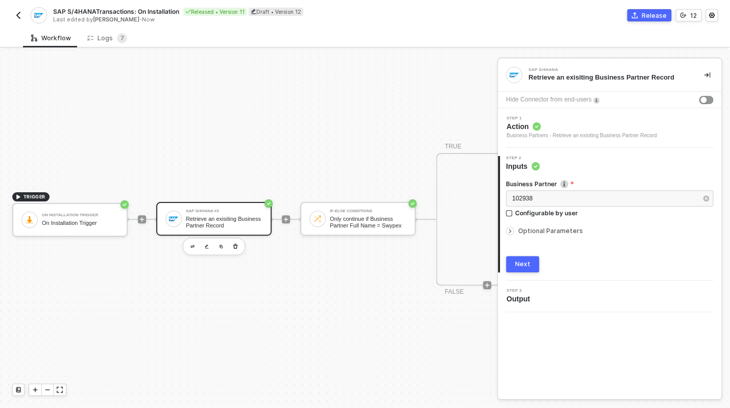
click at [526, 262] on div "Next" at bounding box center [522, 264] width 15 height 8
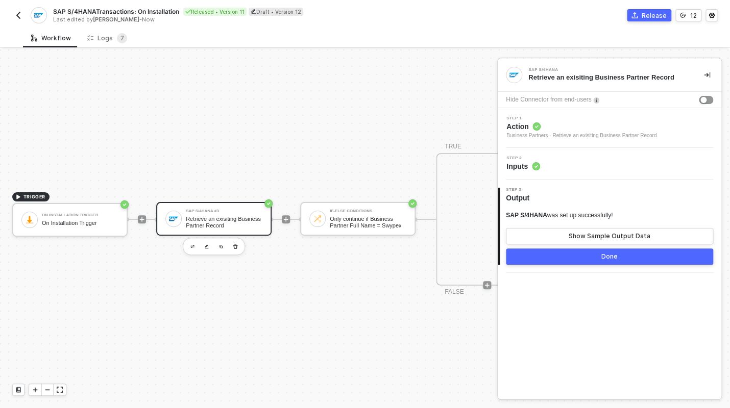
click at [580, 257] on button "Done" at bounding box center [609, 257] width 207 height 16
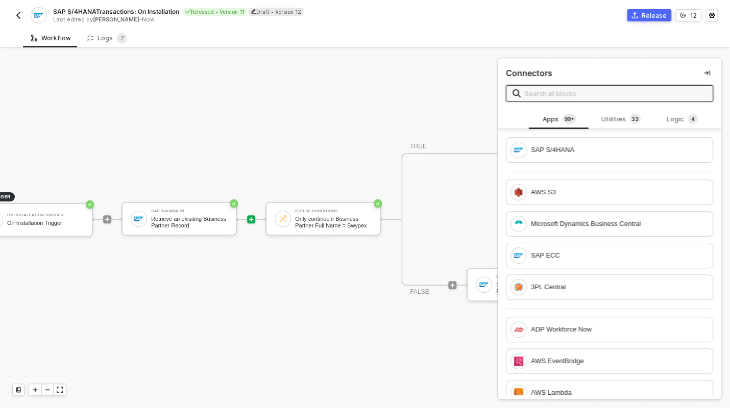
scroll to position [25, 67]
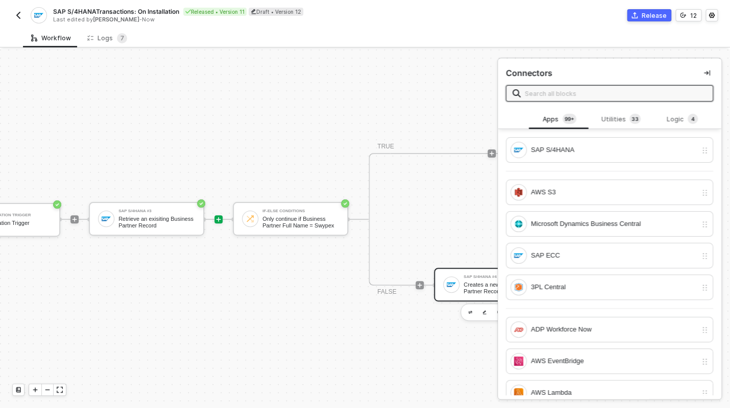
click at [462, 278] on div "SAP S/4HANA #4 Creates a new Business Partner Record" at bounding box center [500, 284] width 81 height 19
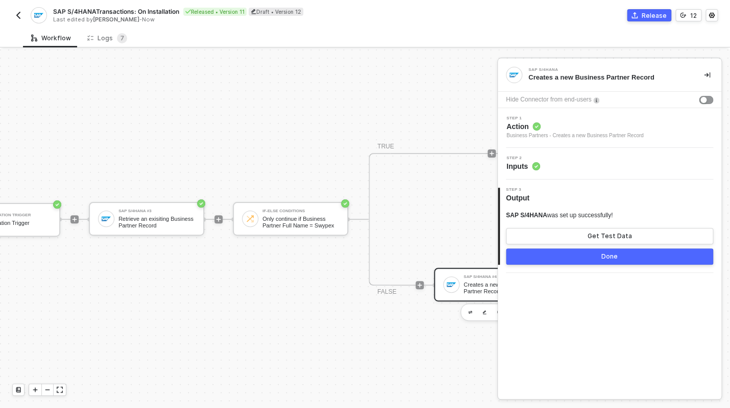
click at [526, 170] on span "Inputs" at bounding box center [523, 166] width 34 height 10
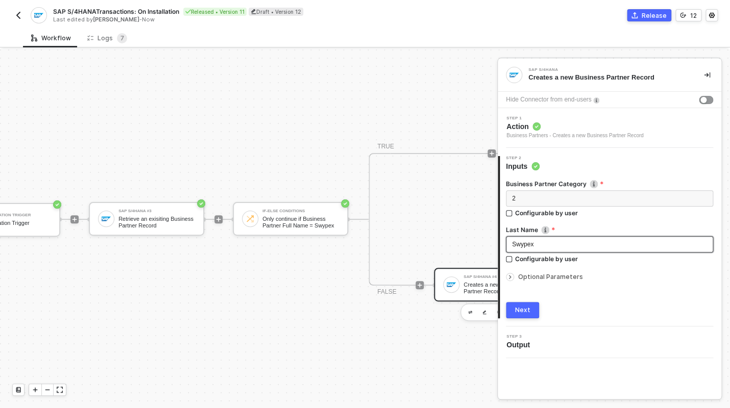
click at [539, 243] on div "Swypex" at bounding box center [609, 245] width 195 height 10
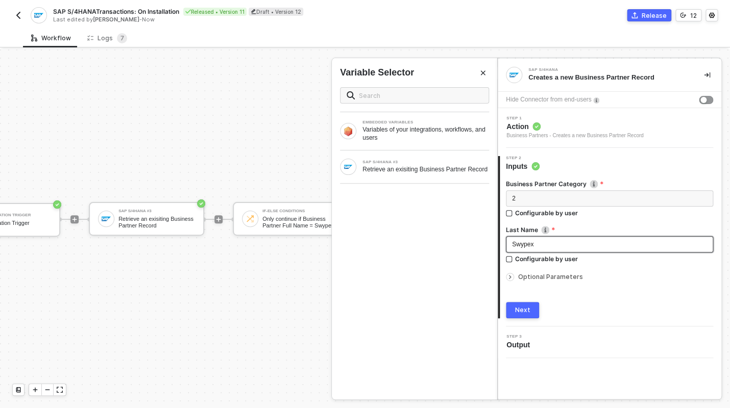
click at [539, 243] on div "Swypex" at bounding box center [609, 245] width 195 height 10
click at [514, 278] on div at bounding box center [512, 277] width 12 height 11
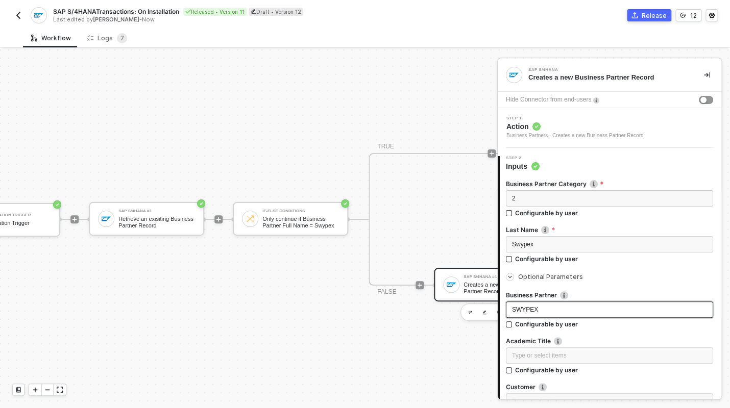
click at [531, 306] on span "SWYPEX" at bounding box center [525, 309] width 26 height 7
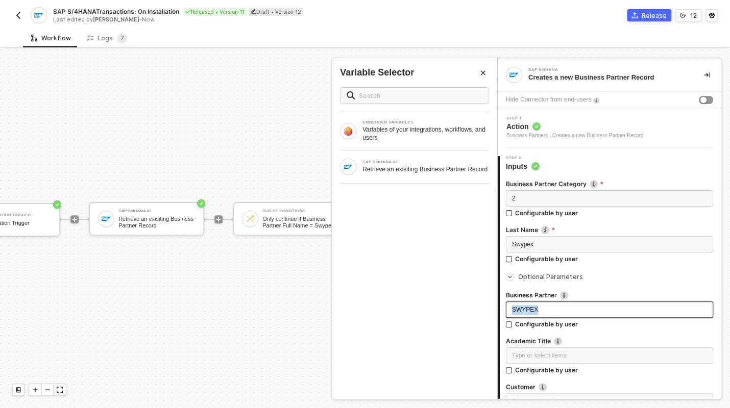
click at [531, 306] on span "SWYPEX" at bounding box center [525, 309] width 26 height 7
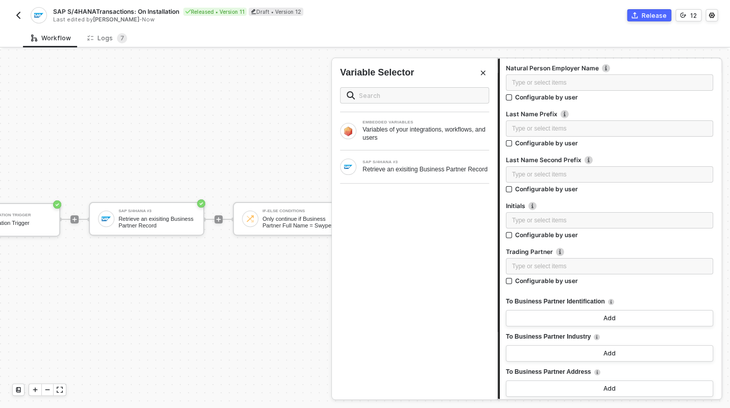
scroll to position [2960, 0]
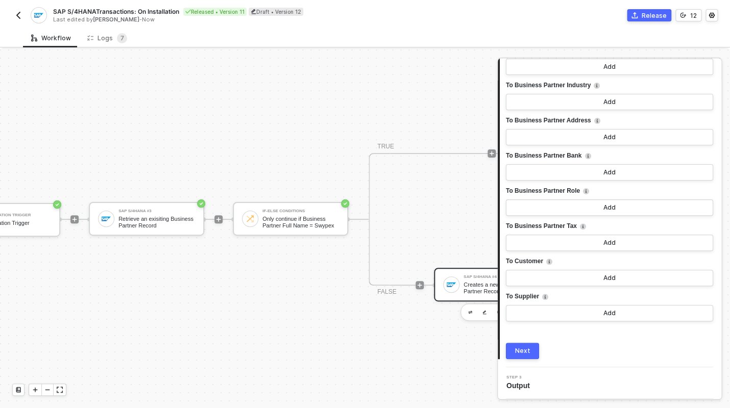
click at [527, 350] on div "Next" at bounding box center [522, 351] width 15 height 8
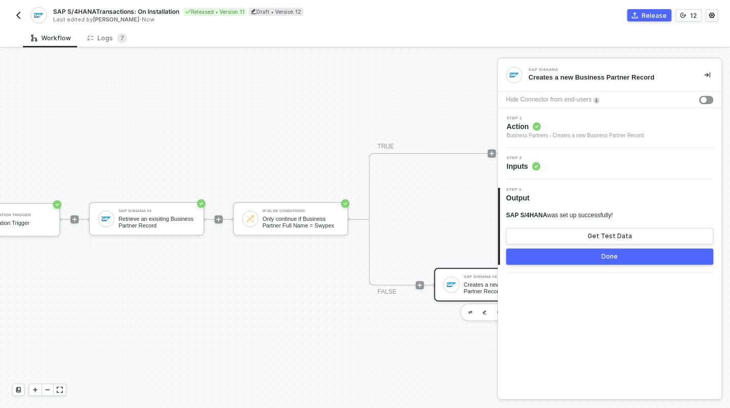
scroll to position [0, 0]
click at [593, 260] on button "Done" at bounding box center [609, 257] width 207 height 16
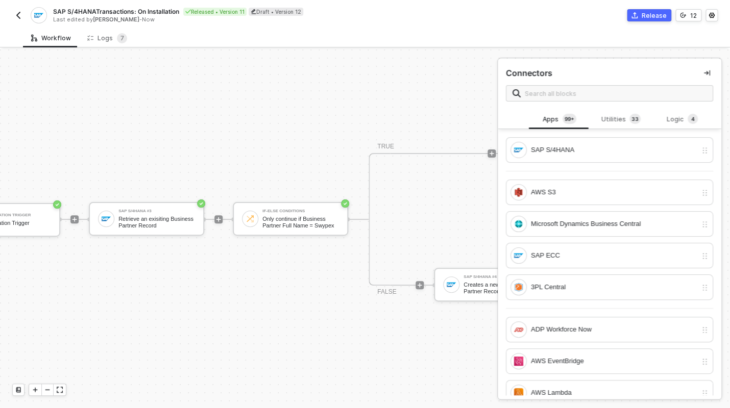
click at [656, 15] on div "Release" at bounding box center [654, 15] width 25 height 9
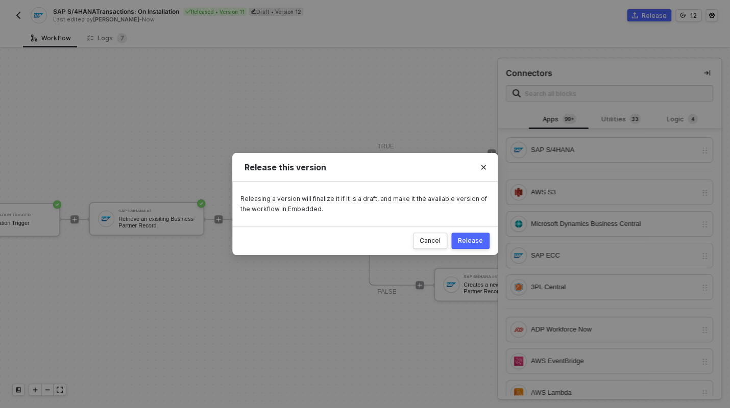
click at [471, 243] on div "Release" at bounding box center [470, 241] width 25 height 8
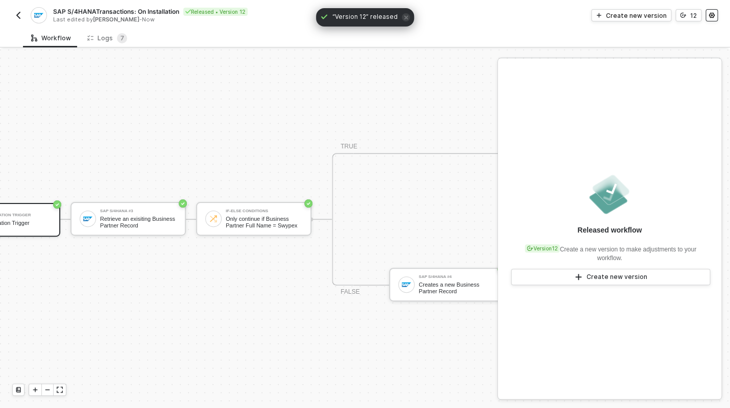
click at [709, 15] on icon "icon-settings" at bounding box center [712, 16] width 6 height 6
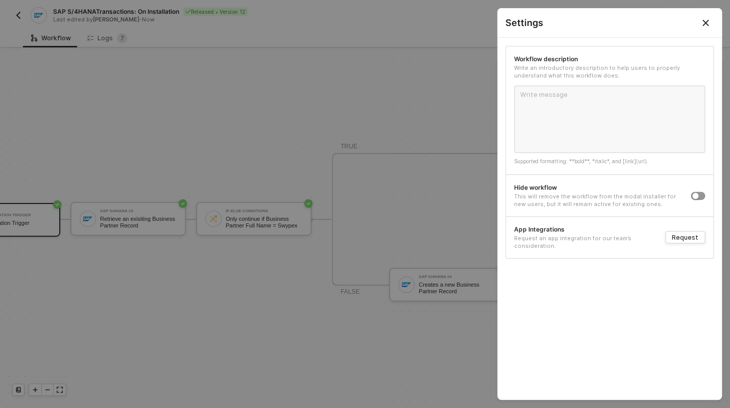
click at [260, 14] on div at bounding box center [365, 204] width 730 height 408
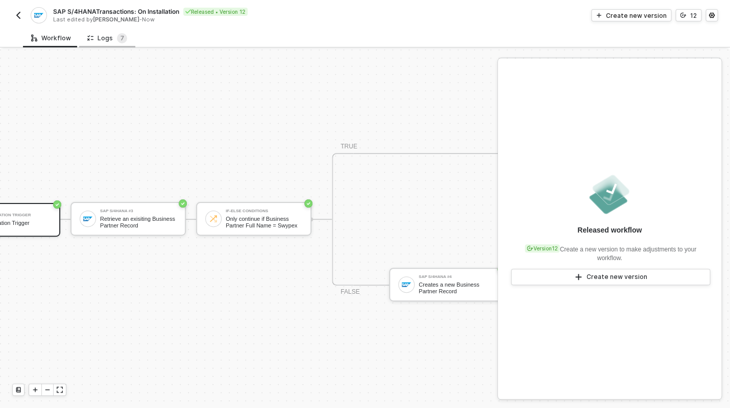
click at [97, 38] on div "Logs 7" at bounding box center [107, 38] width 40 height 10
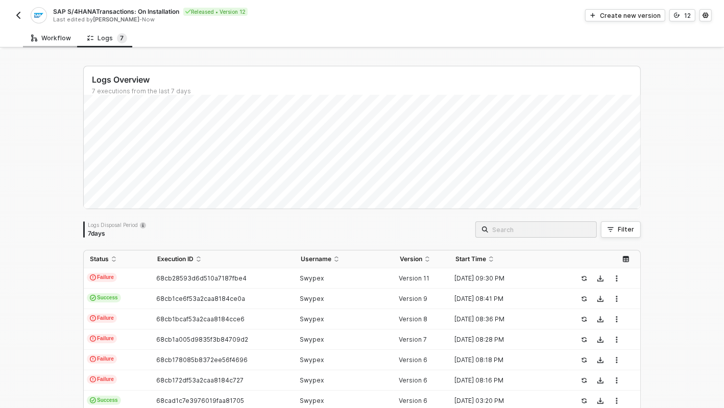
click at [40, 39] on div "Workflow" at bounding box center [51, 38] width 40 height 8
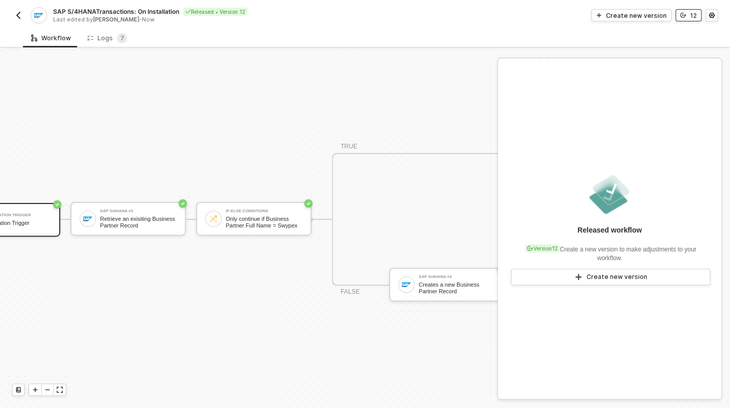
click at [686, 16] on button "12" at bounding box center [689, 15] width 26 height 12
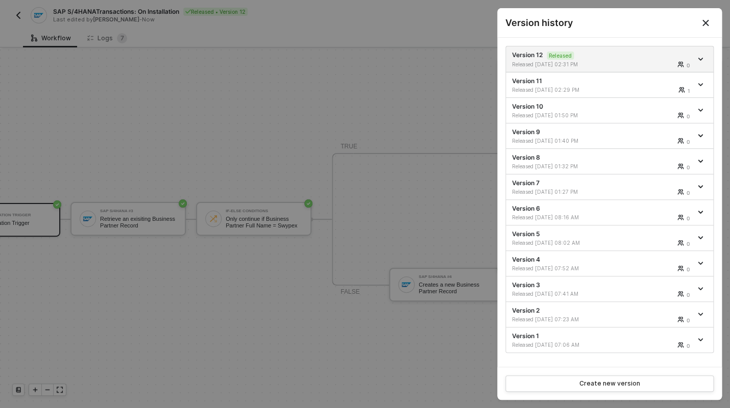
click at [428, 19] on div at bounding box center [365, 204] width 730 height 408
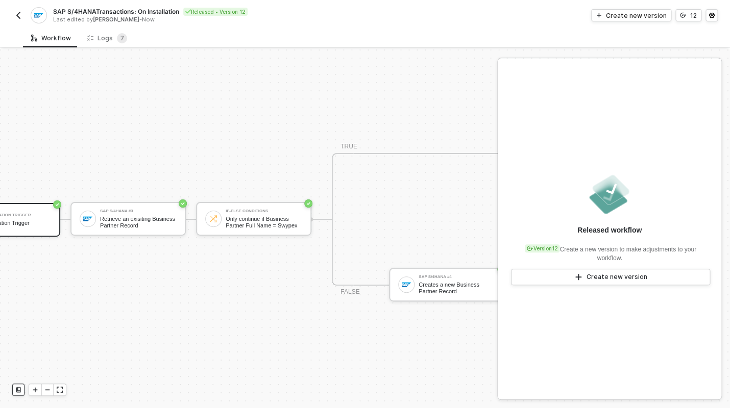
click at [18, 389] on icon at bounding box center [18, 391] width 5 height 6
click at [36, 15] on img at bounding box center [38, 15] width 9 height 9
click at [21, 15] on img "button" at bounding box center [18, 15] width 8 height 8
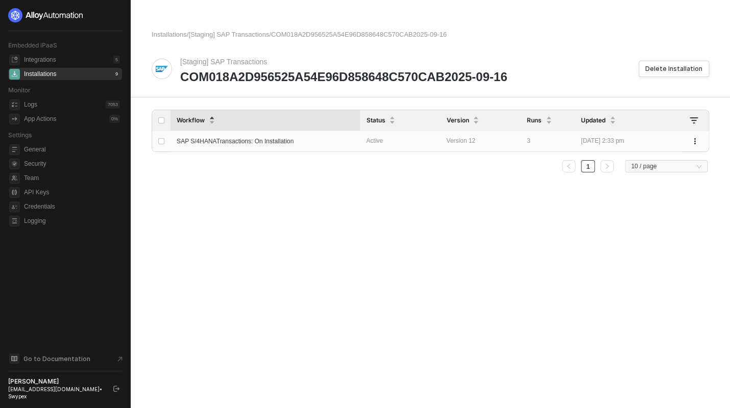
click at [294, 139] on span "SAP S/4HANATransactions: On Installation" at bounding box center [235, 141] width 117 height 7
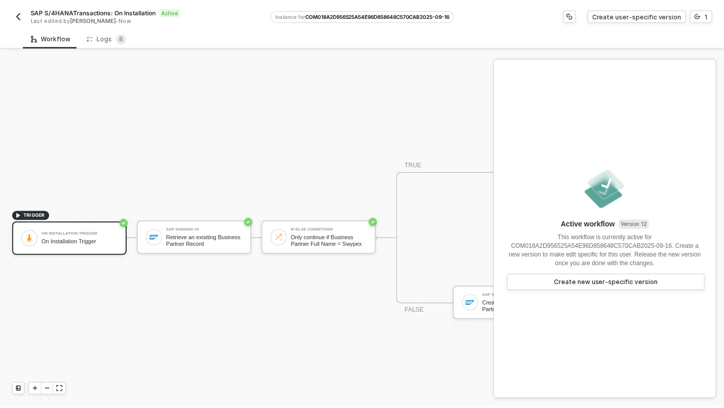
scroll to position [25, 0]
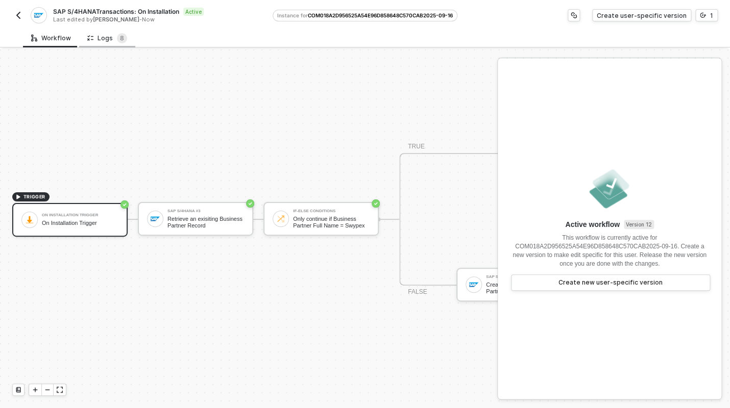
click at [104, 36] on div "Logs 8" at bounding box center [107, 38] width 40 height 10
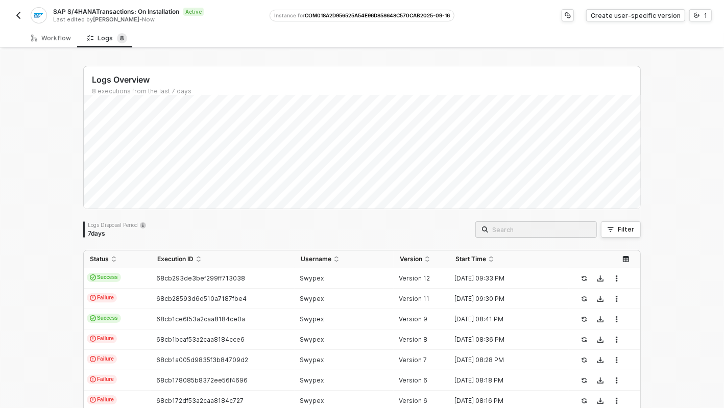
click at [193, 273] on td "68cb293de3bef299ff713038" at bounding box center [222, 279] width 143 height 20
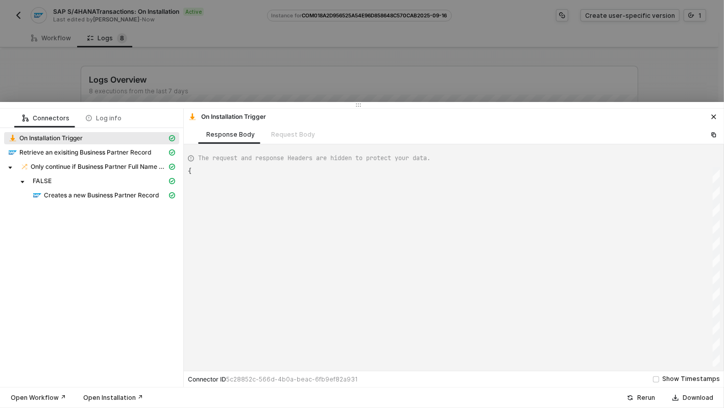
scroll to position [28, 0]
click at [94, 158] on span "Retrieve an exisiting Business Partner Record" at bounding box center [91, 153] width 175 height 12
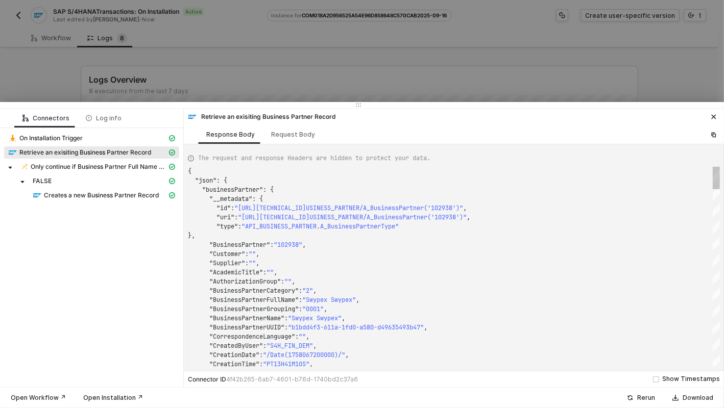
scroll to position [92, 0]
click at [95, 164] on span "Only continue if Business Partner Full Name = Swypex" at bounding box center [99, 167] width 136 height 8
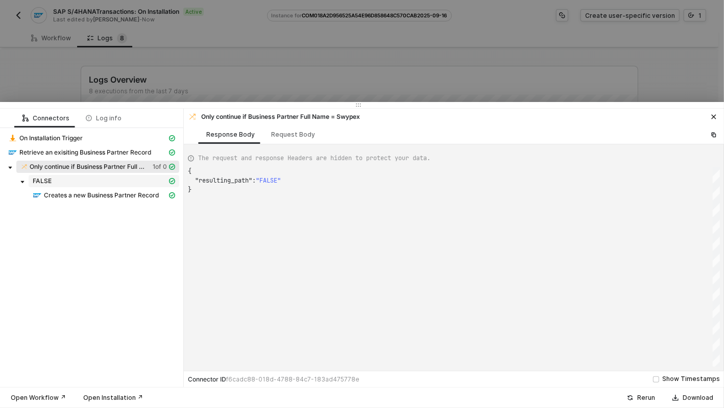
scroll to position [18, 0]
click at [102, 156] on div "Retrieve an exisiting Business Partner Record" at bounding box center [87, 152] width 159 height 9
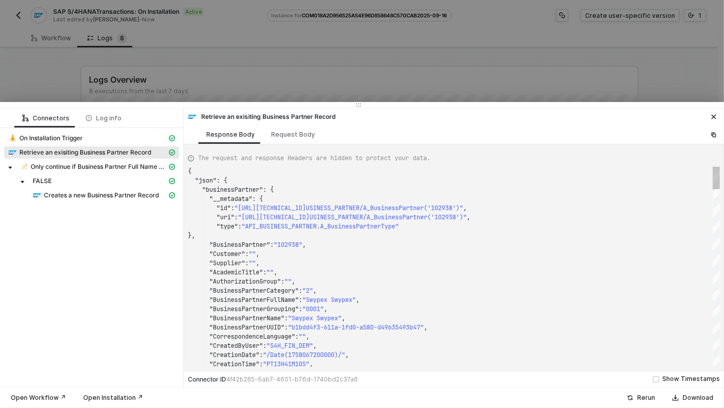
scroll to position [92, 0]
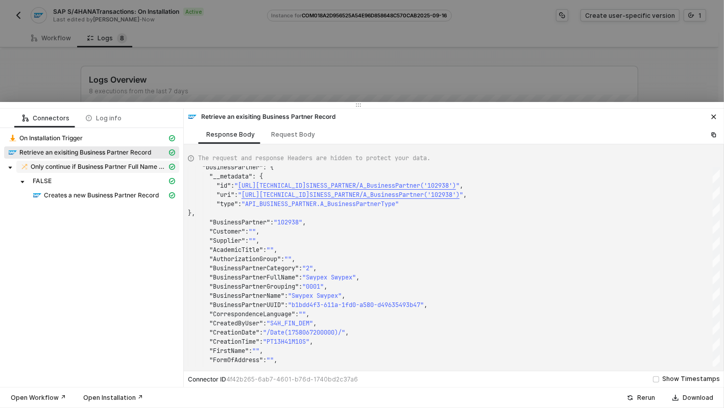
click at [87, 170] on span "Only continue if Business Partner Full Name = Swypex" at bounding box center [99, 167] width 136 height 8
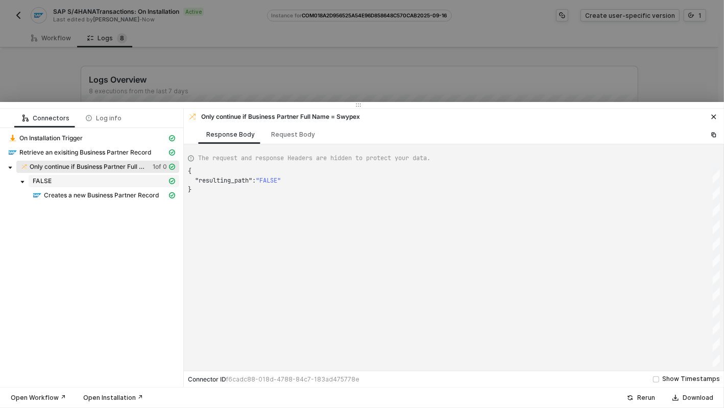
click at [126, 182] on div "FALSE" at bounding box center [100, 181] width 134 height 8
click at [118, 181] on div "FALSE" at bounding box center [100, 181] width 134 height 8
click at [108, 197] on span "Creates a new Business Partner Record" at bounding box center [101, 195] width 115 height 8
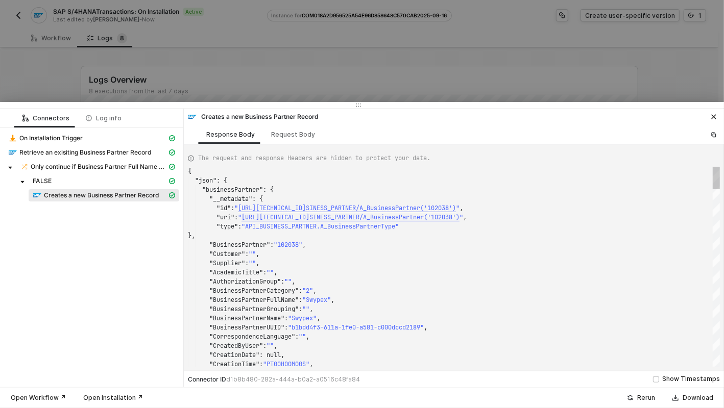
scroll to position [92, 0]
click at [715, 116] on icon "icon-close" at bounding box center [714, 117] width 6 height 6
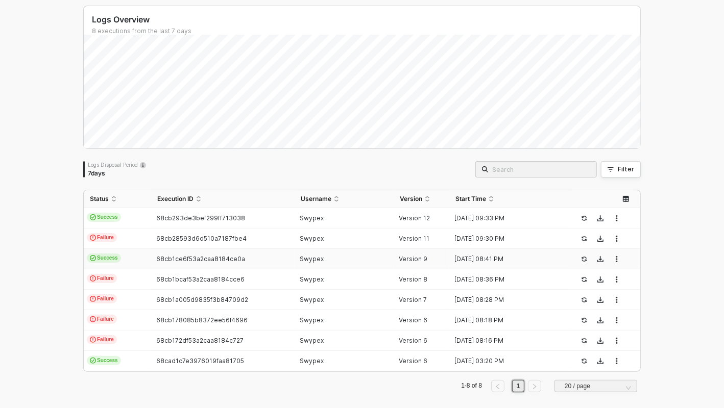
scroll to position [69, 0]
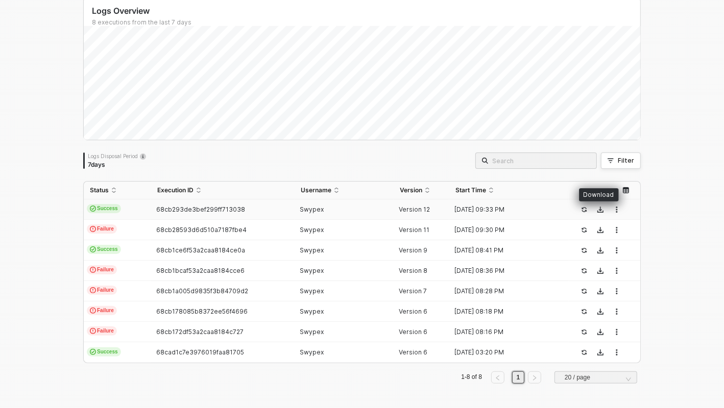
click at [614, 209] on icon "button" at bounding box center [617, 210] width 6 height 6
click at [653, 220] on div "Logs Overview 8 executions from the last 7 days Thu 11 Success 0 Failure 0 Logs…" at bounding box center [362, 195] width 724 height 428
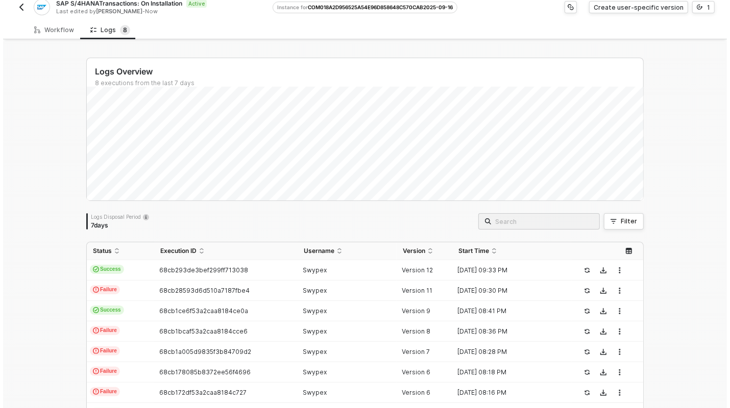
scroll to position [0, 0]
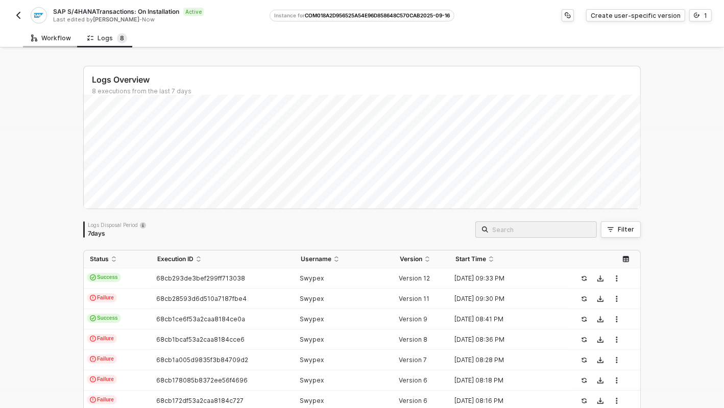
click at [55, 39] on div "Workflow" at bounding box center [51, 38] width 40 height 8
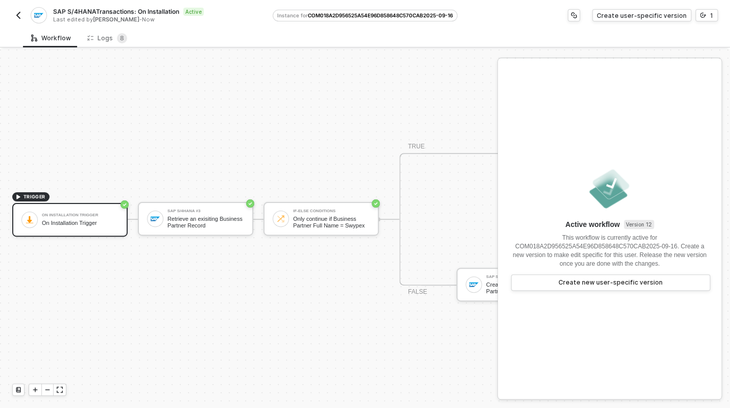
click at [23, 16] on button "button" at bounding box center [18, 15] width 12 height 12
